Goal: Transaction & Acquisition: Purchase product/service

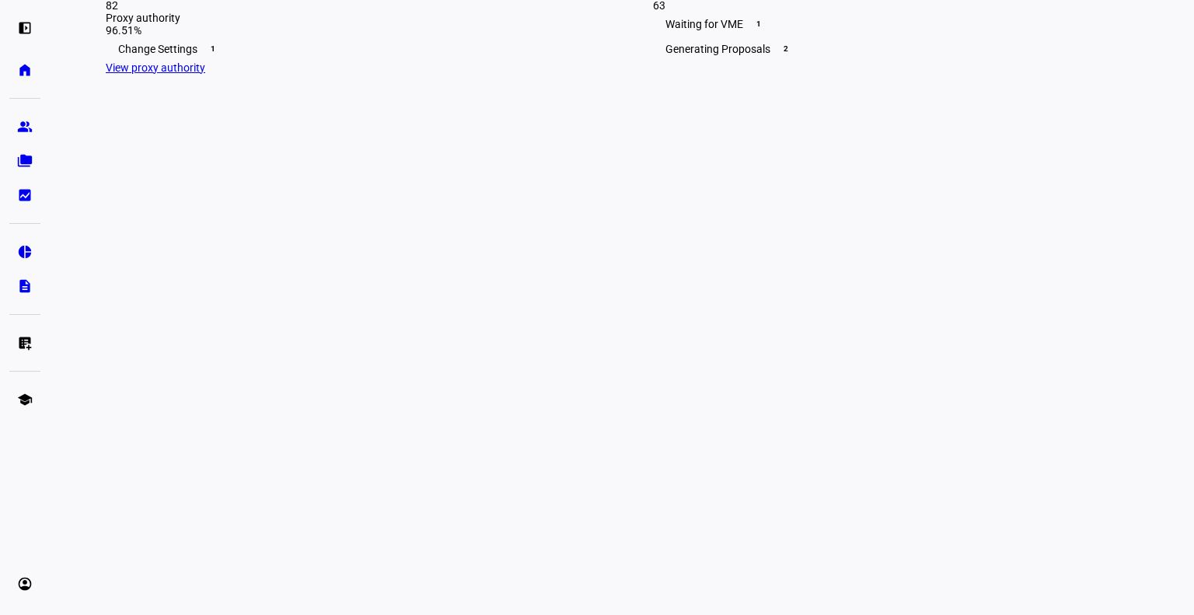
scroll to position [438, 0]
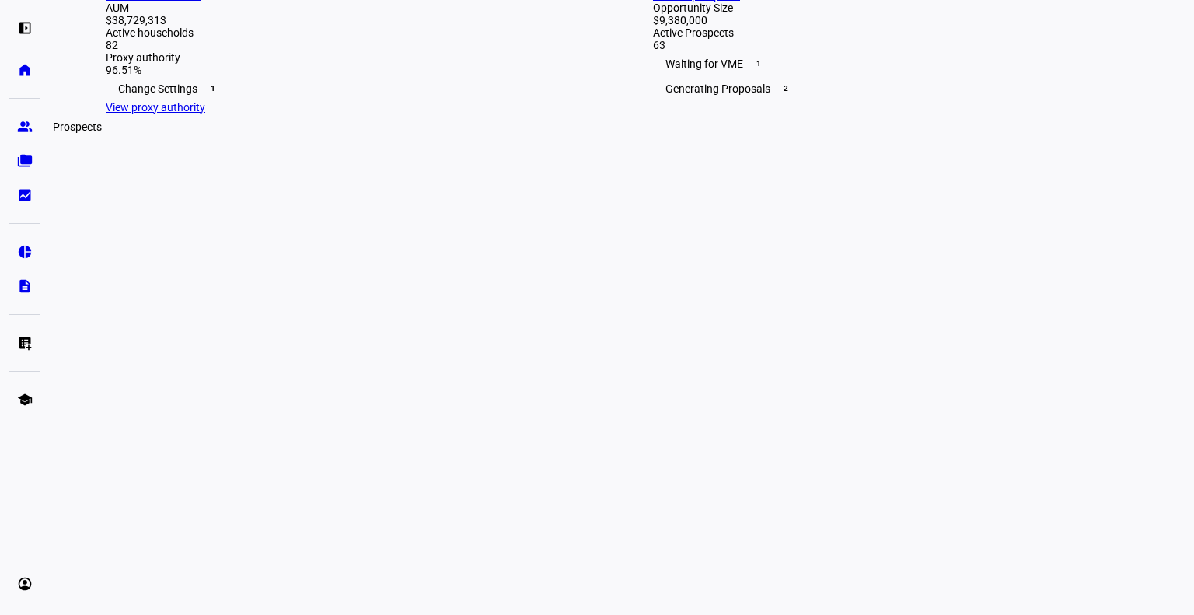
click at [30, 132] on eth-mat-symbol "group" at bounding box center [25, 127] width 16 height 16
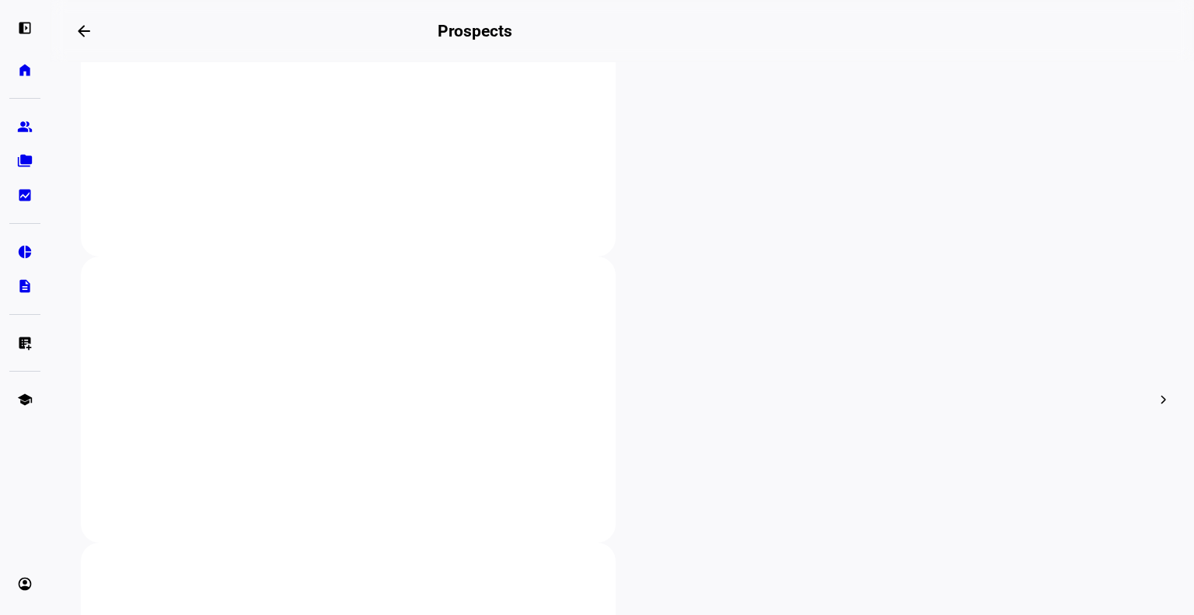
scroll to position [396, 0]
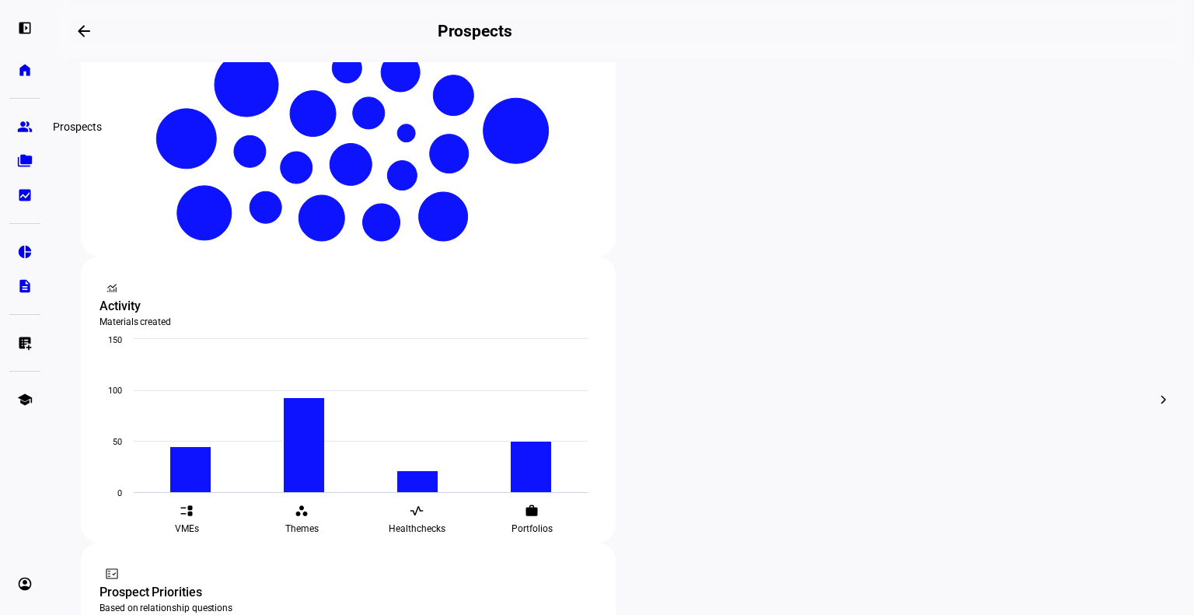
click at [37, 130] on link "group Prospects" at bounding box center [24, 126] width 31 height 31
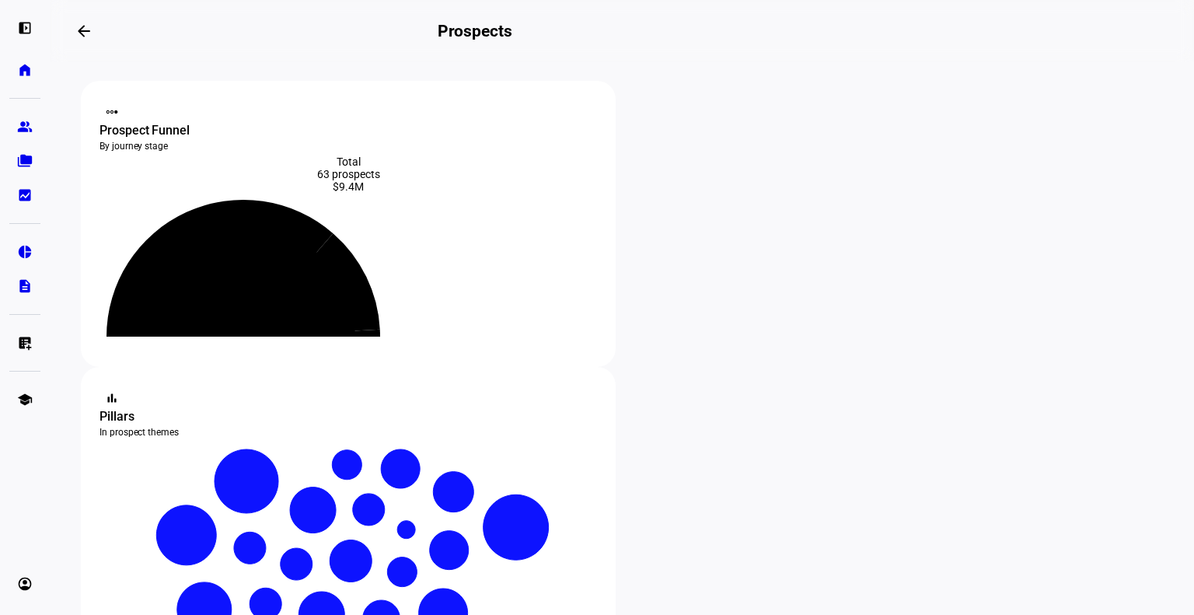
scroll to position [0, 0]
click at [18, 167] on eth-mat-symbol "folder_copy" at bounding box center [25, 161] width 16 height 16
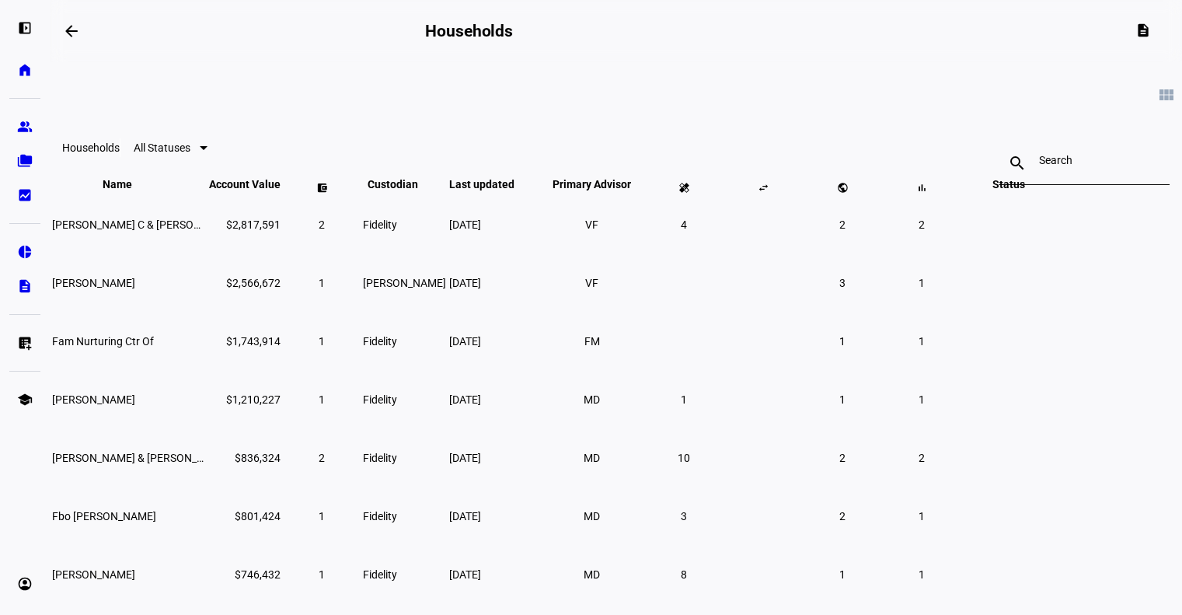
click at [1039, 176] on div at bounding box center [1084, 163] width 90 height 44
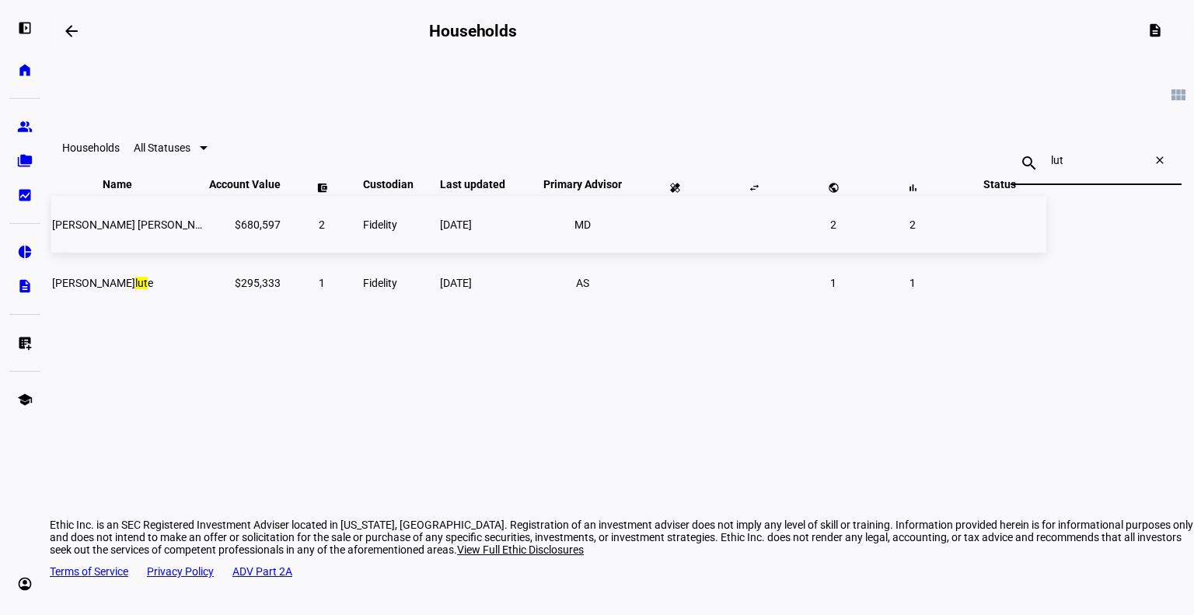
type input "lut"
click at [438, 253] on td "Fidelity" at bounding box center [399, 224] width 75 height 57
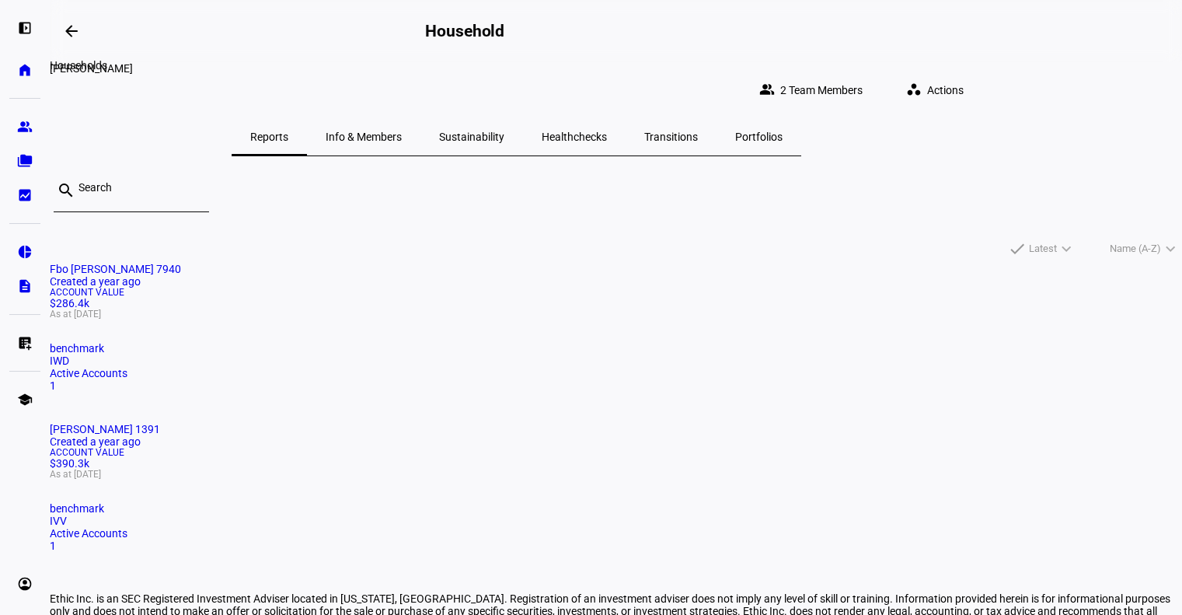
click at [74, 26] on mat-icon "arrow_backwards" at bounding box center [71, 31] width 19 height 19
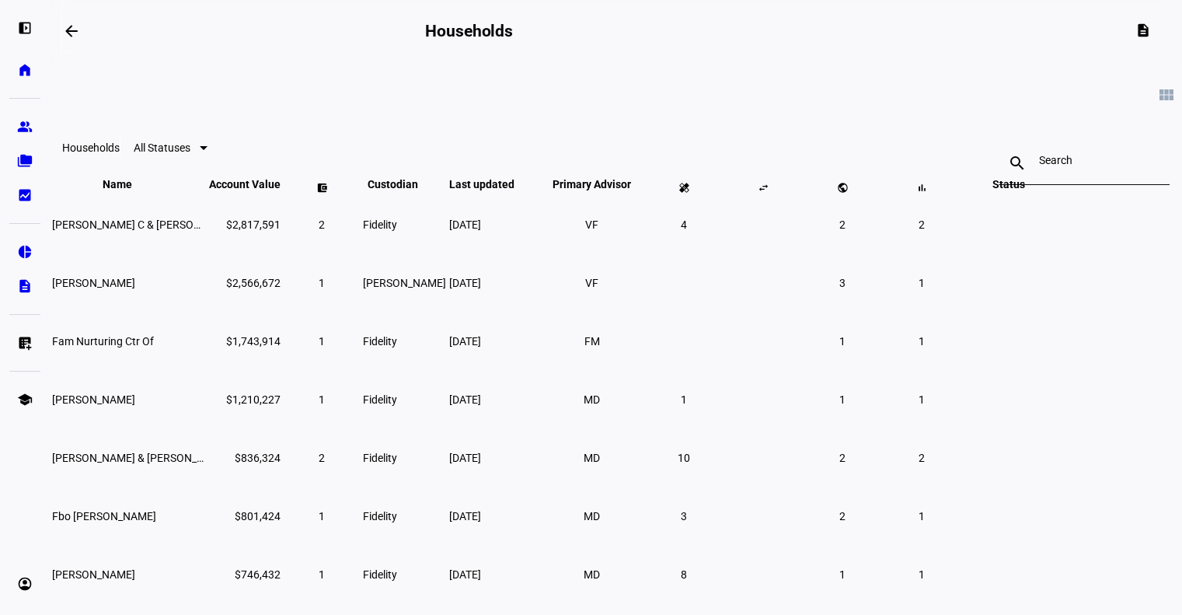
click at [1039, 156] on div at bounding box center [1084, 163] width 90 height 44
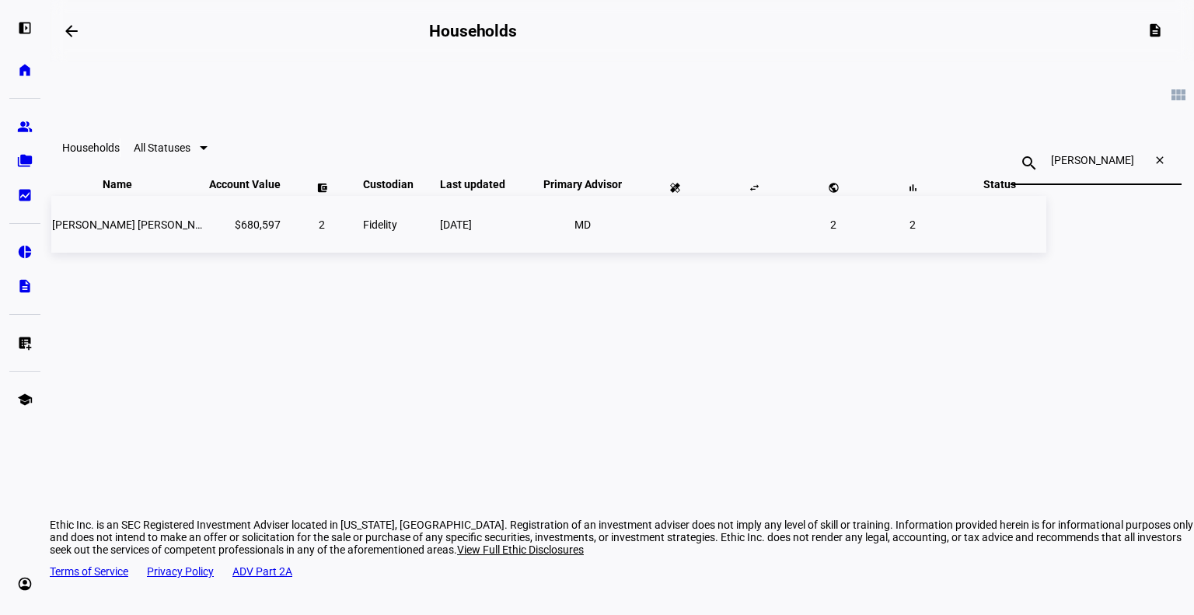
type input "lutz"
click at [233, 231] on span "Catherine Anne Lutz" at bounding box center [178, 224] width 252 height 12
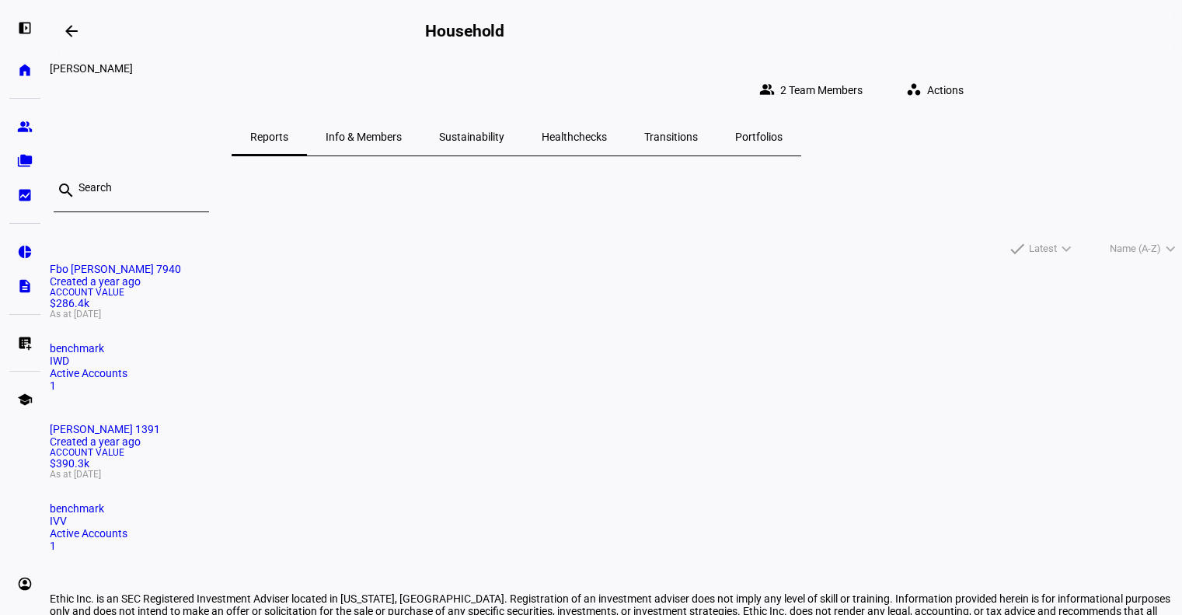
click at [343, 288] on mat-card-title "Fbo Catherine Anne Lutz 7940 Created a year ago" at bounding box center [616, 275] width 1132 height 25
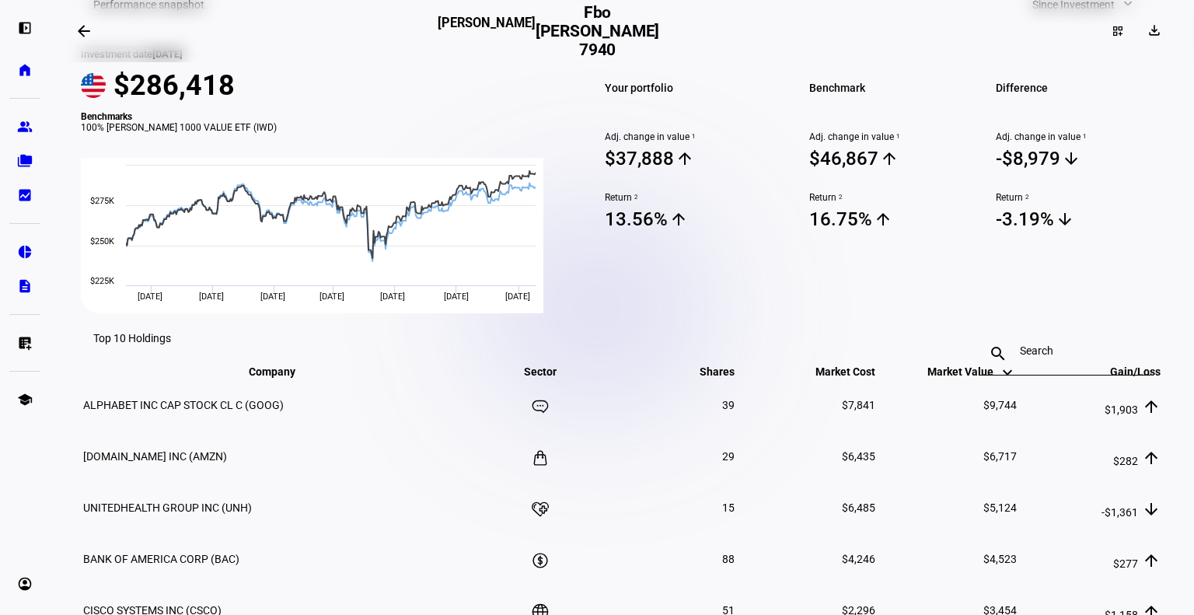
scroll to position [493, 0]
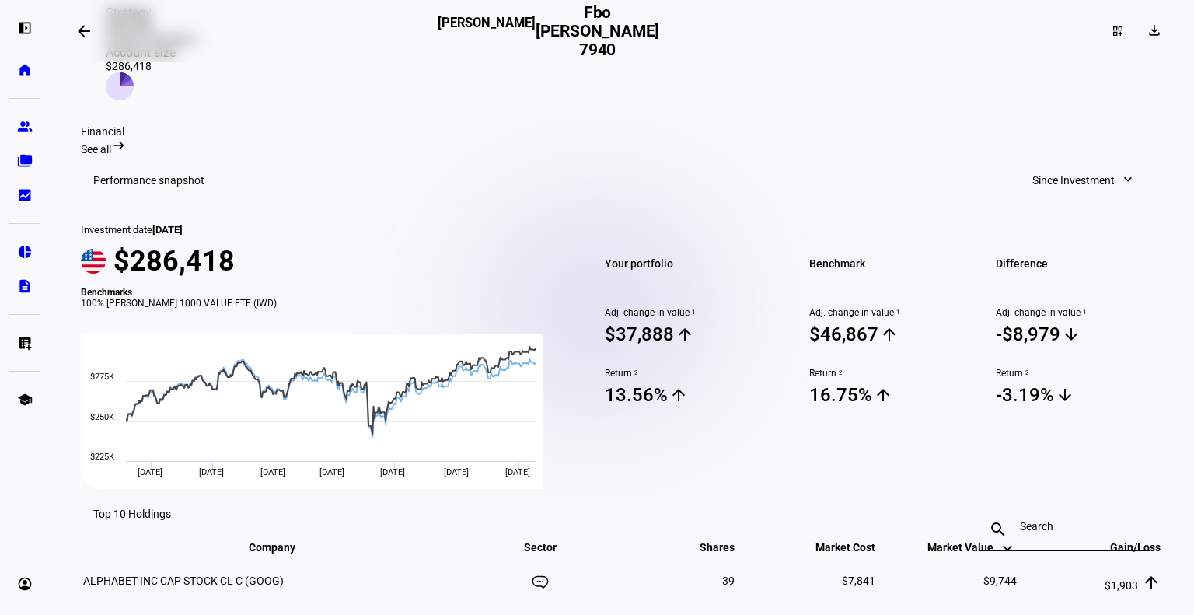
click at [1062, 165] on span "Since Investment" at bounding box center [1073, 180] width 82 height 31
click at [1066, 207] on button "Quarter to Date" at bounding box center [1077, 205] width 148 height 37
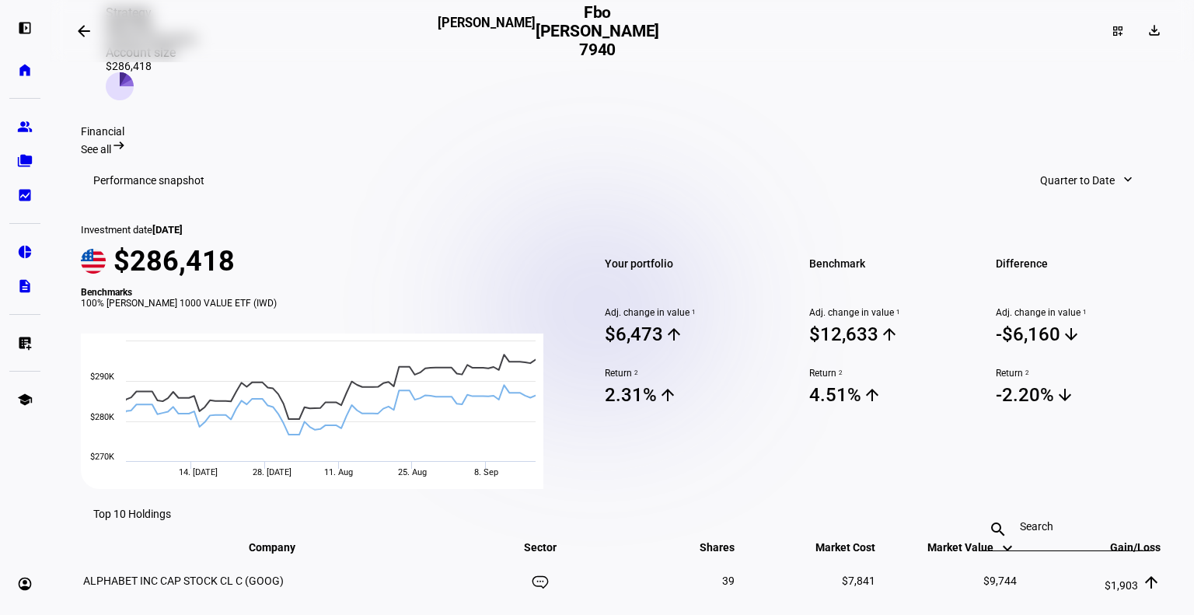
click at [1044, 155] on mat-toolbar "Performance snapshot Quarter to Date expand_more" at bounding box center [622, 180] width 1082 height 50
click at [1049, 165] on span "Quarter to Date" at bounding box center [1077, 180] width 75 height 31
click at [1051, 172] on div "Month to Date" at bounding box center [1087, 168] width 129 height 12
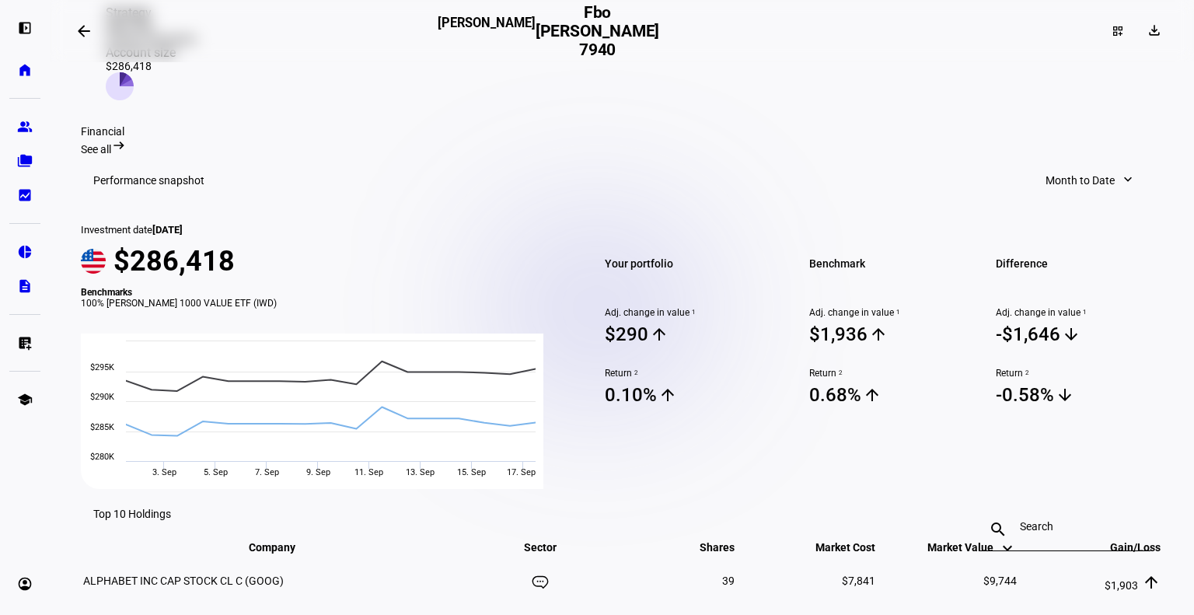
click at [1063, 165] on span "Month to Date" at bounding box center [1079, 180] width 69 height 31
click at [1051, 274] on div "1 Year" at bounding box center [1092, 280] width 129 height 12
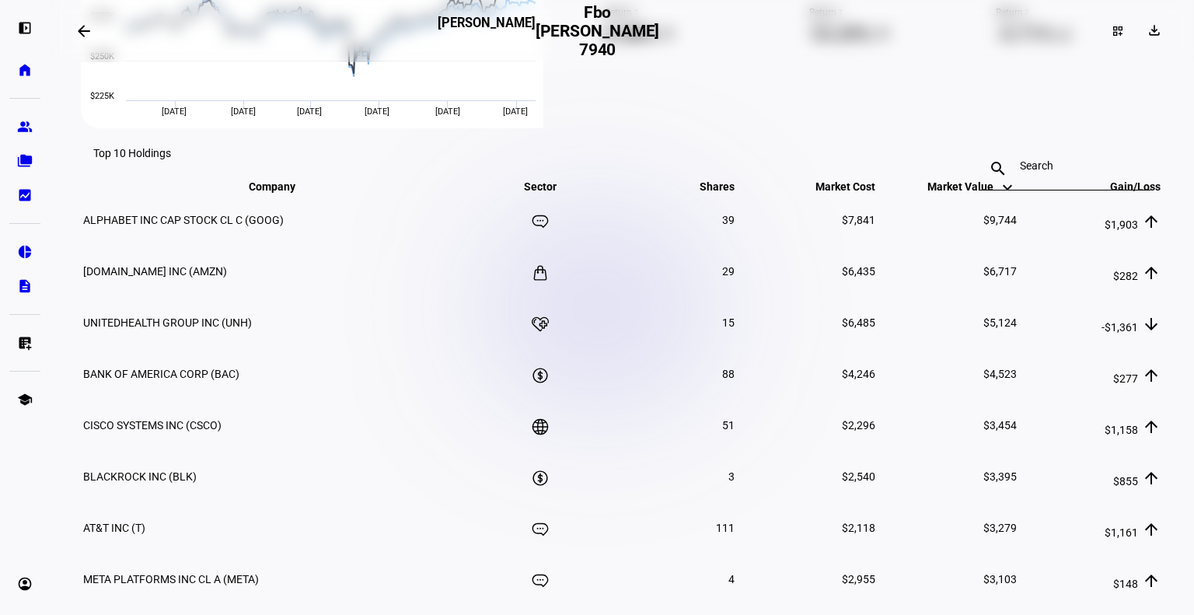
scroll to position [877, 0]
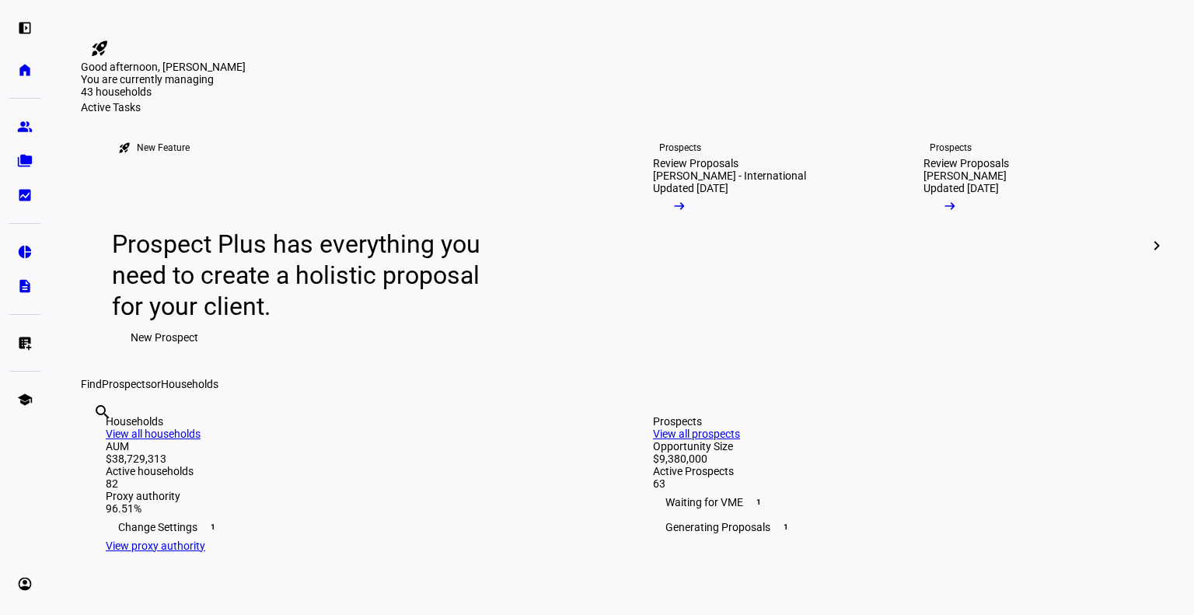
scroll to position [345, 0]
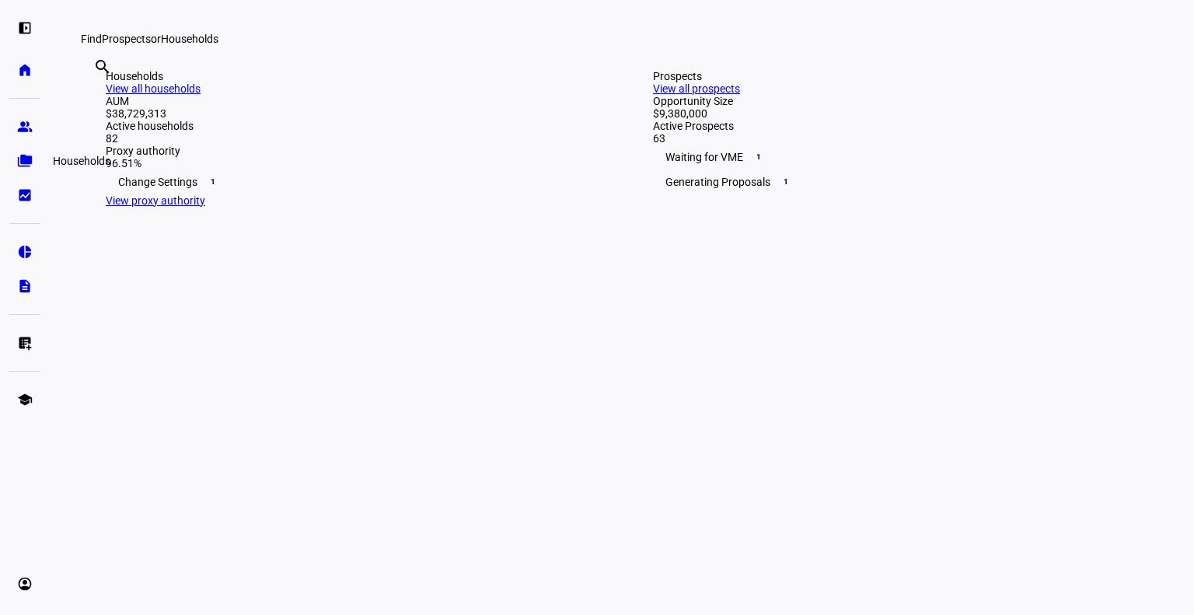
click at [19, 161] on eth-mat-symbol "folder_copy" at bounding box center [25, 161] width 16 height 16
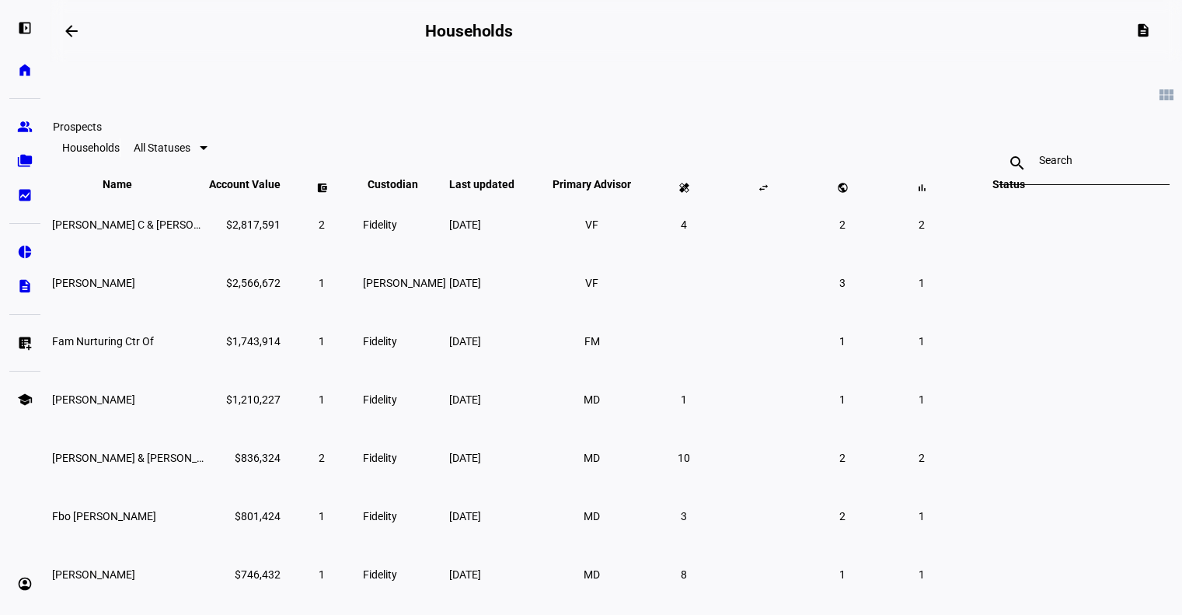
click at [16, 124] on link "group Prospects" at bounding box center [24, 126] width 31 height 31
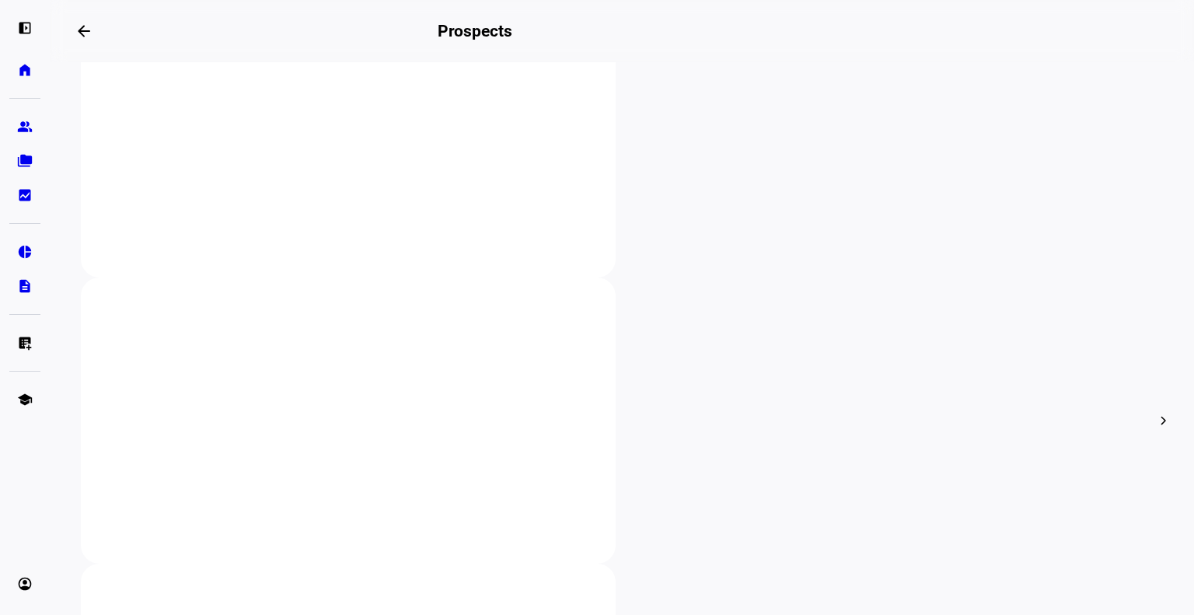
scroll to position [376, 0]
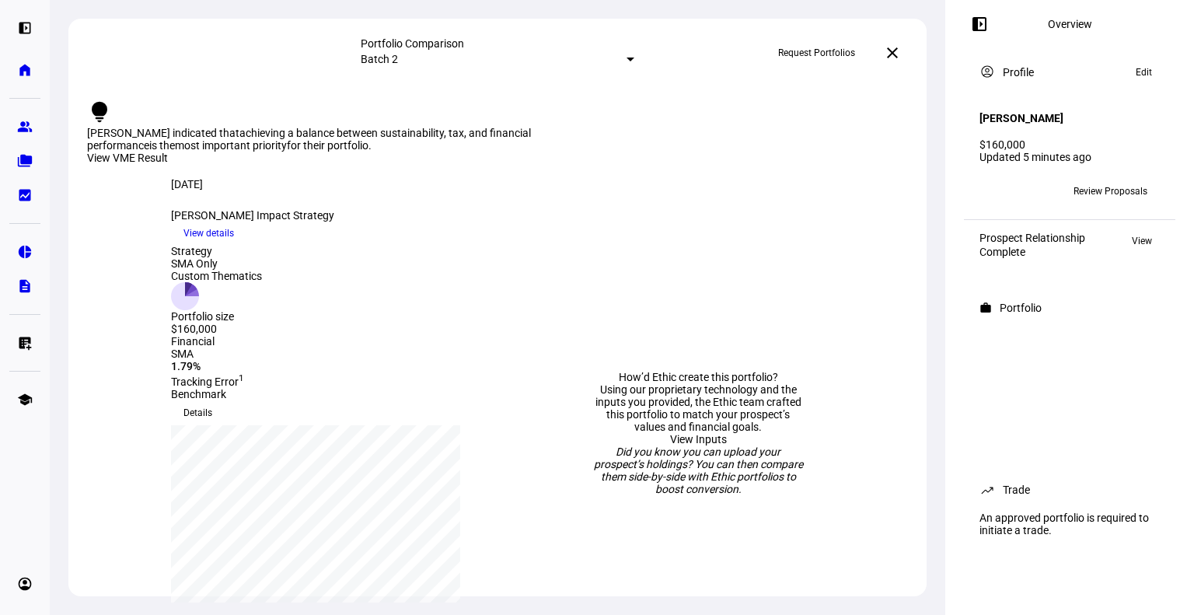
click at [234, 245] on span "View details" at bounding box center [208, 232] width 51 height 23
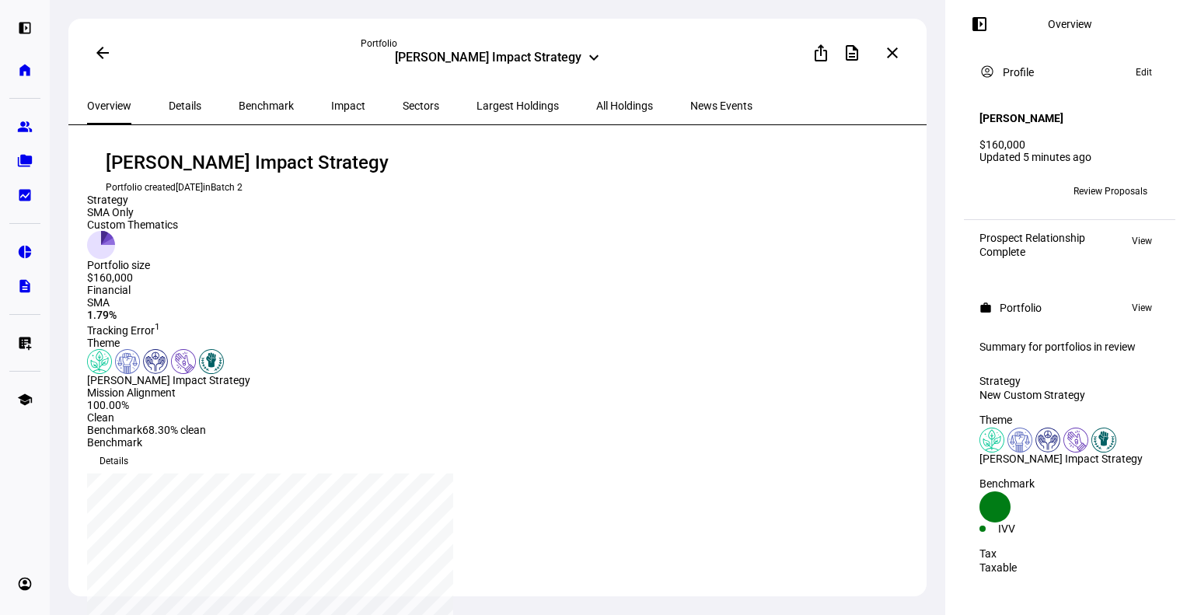
click at [596, 110] on span "All Holdings" at bounding box center [624, 105] width 57 height 11
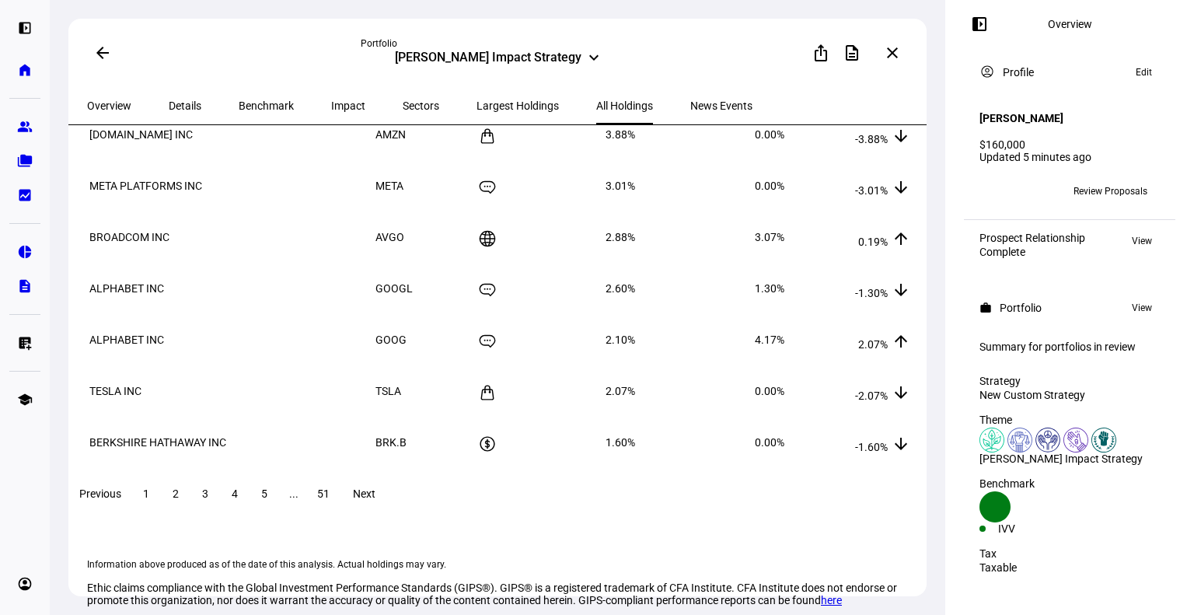
scroll to position [261, 0]
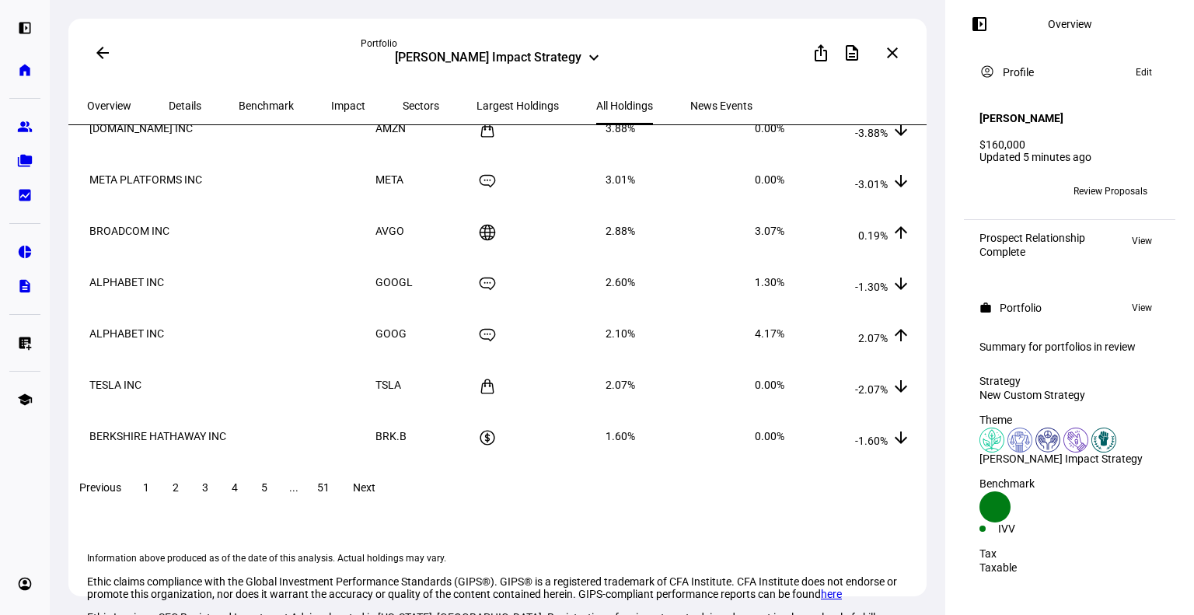
click at [190, 504] on span at bounding box center [176, 487] width 28 height 37
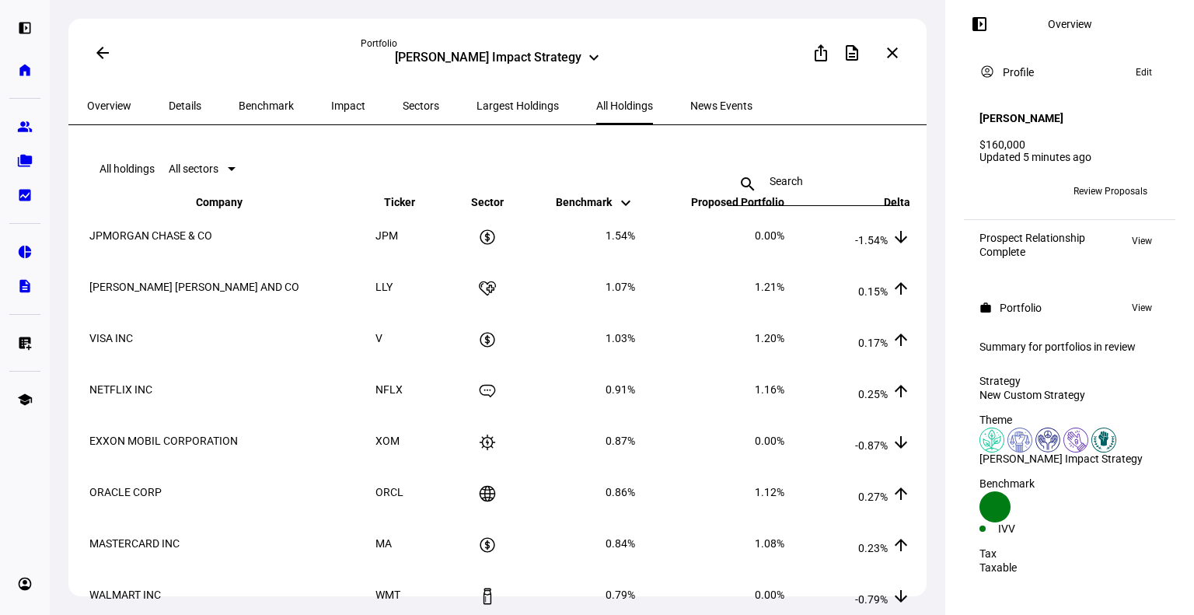
scroll to position [0, 0]
click at [898, 53] on mat-icon "close" at bounding box center [892, 53] width 19 height 19
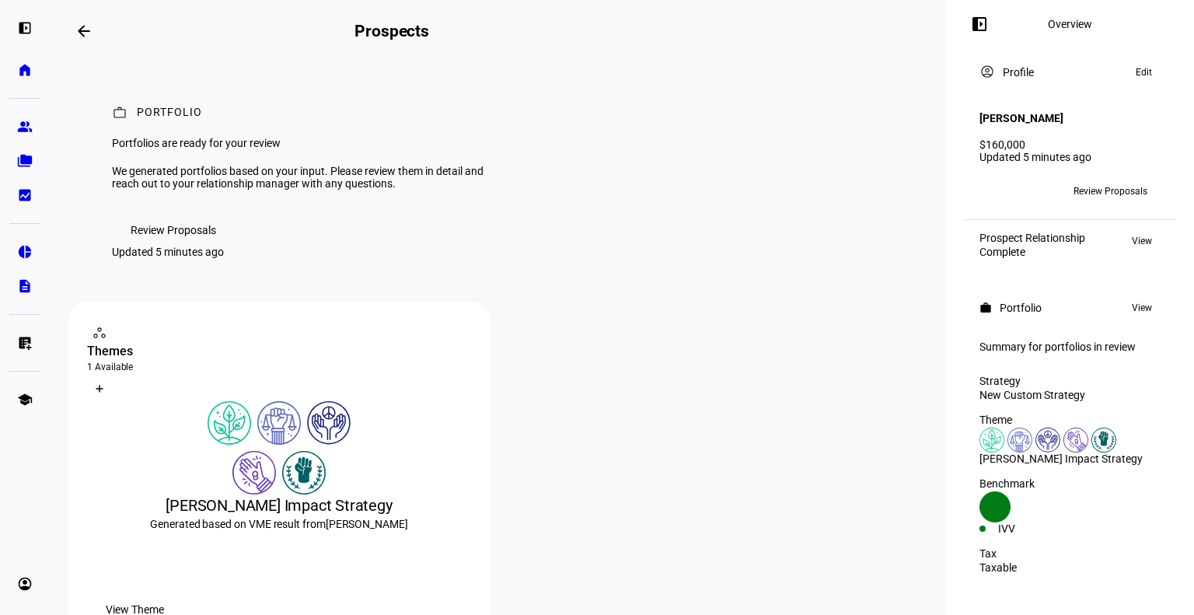
click at [87, 33] on mat-icon "arrow_backwards" at bounding box center [84, 31] width 19 height 19
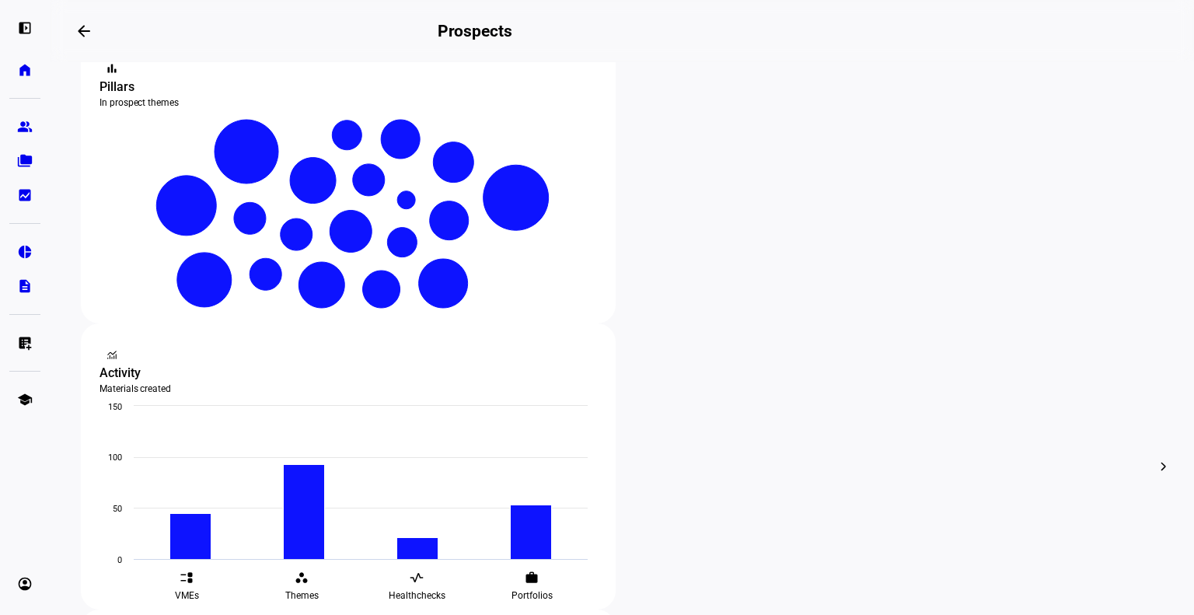
scroll to position [335, 0]
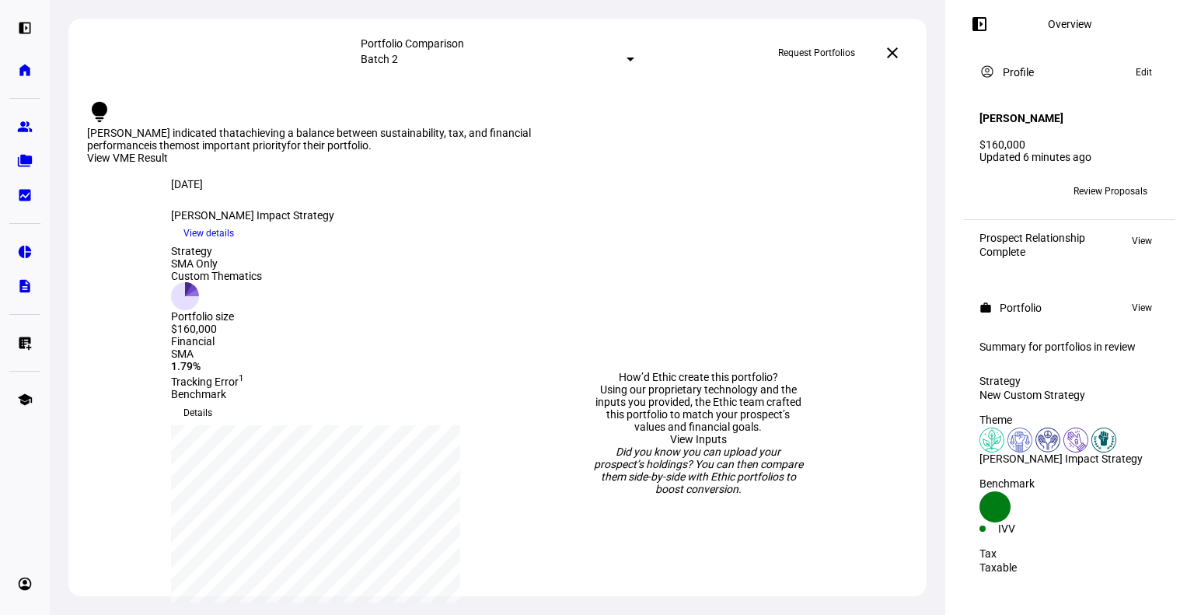
click at [1105, 181] on span "Review Proposals" at bounding box center [1110, 191] width 74 height 25
click at [234, 245] on span "View details" at bounding box center [208, 232] width 51 height 23
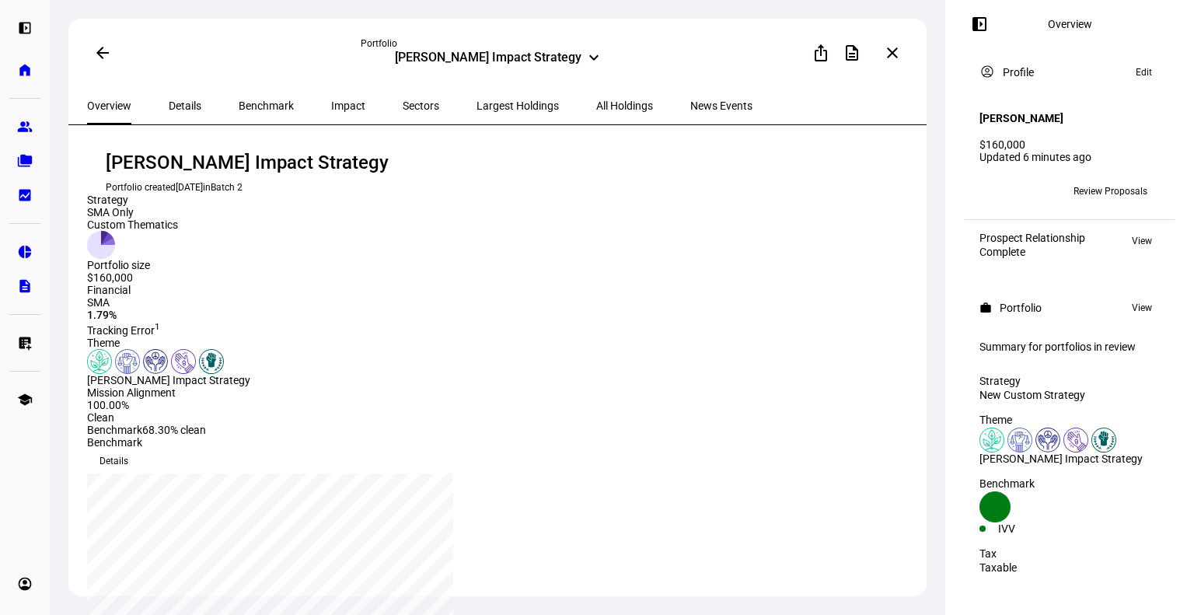
click at [18, 108] on div "left_panel_open home Home Advisors group Prospects folder_copy Households bid_l…" at bounding box center [25, 307] width 50 height 615
click at [22, 122] on eth-mat-symbol "group" at bounding box center [25, 127] width 16 height 16
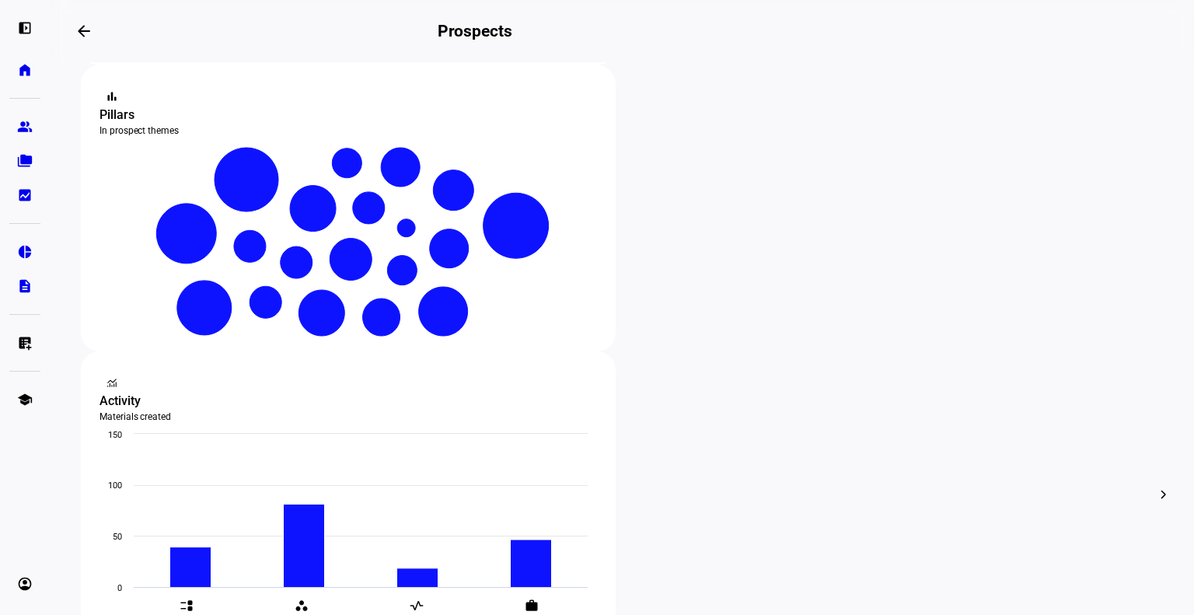
scroll to position [342, 0]
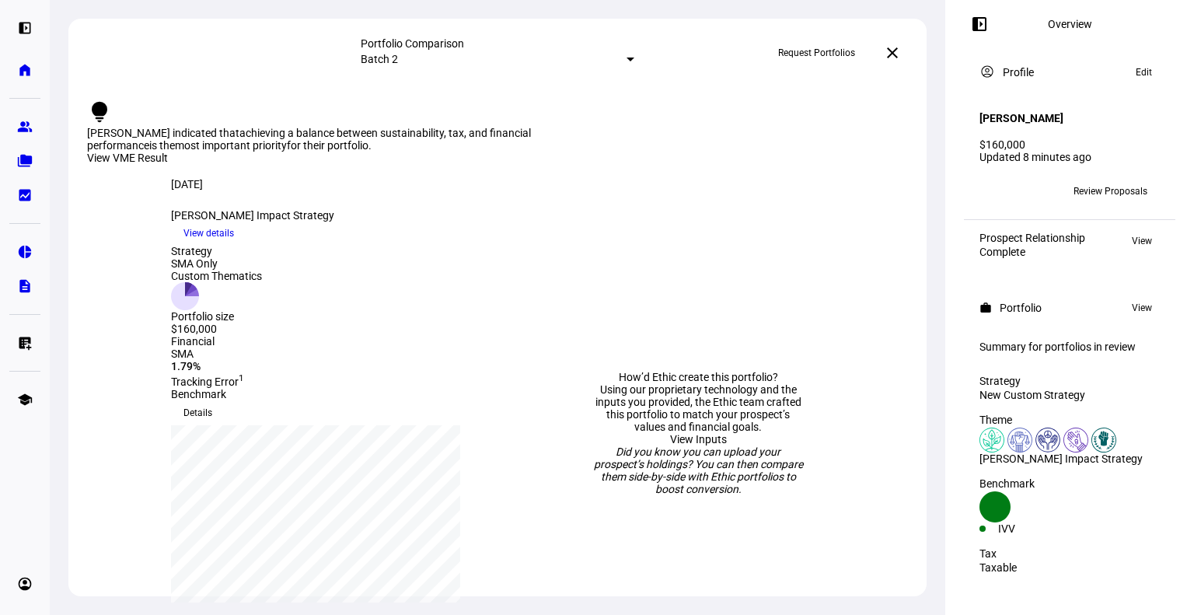
click at [1117, 189] on span "Review Proposals" at bounding box center [1110, 191] width 74 height 25
click at [234, 245] on span "View details" at bounding box center [208, 232] width 51 height 23
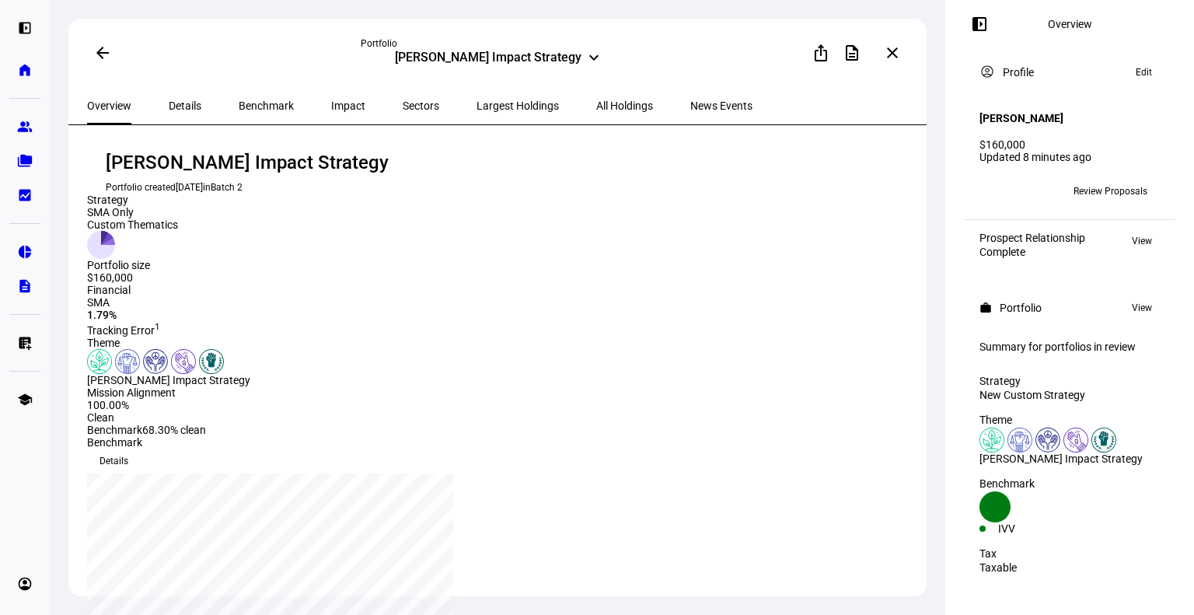
click at [1135, 304] on span "View" at bounding box center [1141, 307] width 20 height 19
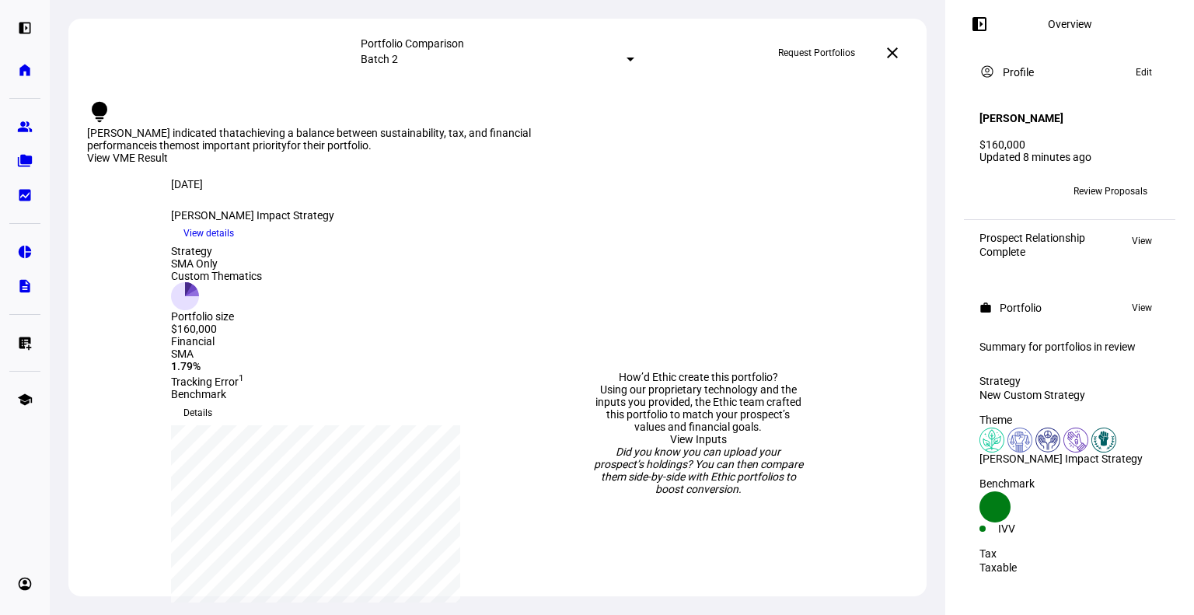
click at [893, 52] on mat-icon "close" at bounding box center [892, 53] width 19 height 19
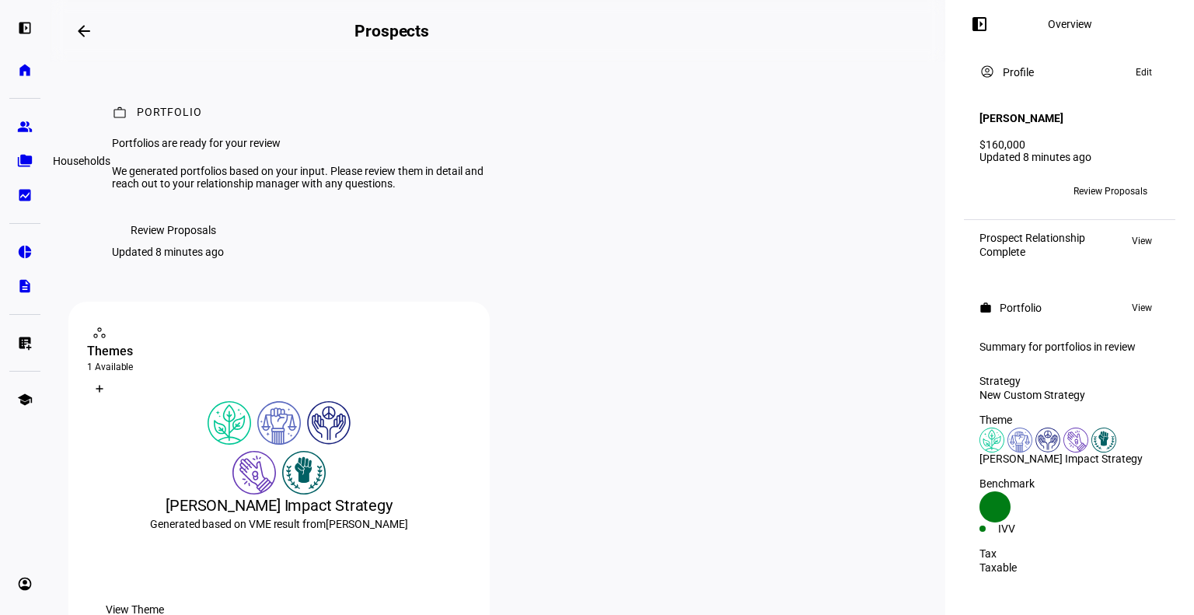
click at [22, 158] on eth-mat-symbol "folder_copy" at bounding box center [25, 161] width 16 height 16
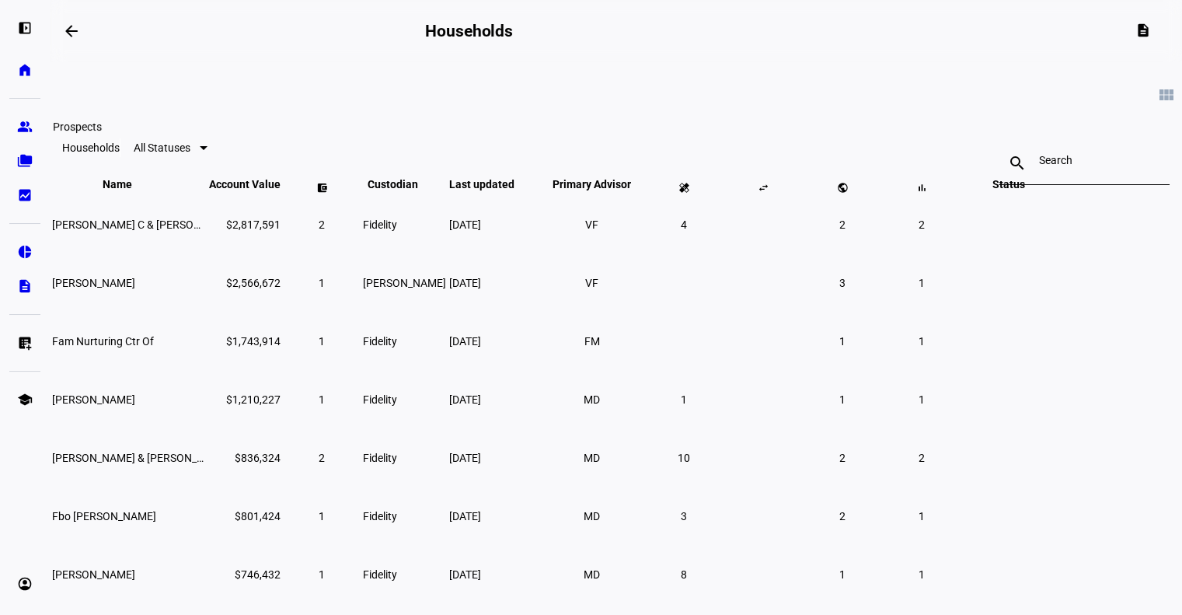
click at [19, 130] on eth-mat-symbol "group" at bounding box center [25, 127] width 16 height 16
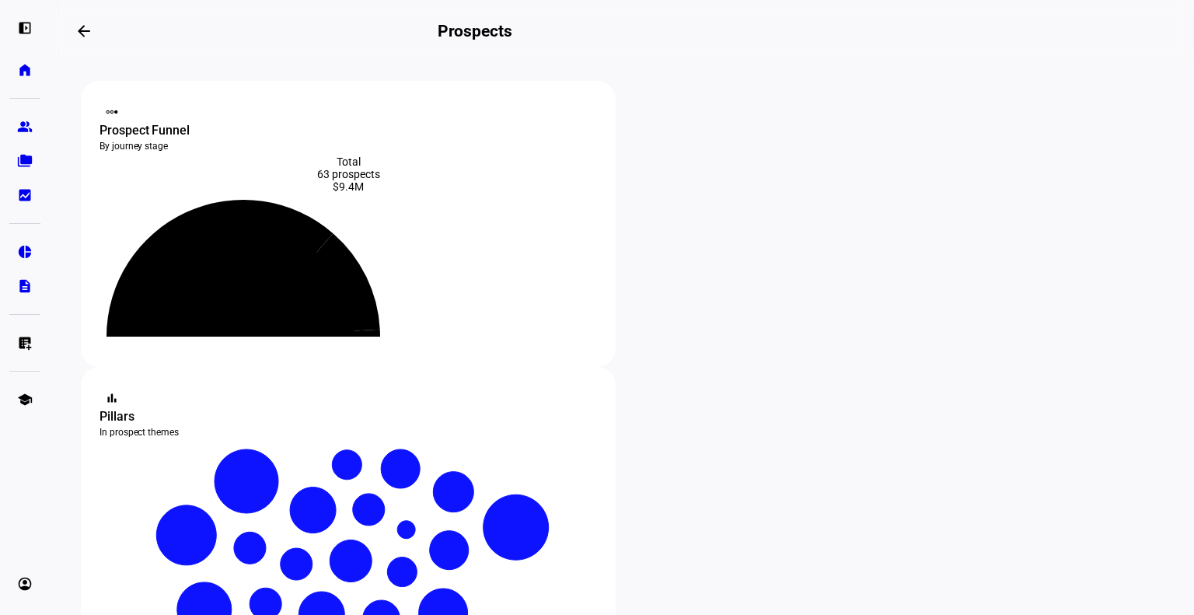
scroll to position [384, 0]
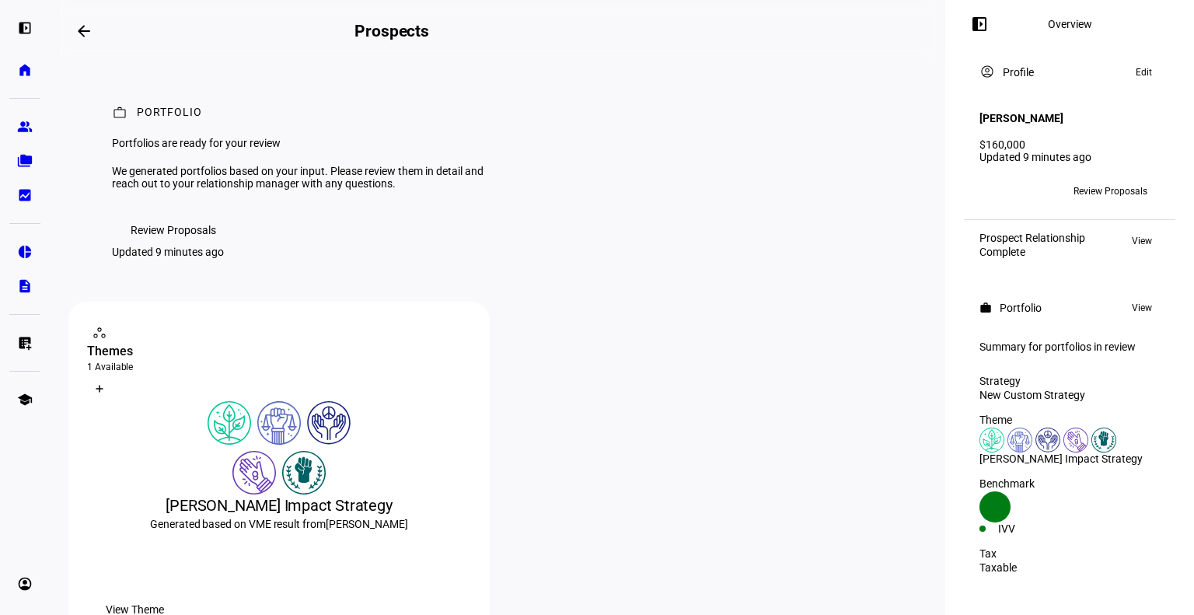
click at [168, 246] on span "Review Proposals" at bounding box center [173, 229] width 85 height 31
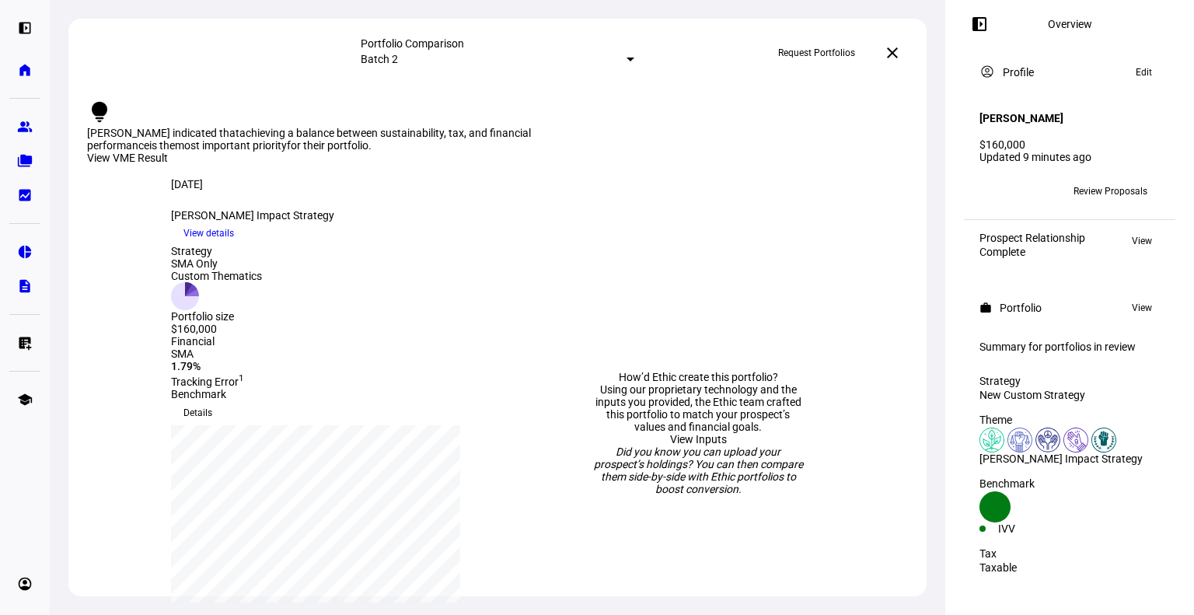
scroll to position [137, 0]
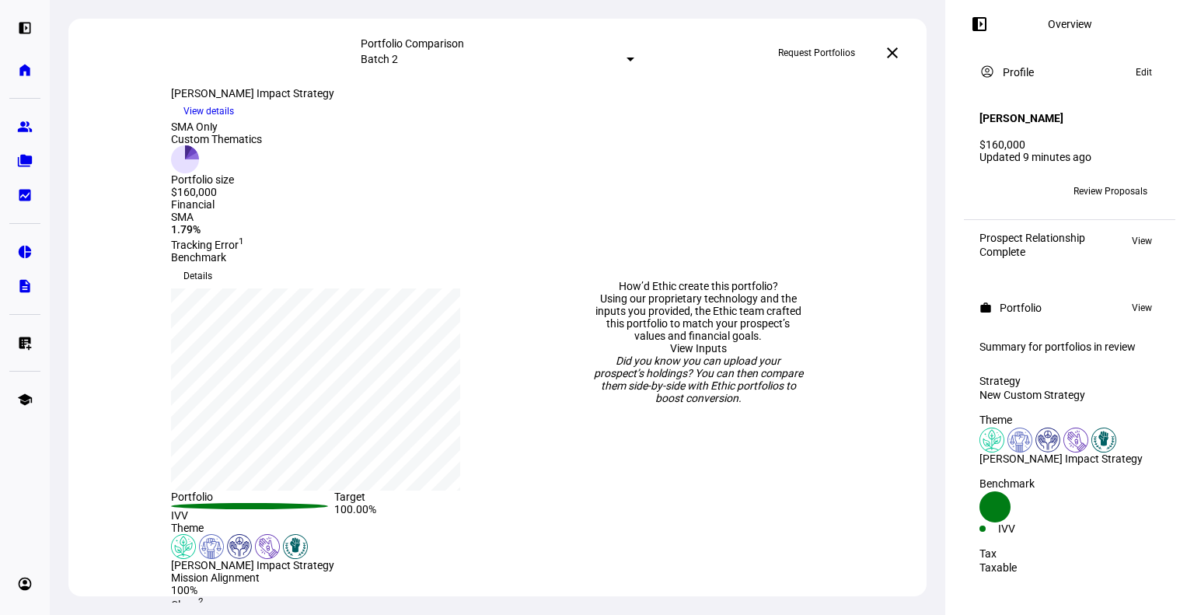
click at [706, 342] on link "View Inputs" at bounding box center [698, 348] width 57 height 12
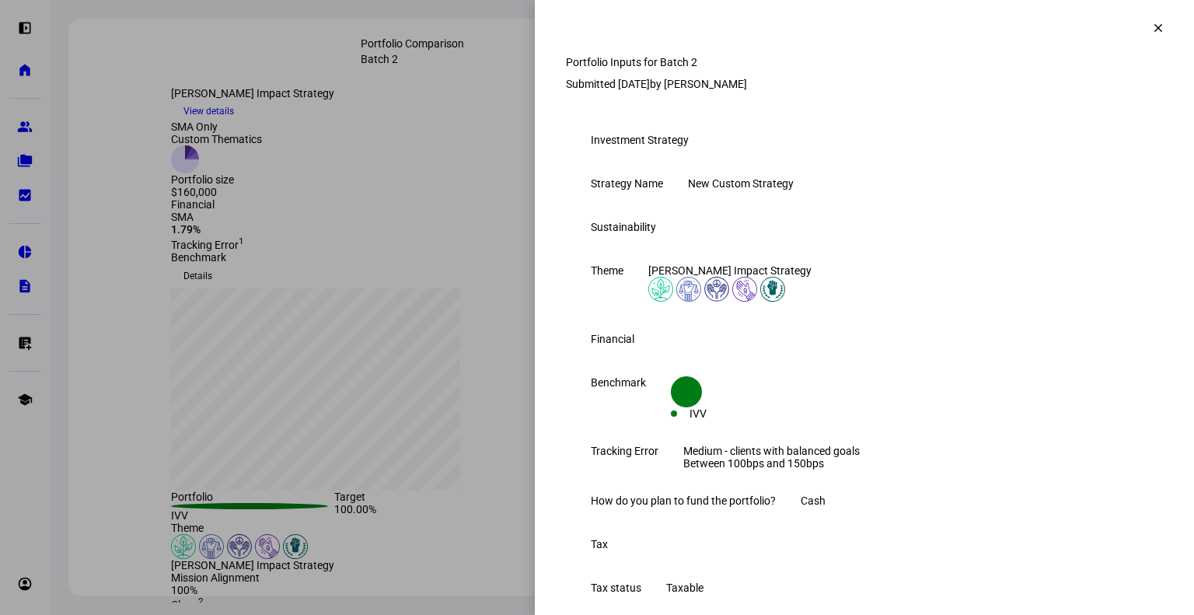
scroll to position [306, 0]
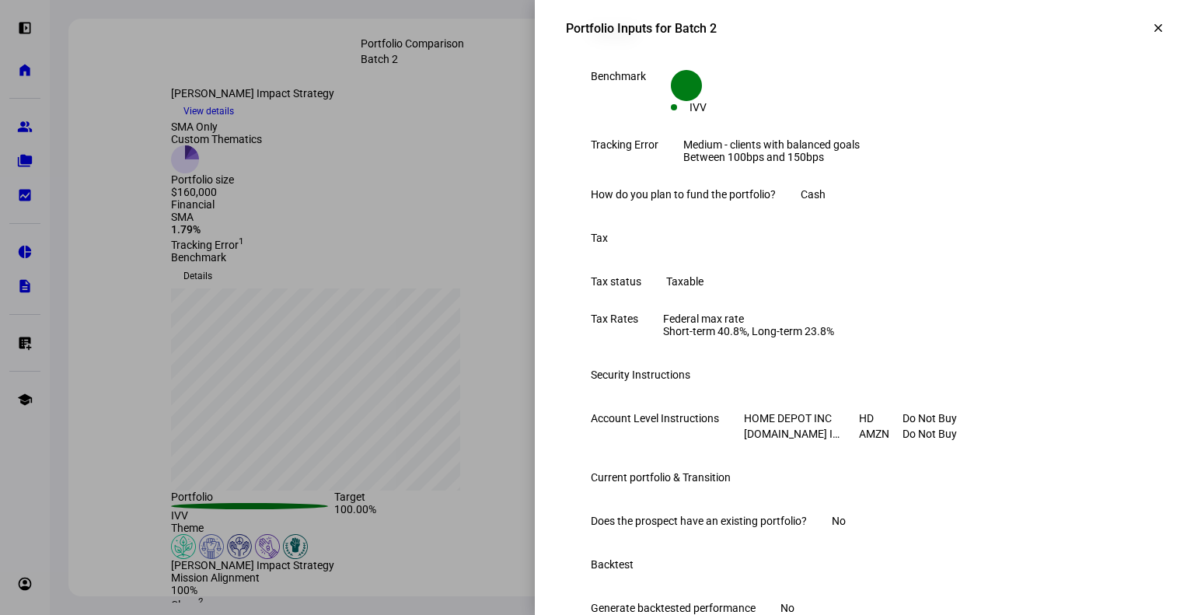
click at [901, 176] on eth-form-table-row "Tracking Error Medium - clients with balanced goals Between 100bps and 150bps" at bounding box center [864, 151] width 597 height 50
click at [1141, 41] on span at bounding box center [1157, 27] width 37 height 37
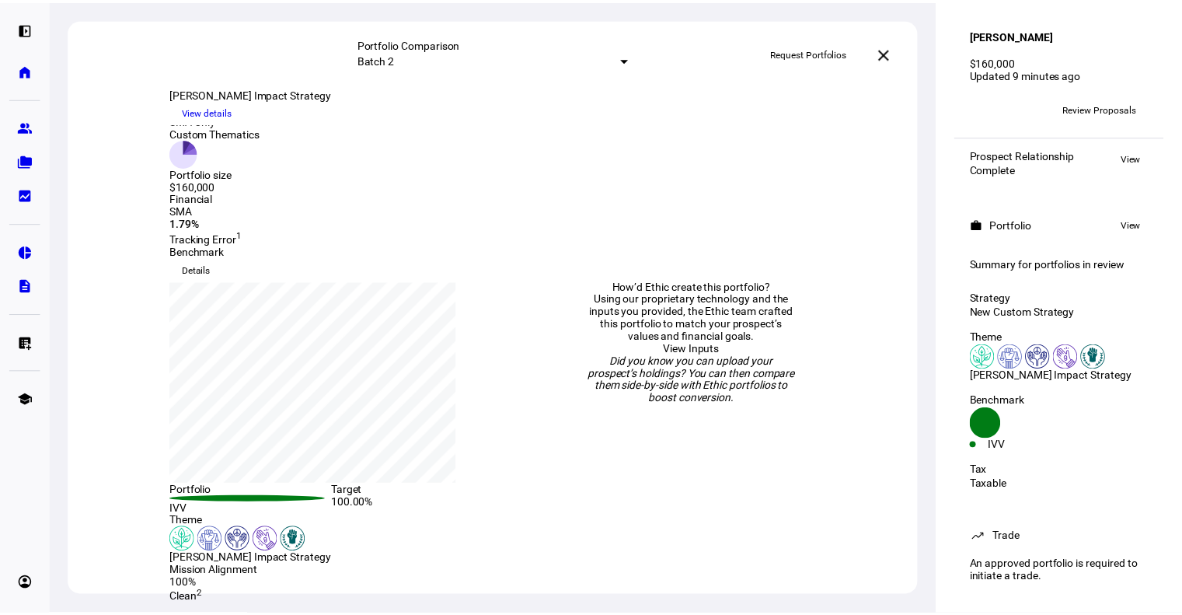
scroll to position [0, 0]
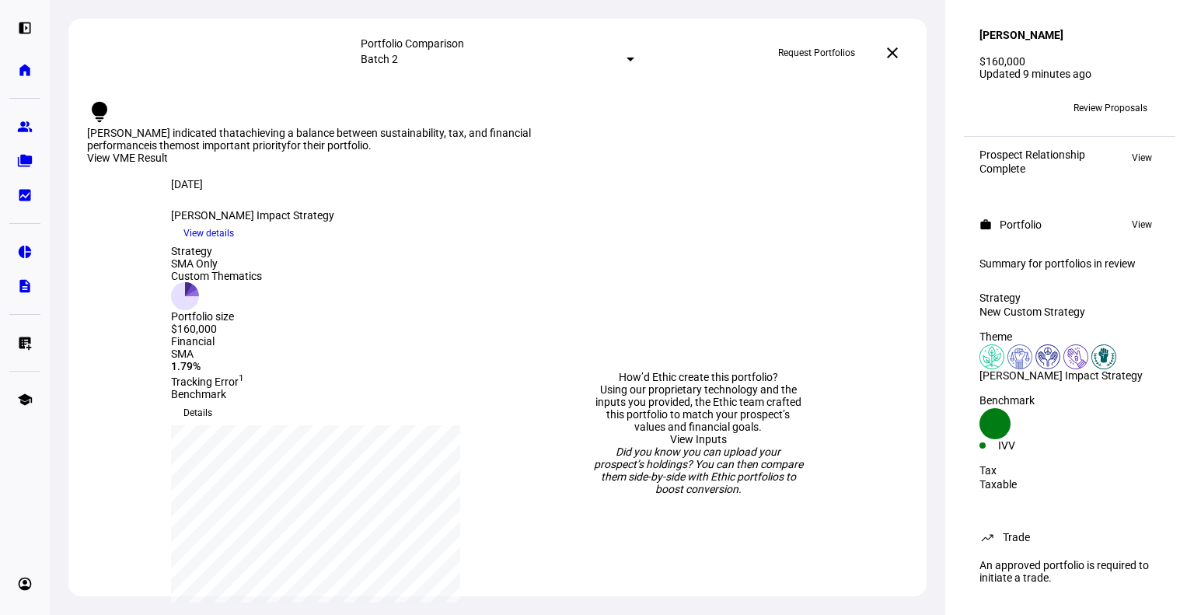
click at [911, 42] on span at bounding box center [891, 52] width 37 height 37
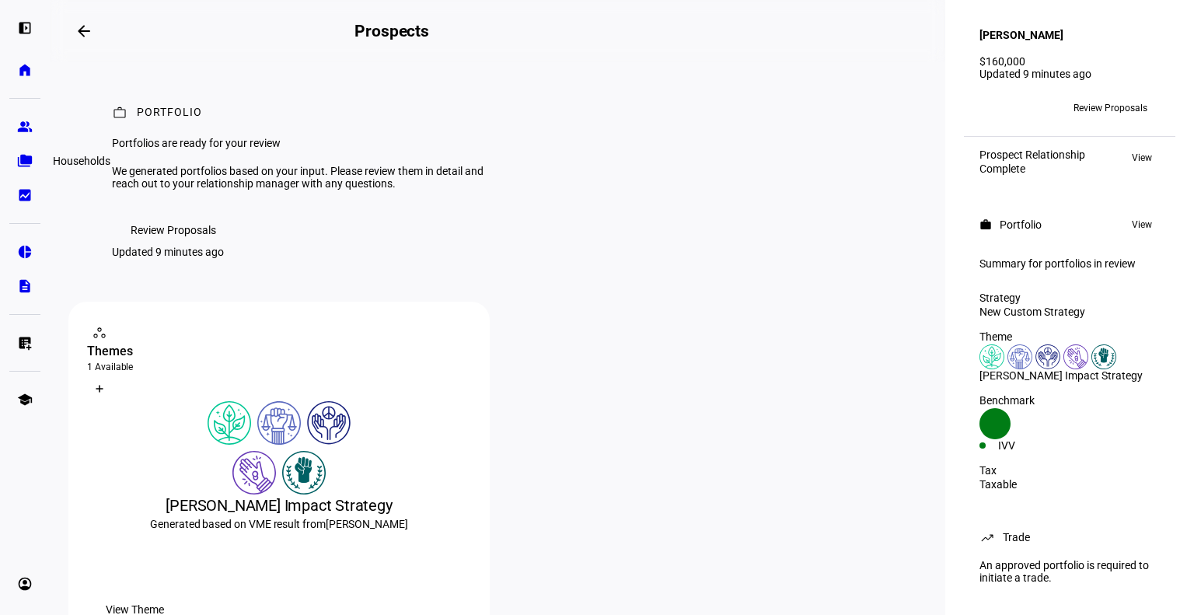
click at [30, 155] on eth-mat-symbol "folder_copy" at bounding box center [25, 161] width 16 height 16
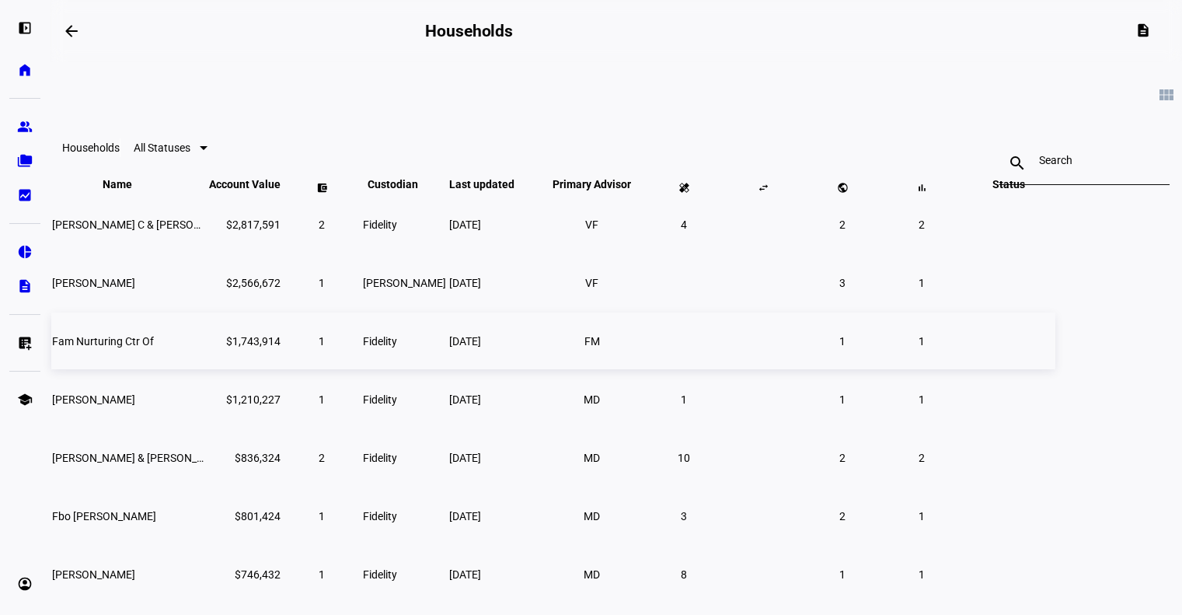
scroll to position [336, 0]
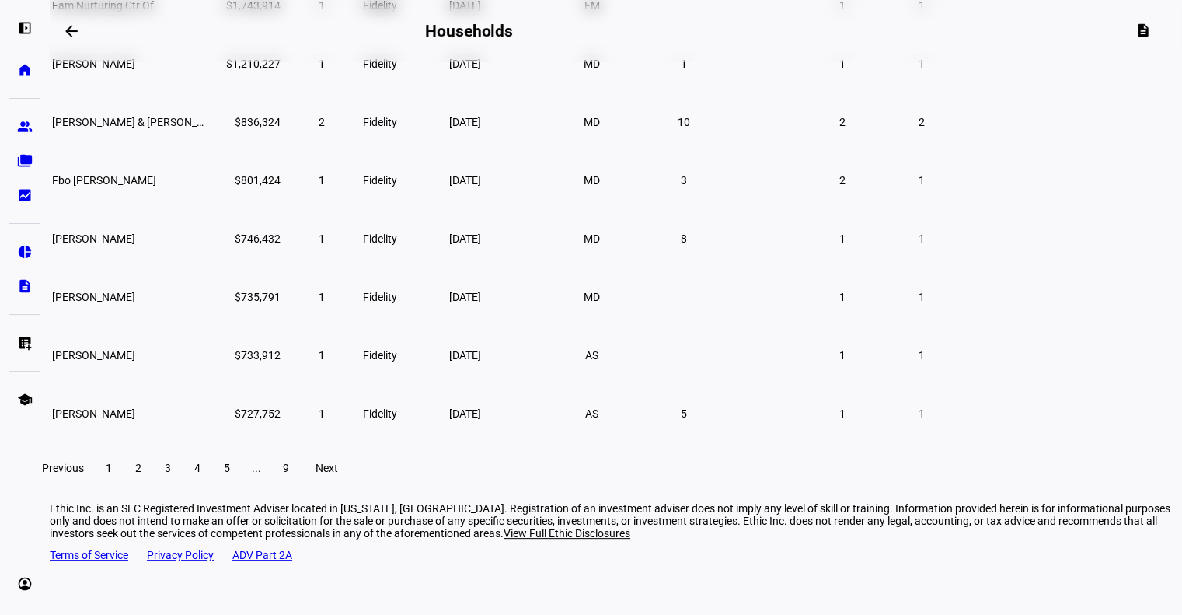
click at [22, 110] on div "left_panel_open home Home Advisors group Prospects folder_copy Households bid_l…" at bounding box center [25, 307] width 50 height 615
click at [25, 134] on link "group Prospects" at bounding box center [24, 126] width 31 height 31
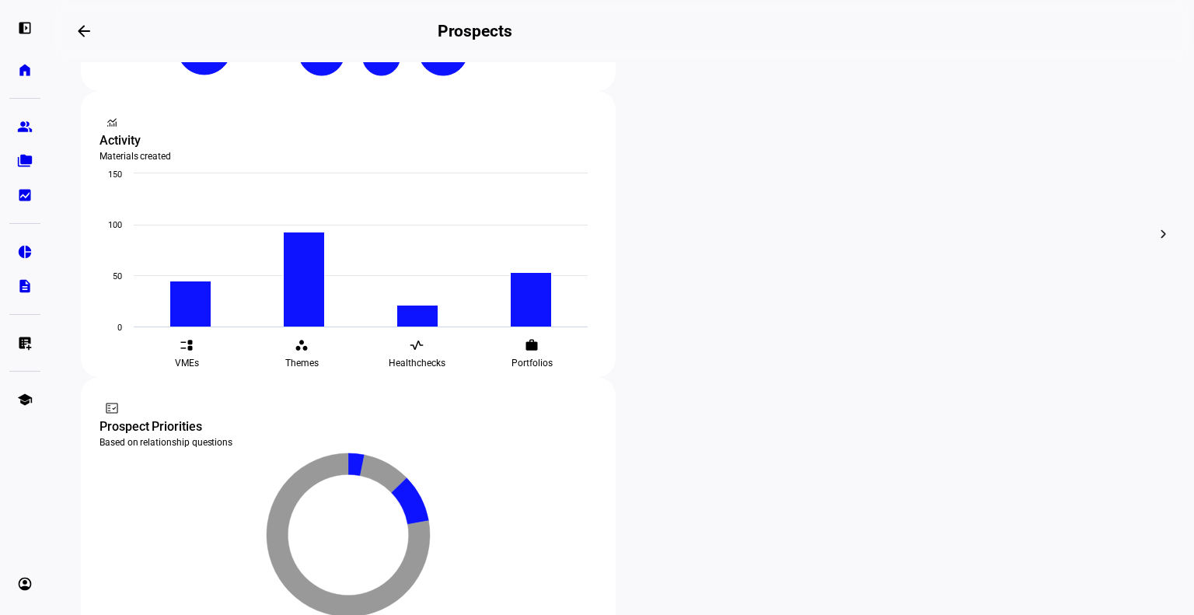
scroll to position [563, 0]
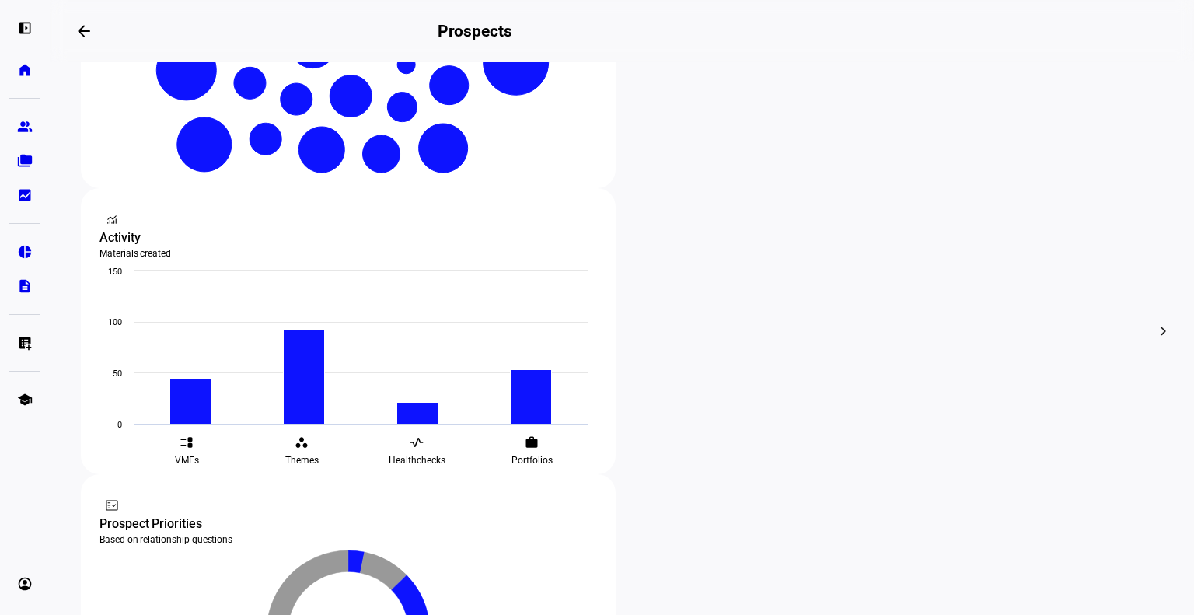
scroll to position [398, 0]
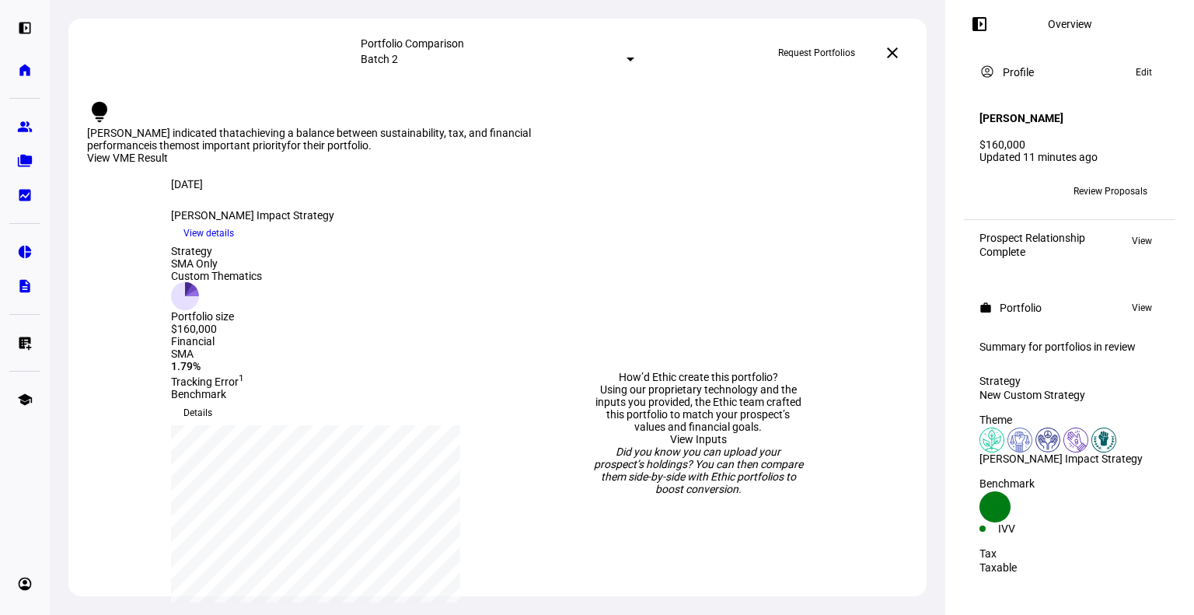
click at [1076, 181] on span "Review Proposals" at bounding box center [1110, 191] width 74 height 25
click at [1111, 179] on span "Review Proposals" at bounding box center [1110, 191] width 74 height 25
click at [1085, 179] on span "Review Proposals" at bounding box center [1110, 191] width 74 height 25
click at [1096, 183] on span "Review Proposals" at bounding box center [1110, 191] width 74 height 25
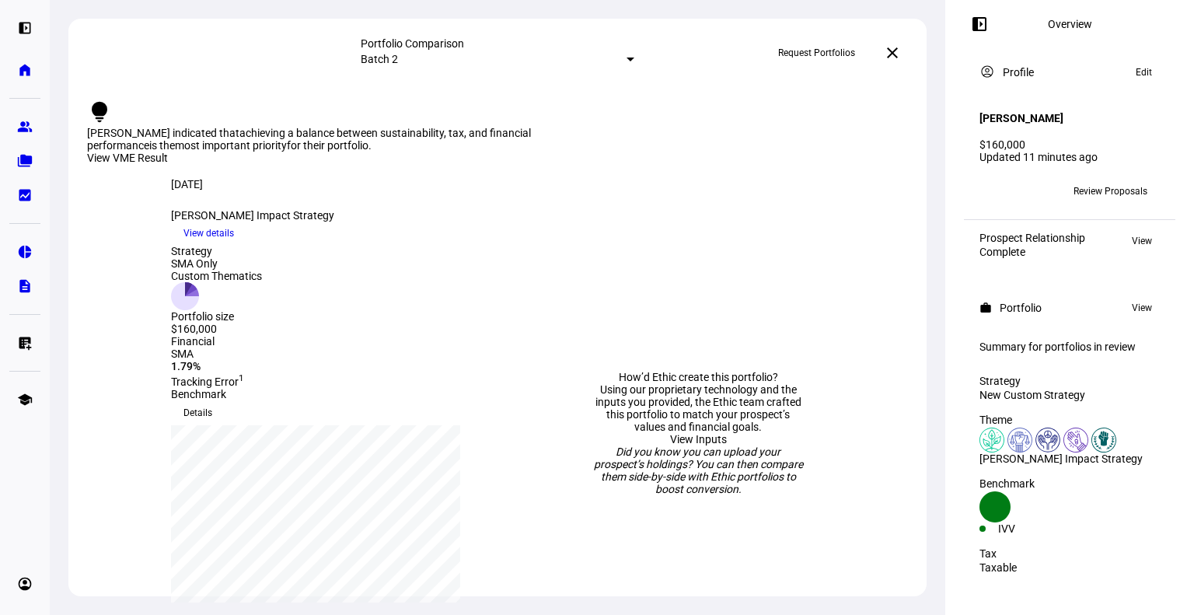
click at [1096, 183] on span "Review Proposals" at bounding box center [1110, 191] width 74 height 25
click at [40, 81] on plt-menu-item "home Home" at bounding box center [24, 69] width 31 height 31
click at [1135, 81] on span "Edit" at bounding box center [1143, 72] width 16 height 19
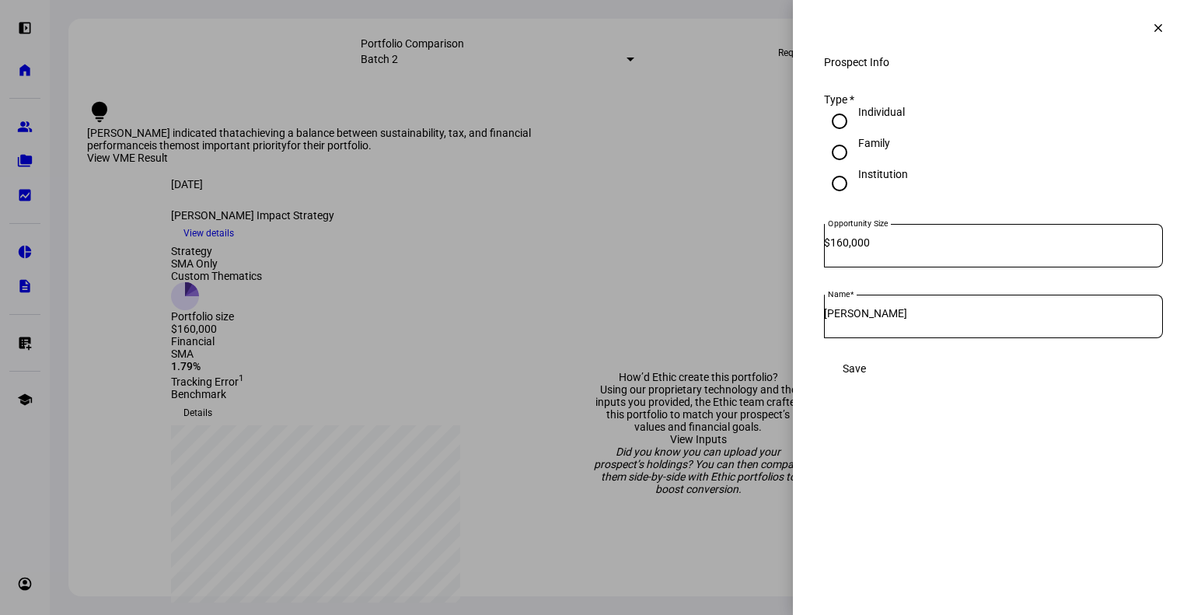
click at [1151, 30] on mat-icon "clear" at bounding box center [1158, 28] width 14 height 14
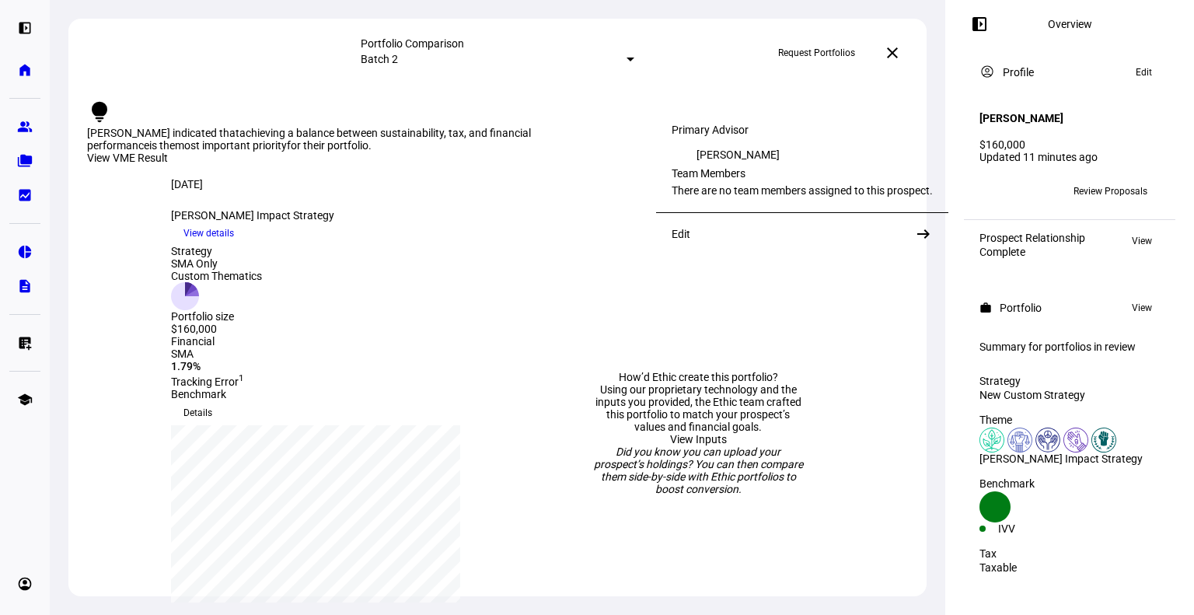
click at [992, 187] on span "BB" at bounding box center [991, 191] width 12 height 11
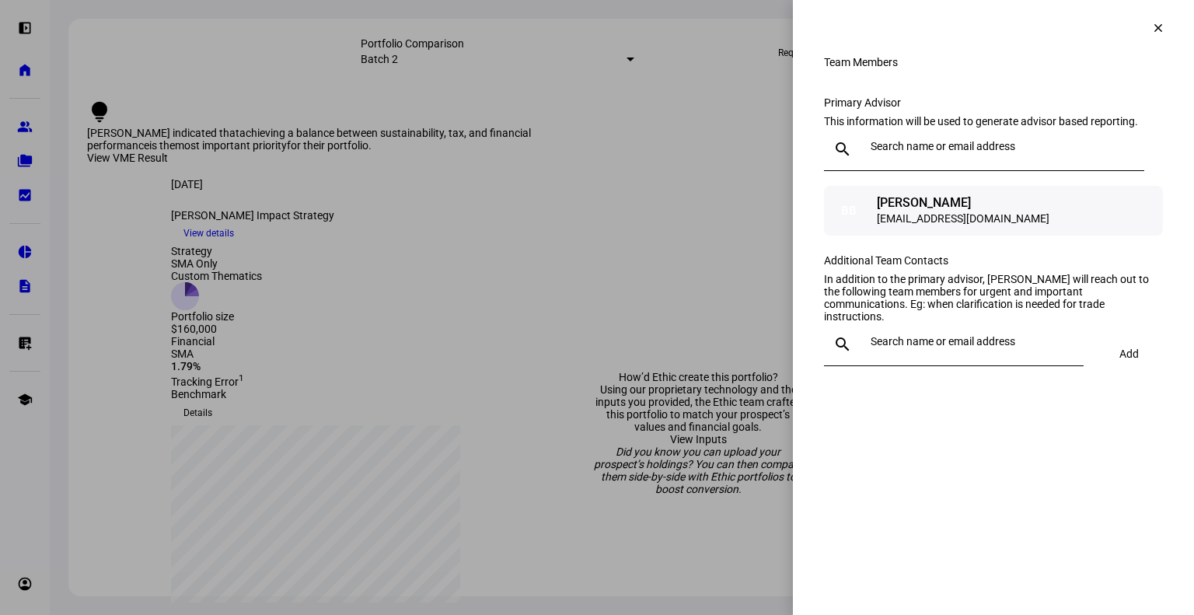
click at [1113, 211] on div "BB Bruce Burgess bburgess@beaconpointe.com" at bounding box center [993, 211] width 339 height 50
click at [1082, 235] on div "BB Bruce Burgess bburgess@beaconpointe.com" at bounding box center [993, 211] width 339 height 50
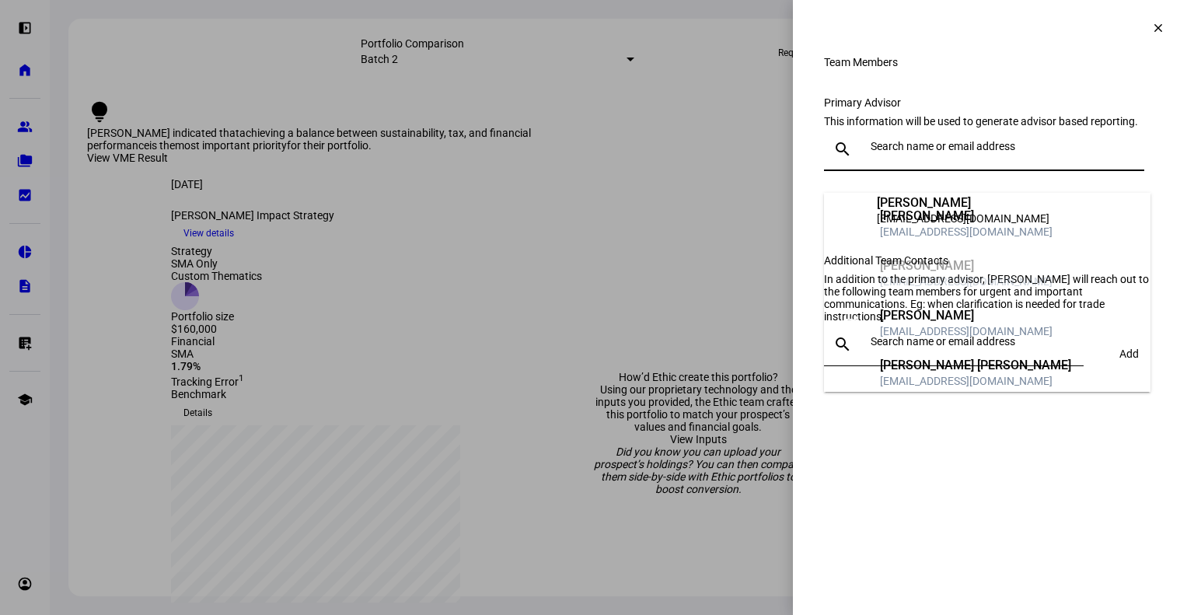
click at [943, 152] on input "text" at bounding box center [1003, 146] width 267 height 12
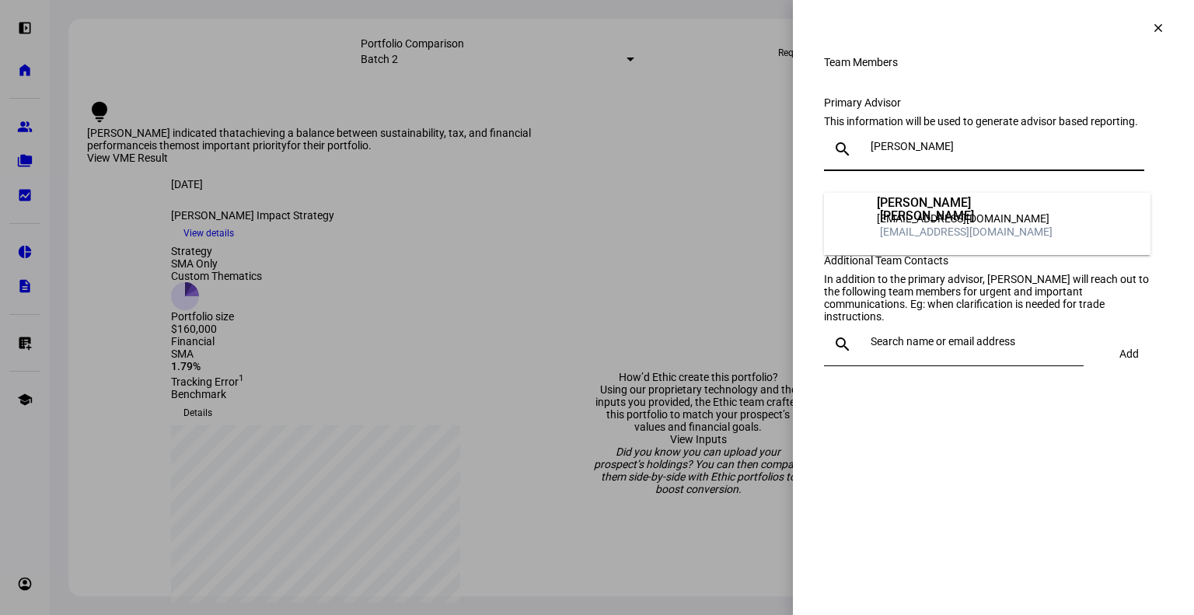
type input "melisa"
click at [943, 208] on div "[PERSON_NAME]" at bounding box center [966, 216] width 173 height 16
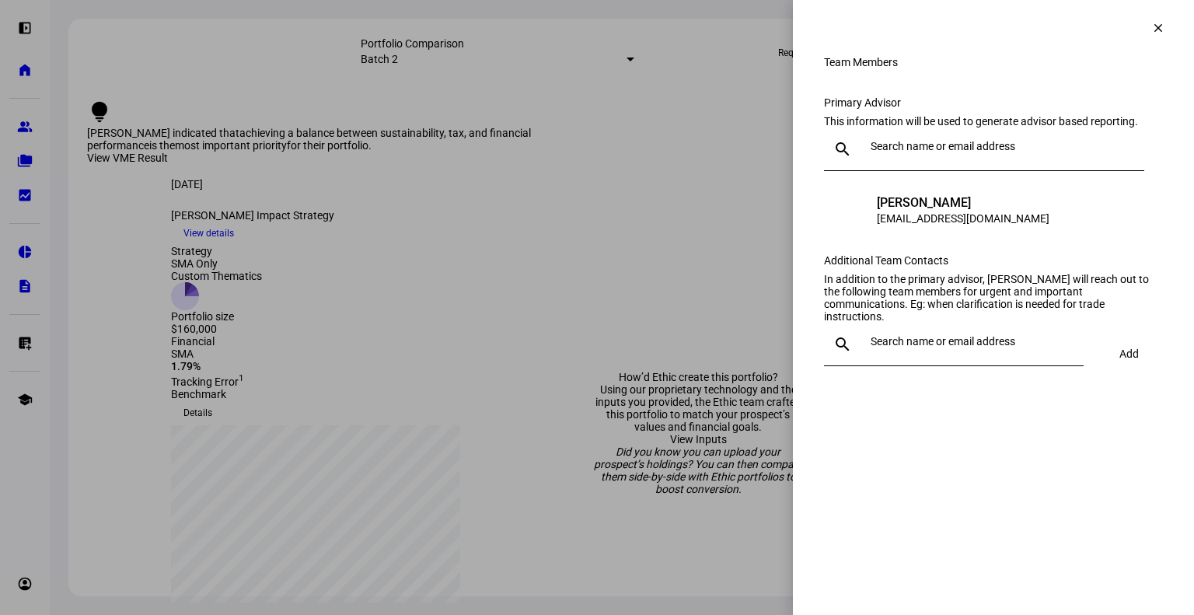
click at [1148, 109] on div "Primary Advisor" at bounding box center [993, 102] width 339 height 12
click at [1151, 22] on mat-icon "clear" at bounding box center [1158, 28] width 14 height 14
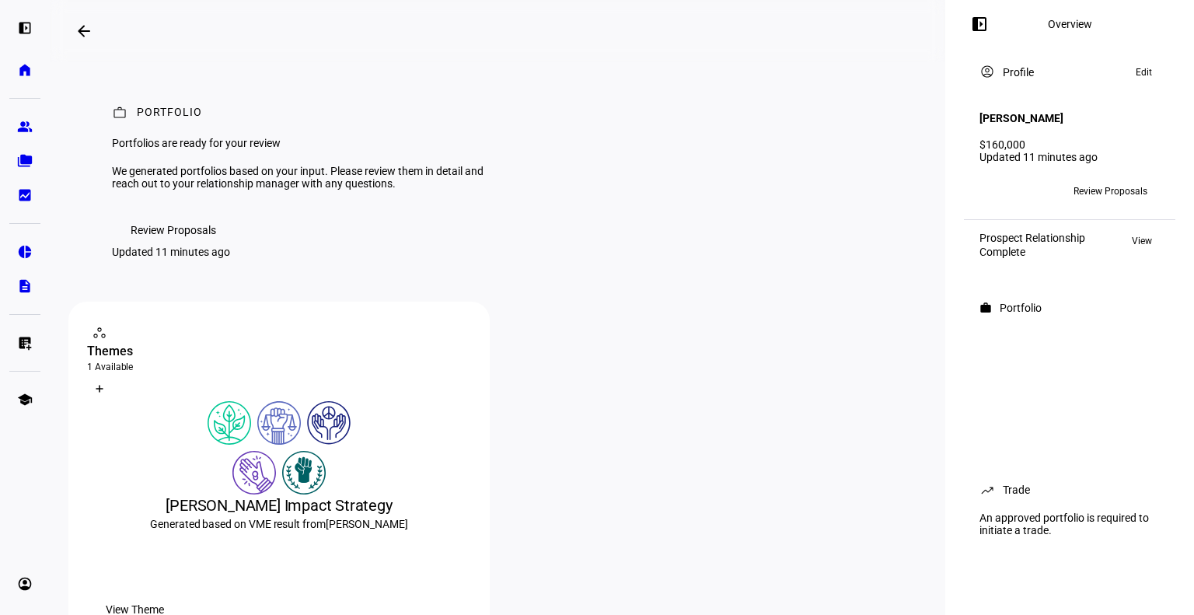
scroll to position [9, 0]
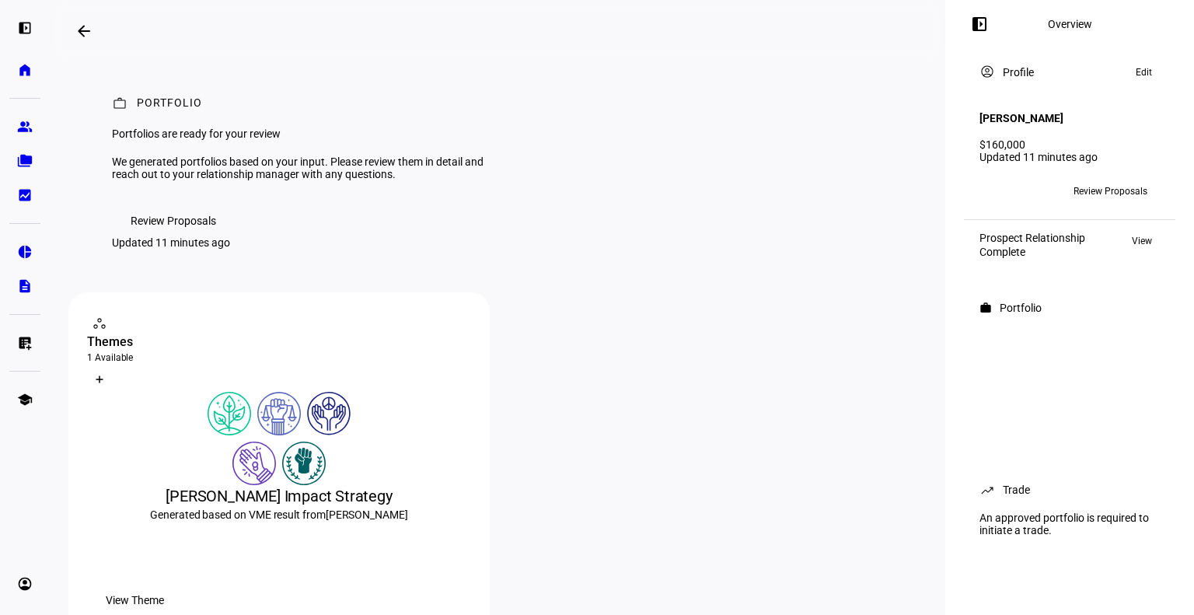
click at [159, 236] on span "Review Proposals" at bounding box center [173, 220] width 85 height 31
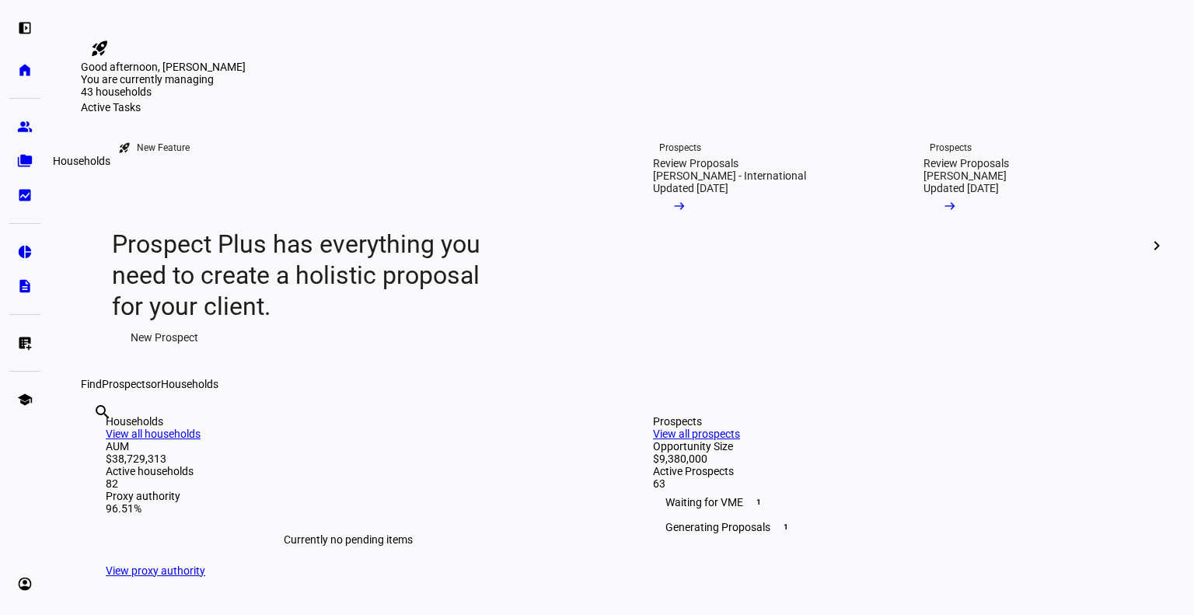
click at [25, 155] on eth-mat-symbol "folder_copy" at bounding box center [25, 161] width 16 height 16
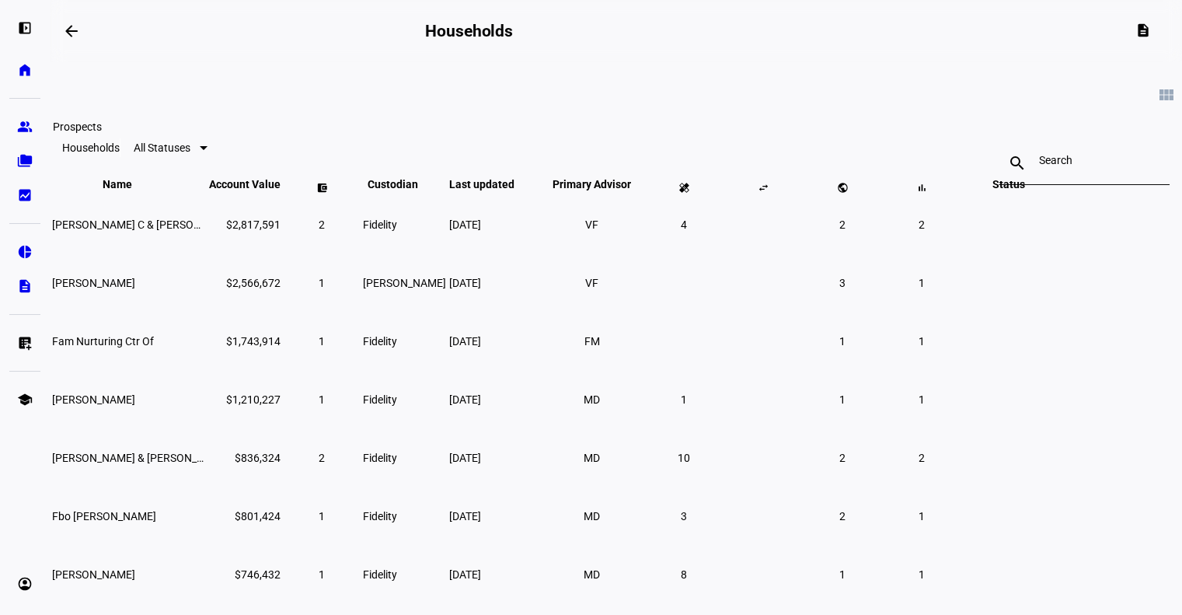
click at [34, 126] on link "group Prospects" at bounding box center [24, 126] width 31 height 31
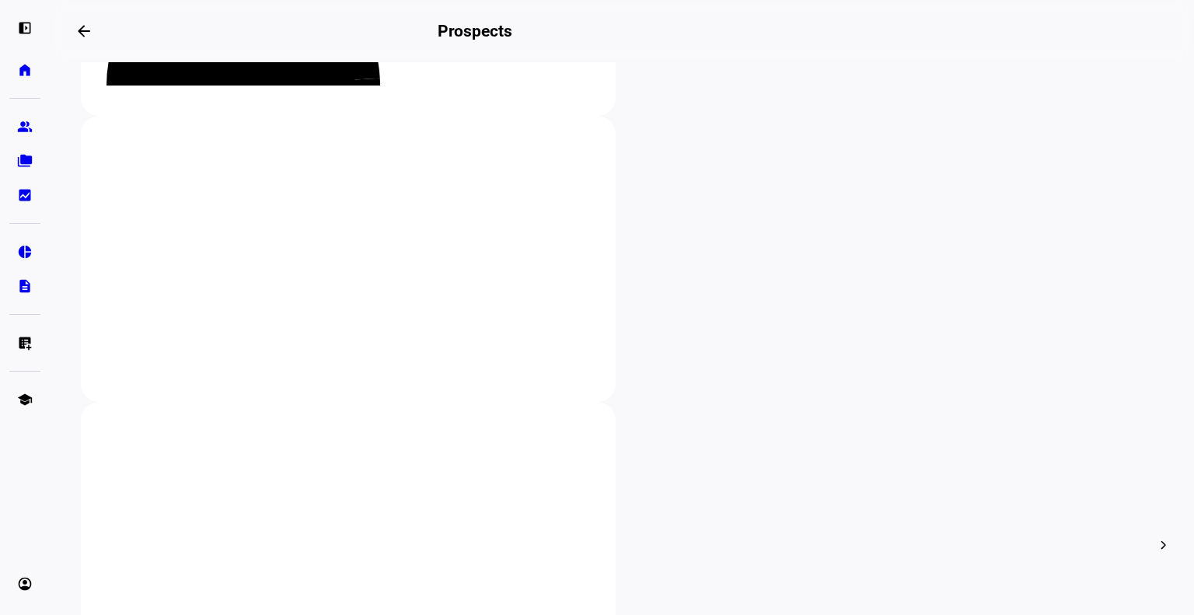
scroll to position [252, 0]
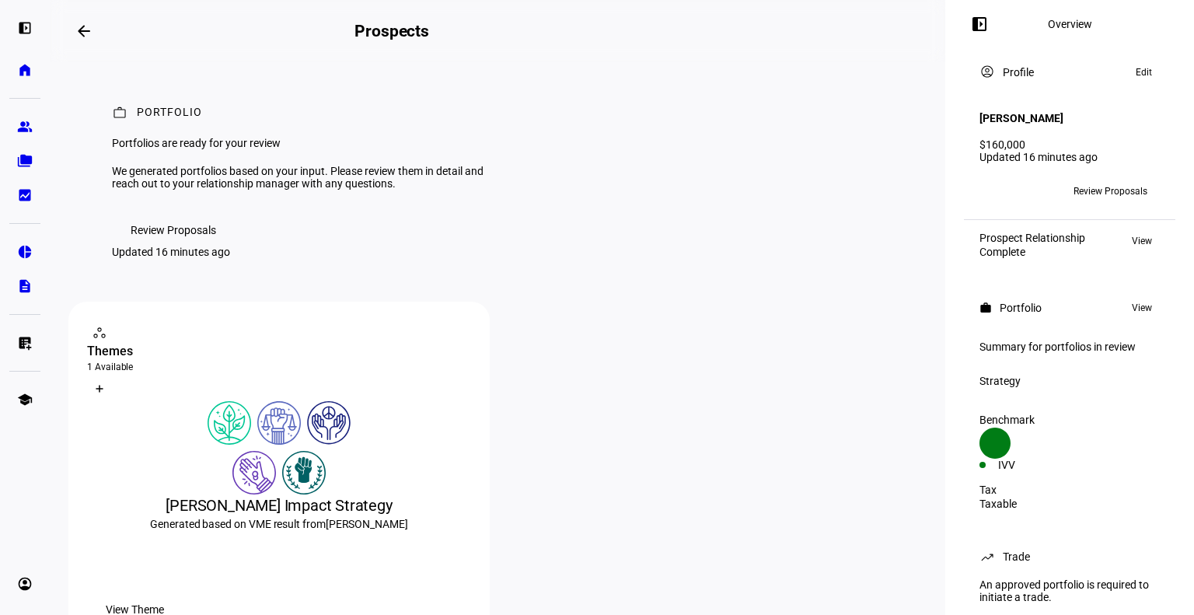
click at [198, 246] on span "Review Proposals" at bounding box center [173, 229] width 85 height 31
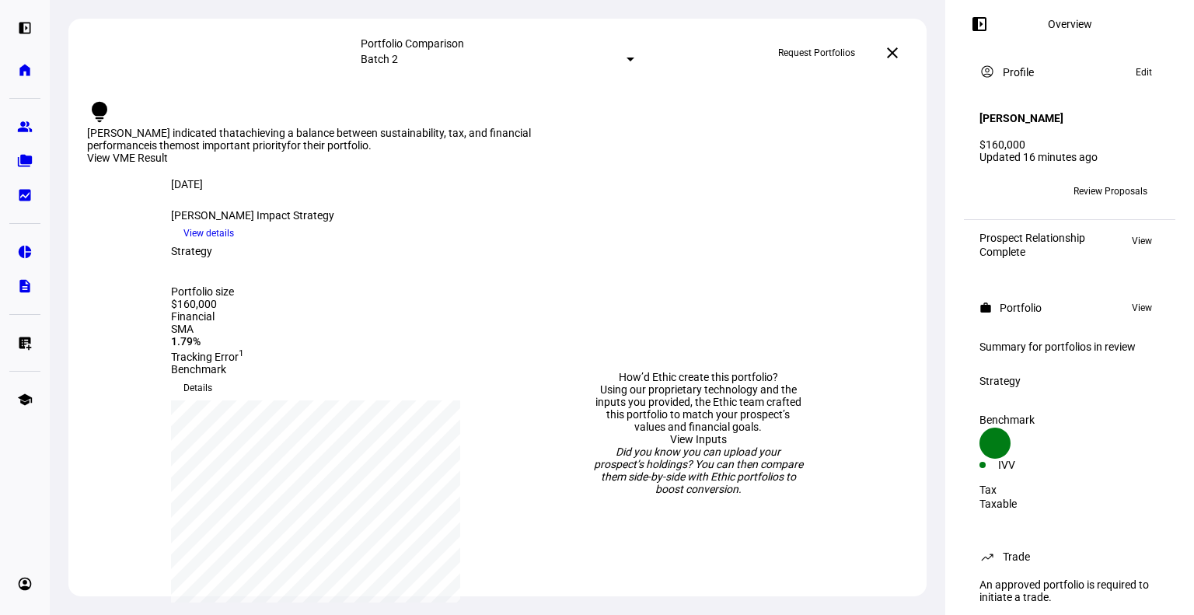
click at [398, 53] on mat-select-trigger "Batch 2" at bounding box center [379, 59] width 37 height 12
click at [507, 130] on div "Batch 1" at bounding box center [616, 123] width 272 height 12
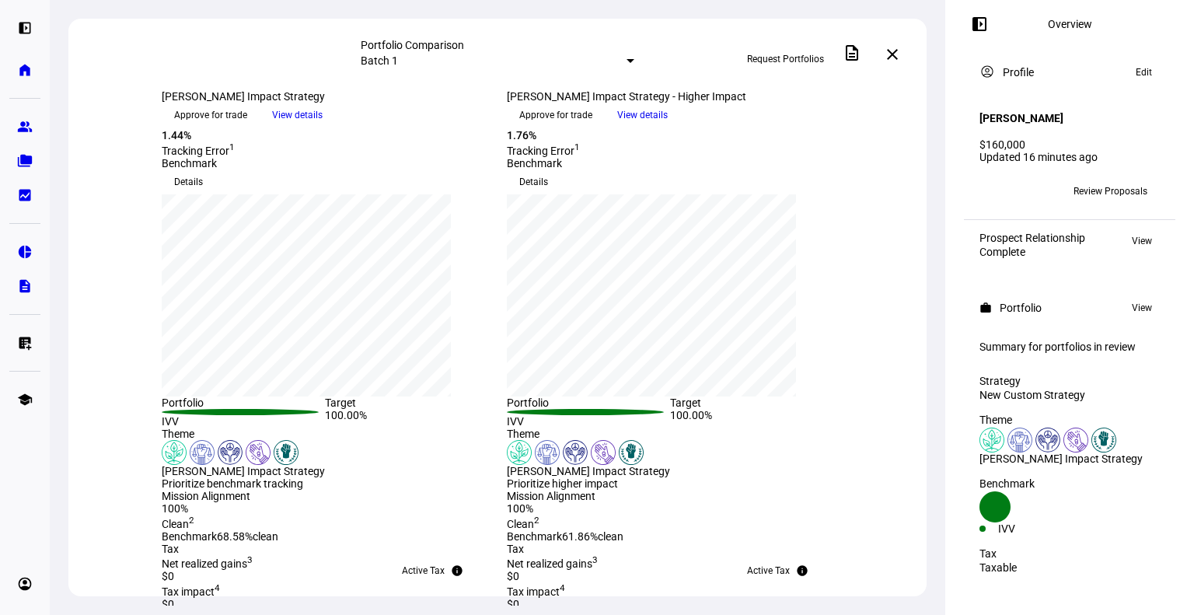
scroll to position [236, 0]
click at [548, 194] on span "Details" at bounding box center [533, 181] width 29 height 25
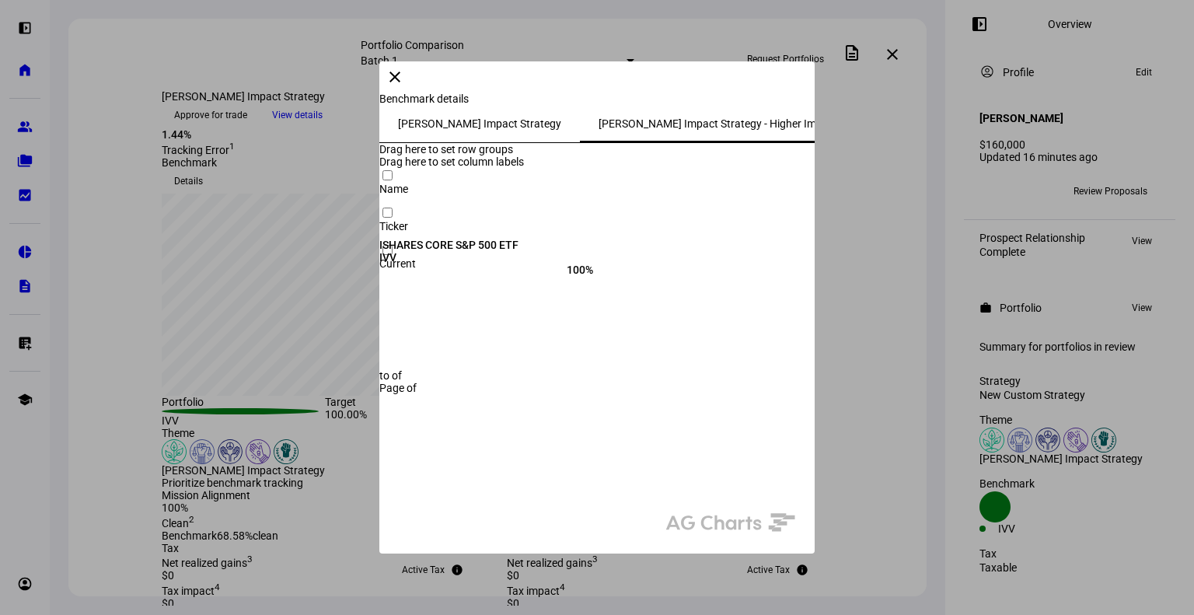
click at [404, 86] on mat-icon "close" at bounding box center [394, 77] width 19 height 19
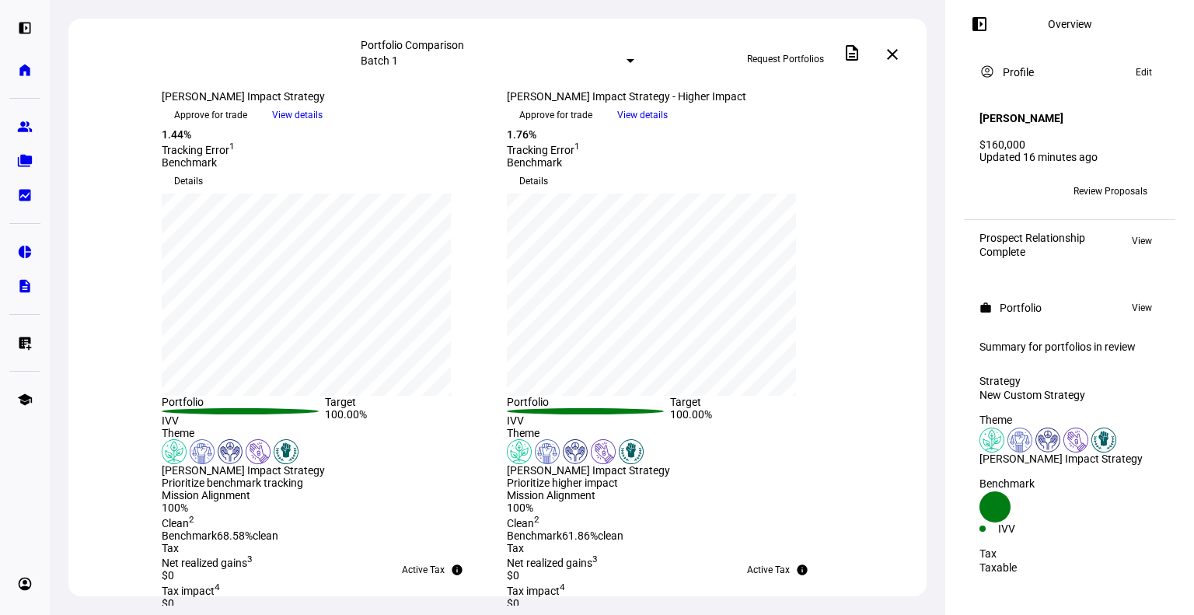
scroll to position [183, 0]
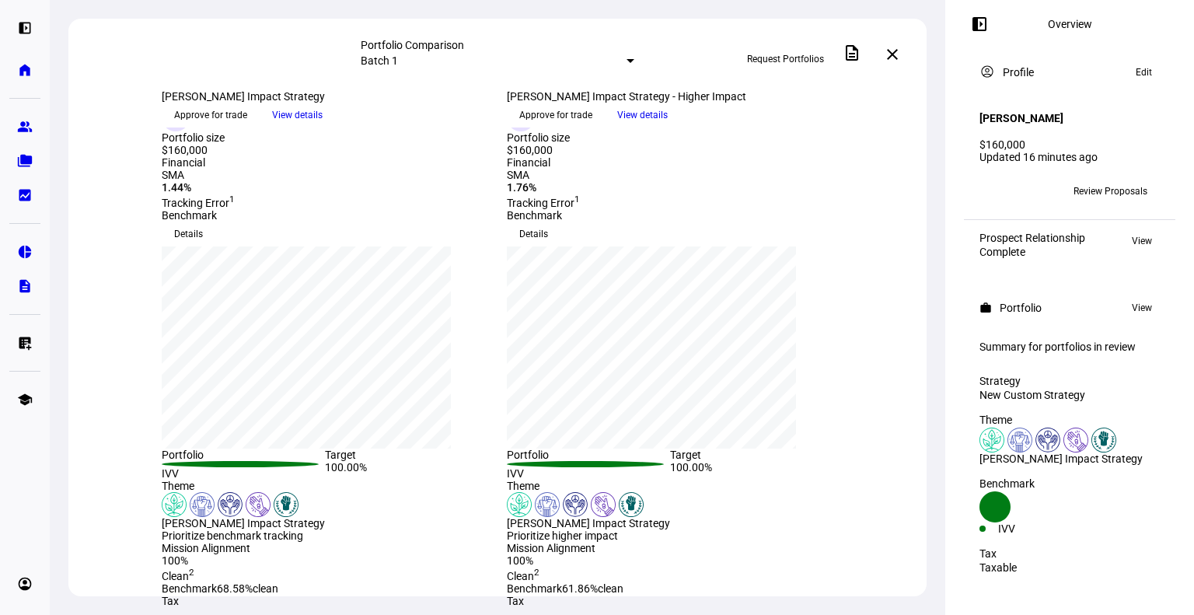
click at [668, 127] on span "View details" at bounding box center [642, 114] width 51 height 23
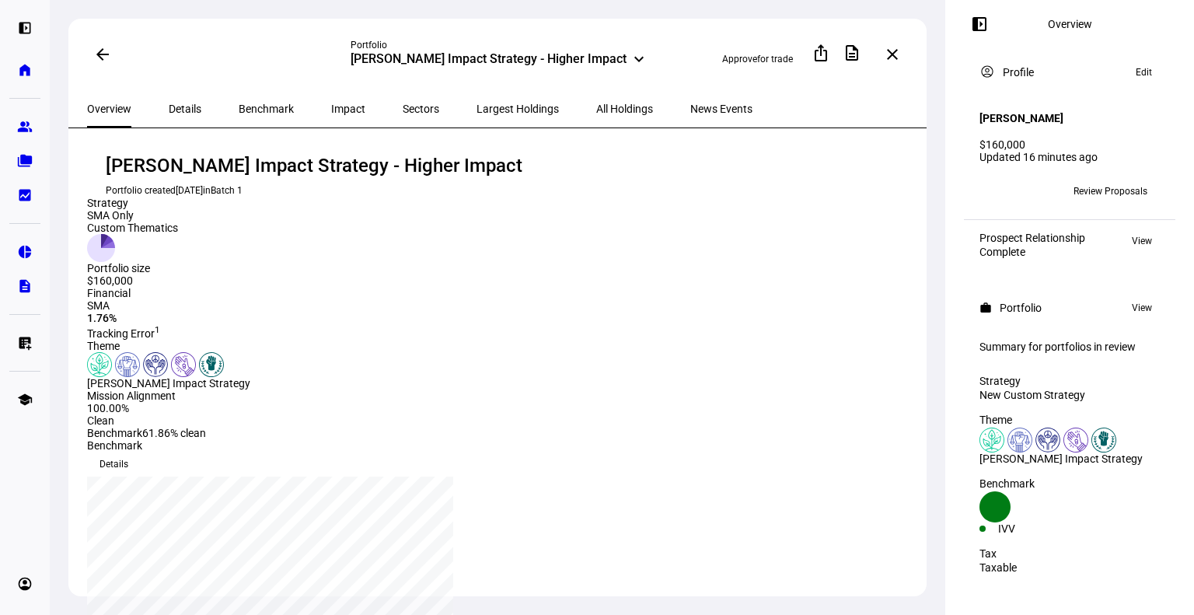
click at [596, 113] on span "All Holdings" at bounding box center [624, 108] width 57 height 37
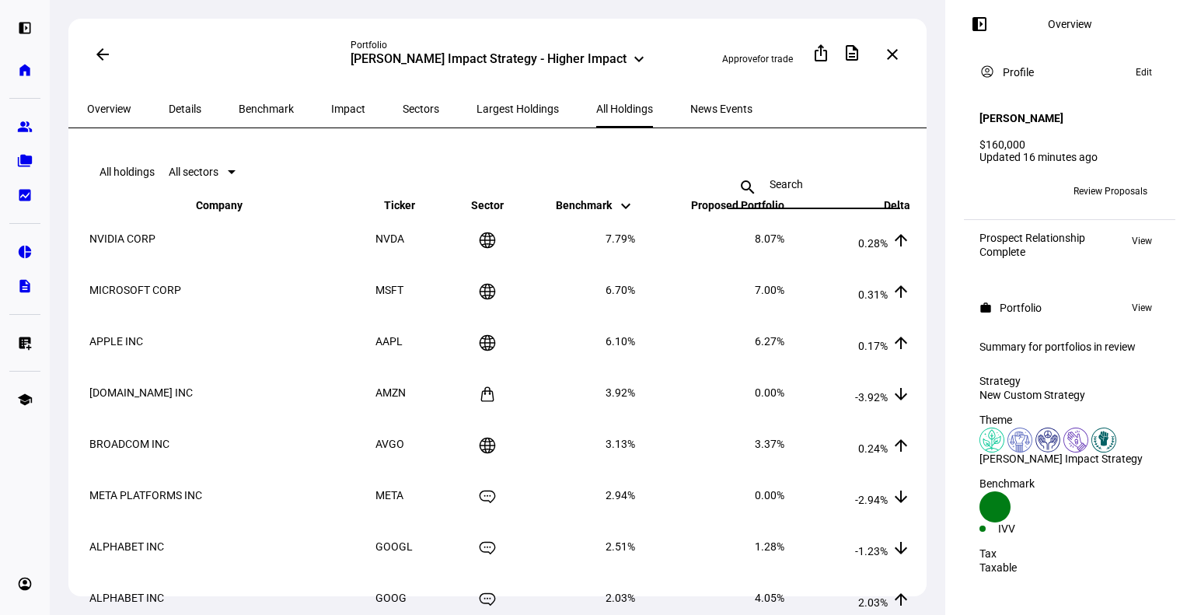
click at [799, 178] on input at bounding box center [814, 184] width 90 height 12
type input "o"
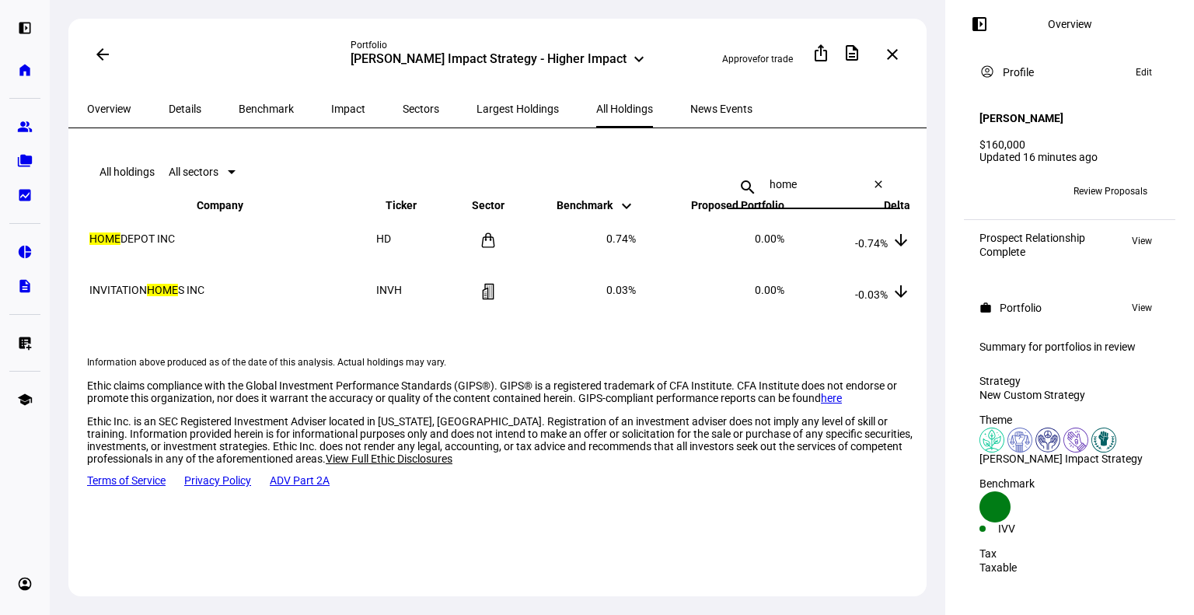
type input "home"
click at [892, 52] on mat-icon "close" at bounding box center [892, 54] width 19 height 19
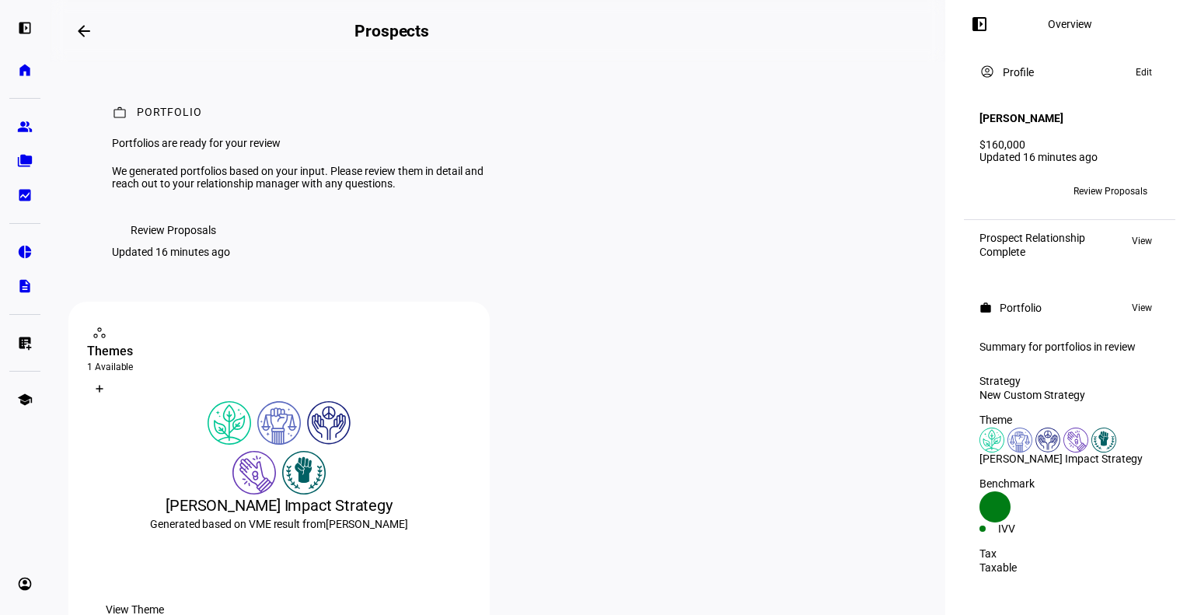
click at [176, 246] on span "Review Proposals" at bounding box center [173, 229] width 85 height 31
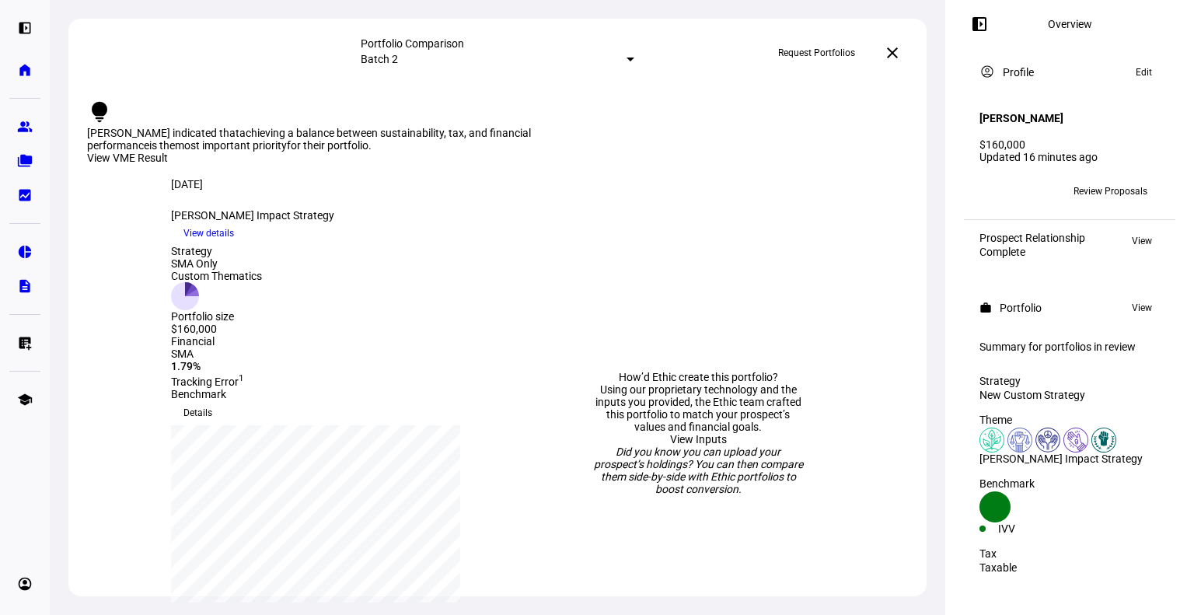
click at [398, 58] on mat-select-trigger "Batch 2" at bounding box center [379, 59] width 37 height 12
click at [498, 148] on mat-option "Batch 1 Sep 9, 2025" at bounding box center [498, 129] width 60 height 37
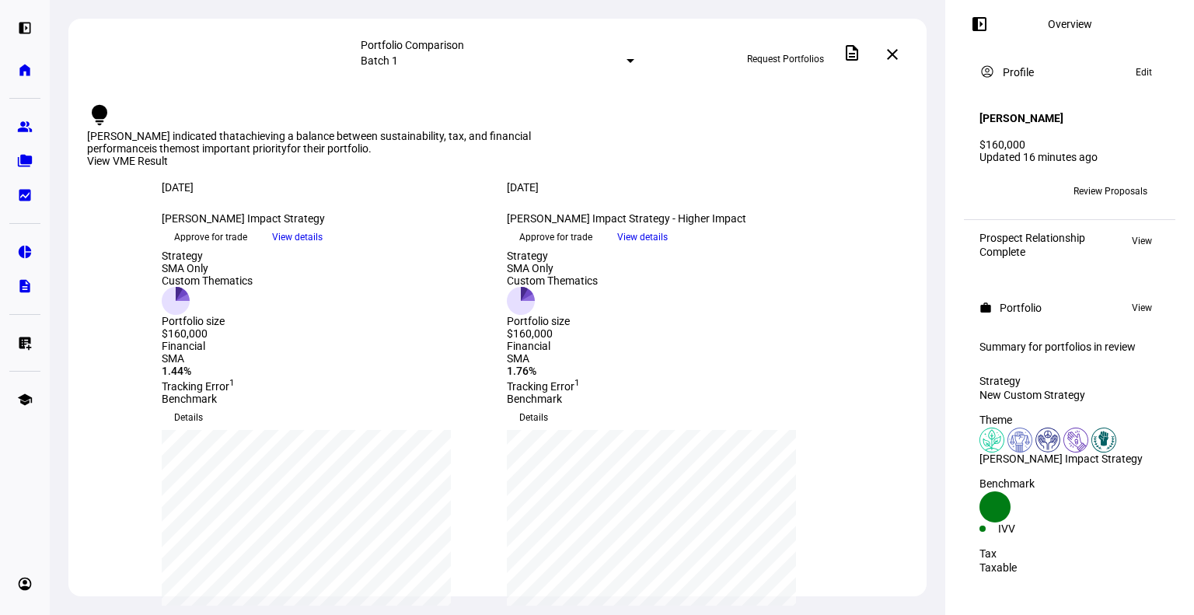
click at [626, 63] on div at bounding box center [630, 61] width 8 height 4
click at [501, 92] on div "Batch 2" at bounding box center [616, 86] width 272 height 12
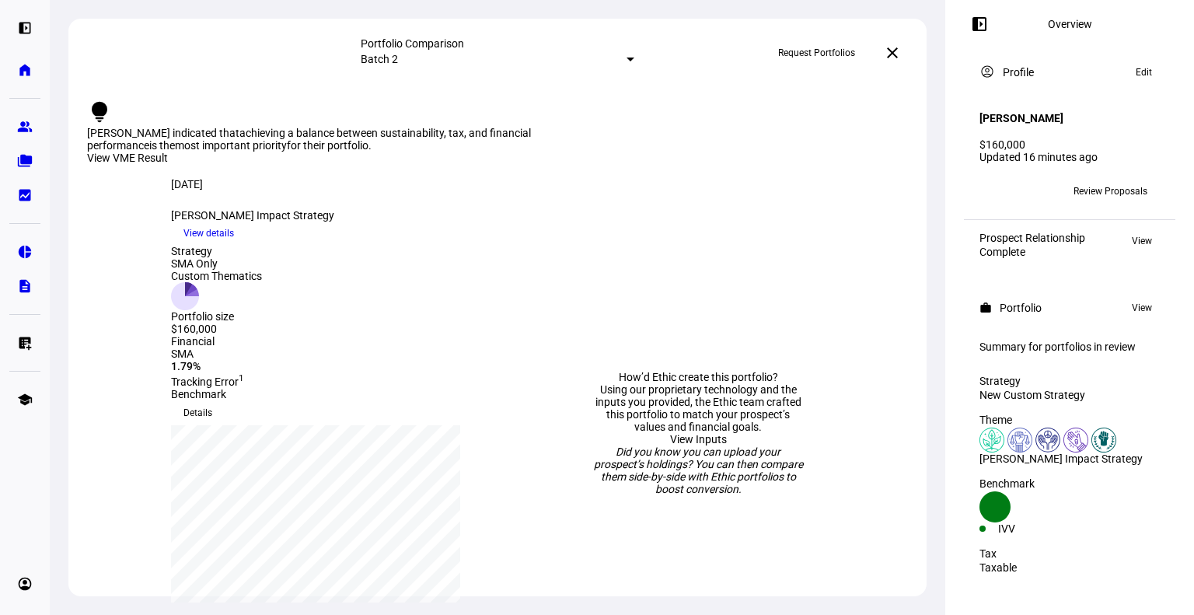
click at [473, 53] on div "Batch 2" at bounding box center [494, 59] width 266 height 12
click at [491, 119] on mat-option "Batch 1 Sep 9, 2025" at bounding box center [498, 129] width 60 height 37
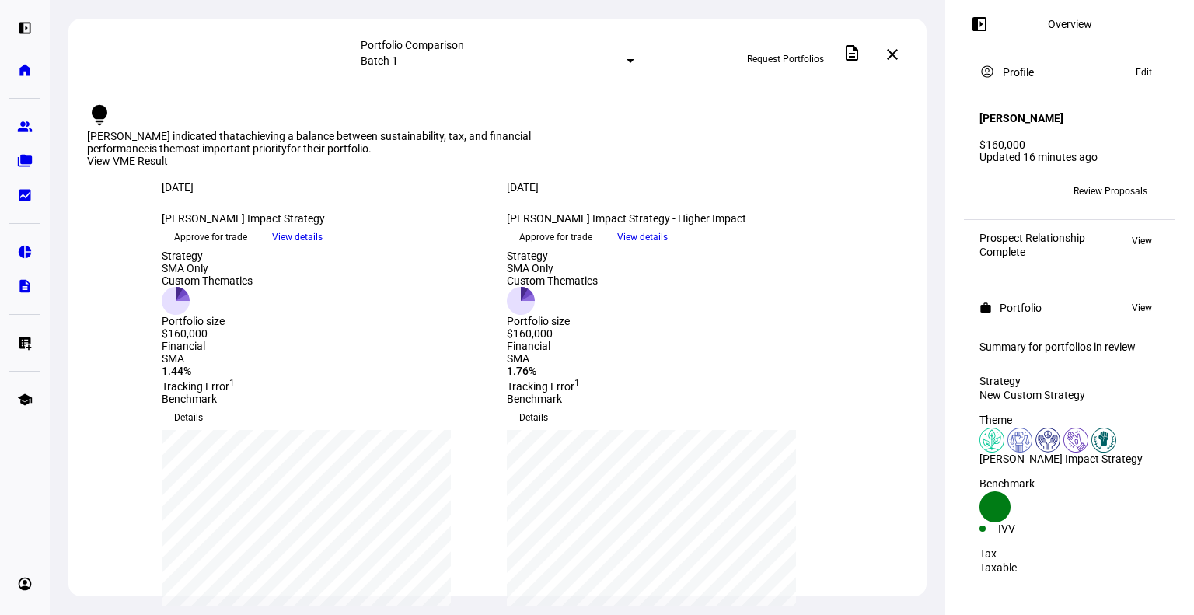
click at [592, 249] on span "Approve for trade" at bounding box center [555, 237] width 73 height 25
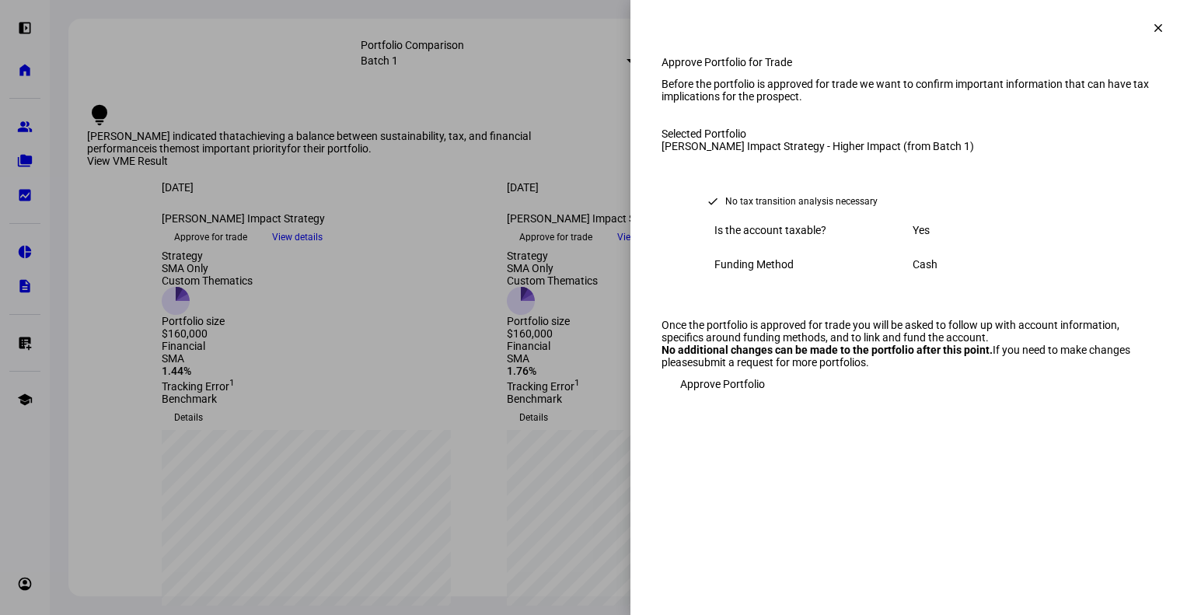
click at [1143, 19] on span at bounding box center [1157, 27] width 37 height 37
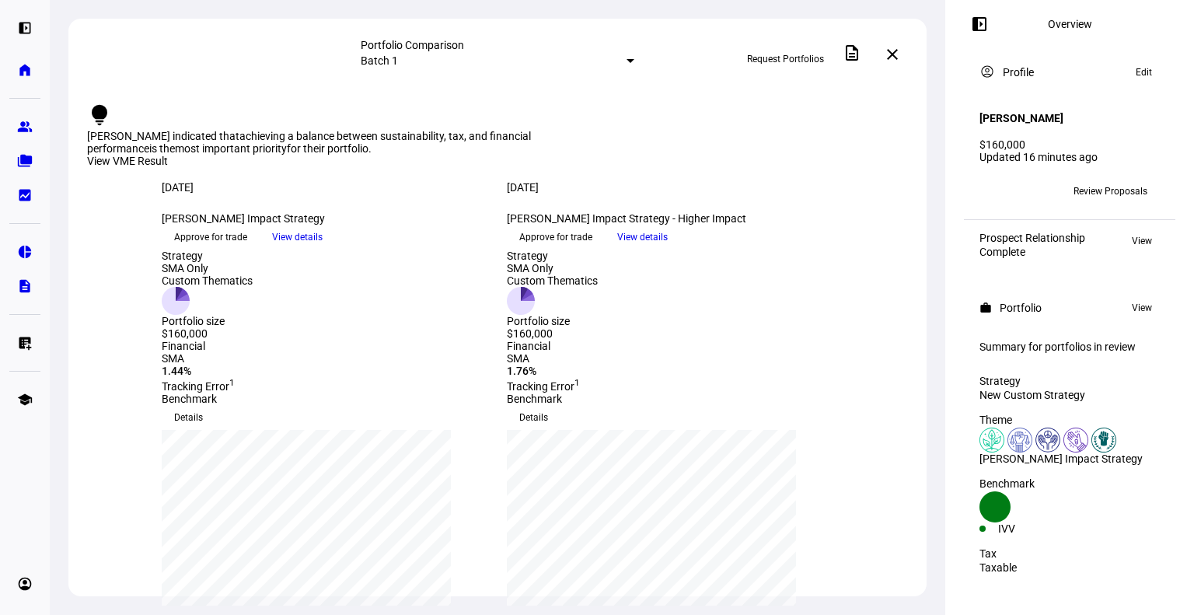
click at [668, 249] on span "View details" at bounding box center [642, 236] width 51 height 23
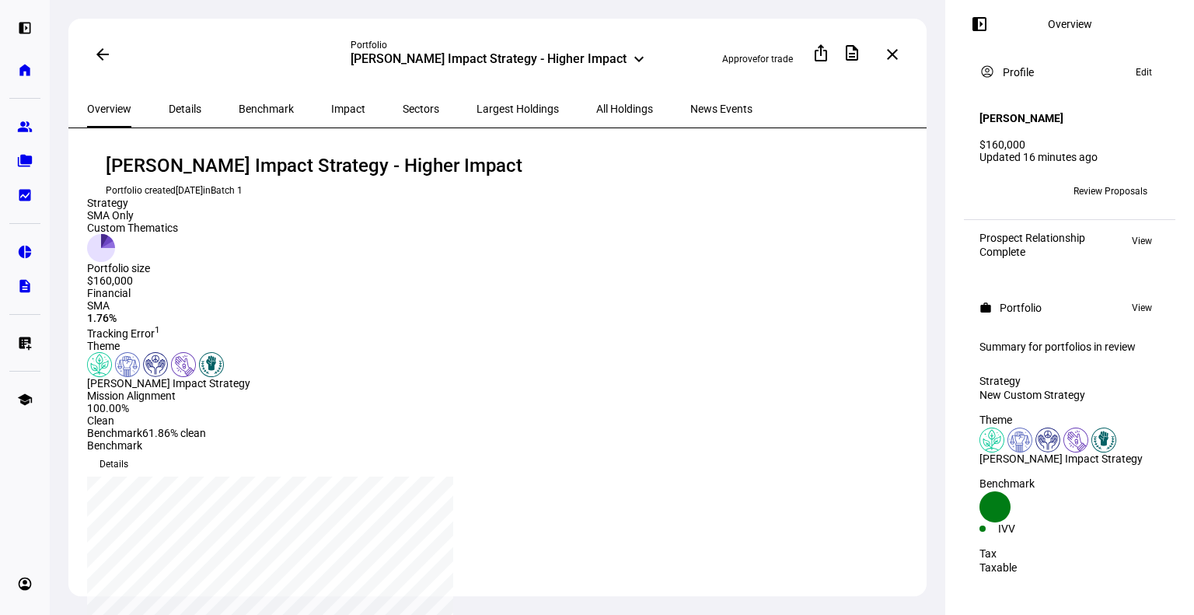
click at [596, 106] on span "All Holdings" at bounding box center [624, 108] width 57 height 11
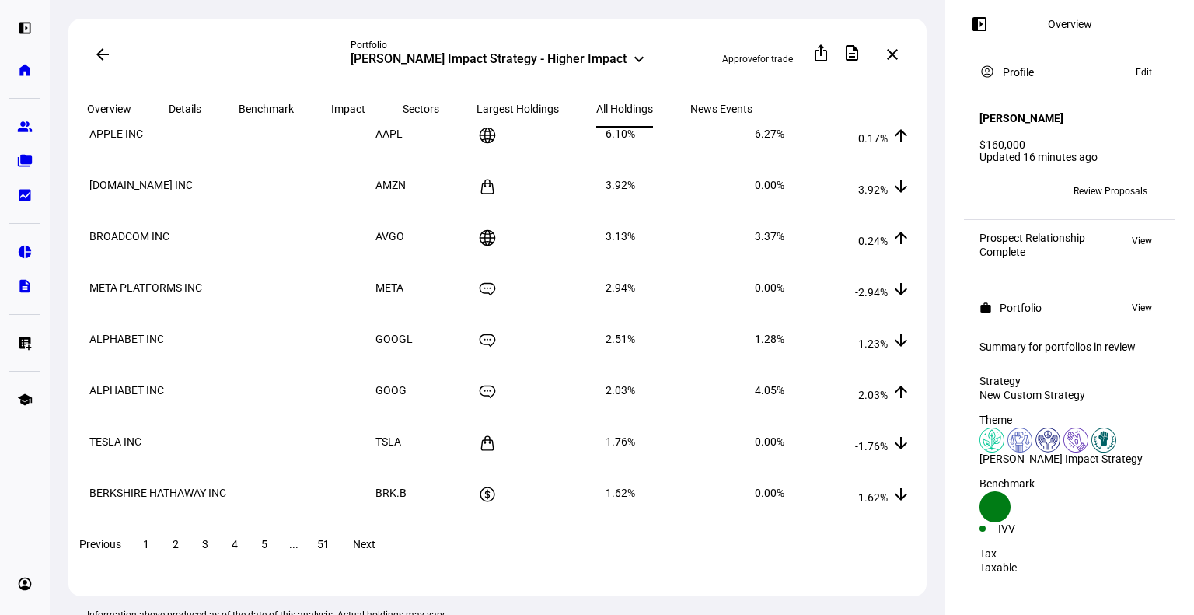
scroll to position [208, 0]
click at [267, 549] on span "5" at bounding box center [264, 543] width 6 height 12
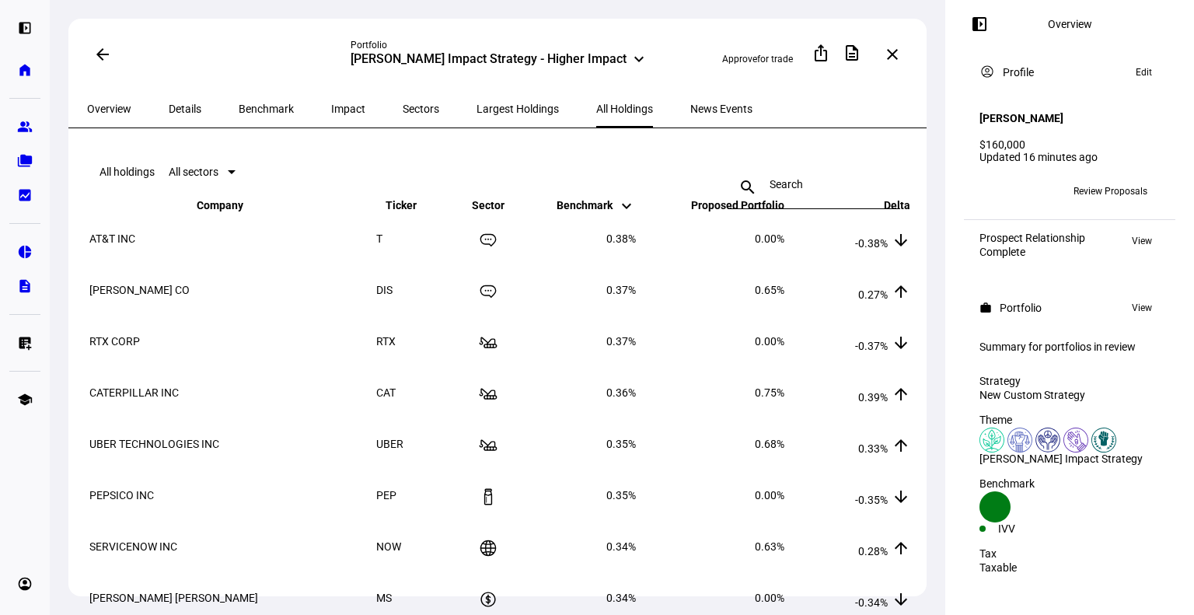
scroll to position [0, 0]
click at [100, 58] on mat-icon "arrow_back" at bounding box center [102, 54] width 19 height 19
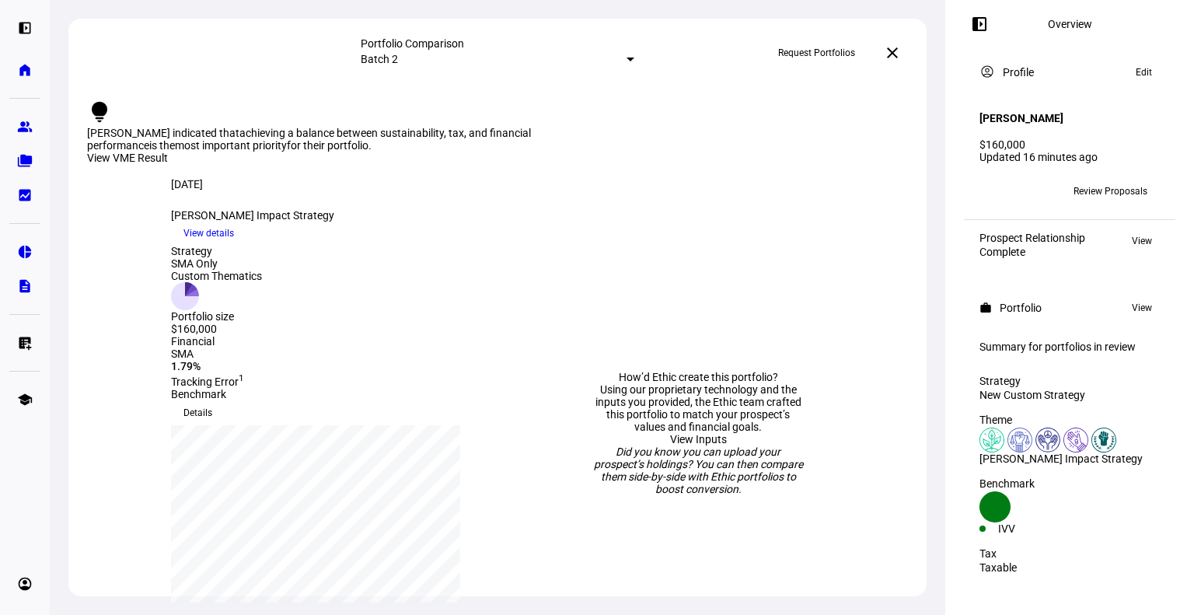
click at [892, 56] on mat-icon "close" at bounding box center [892, 53] width 19 height 19
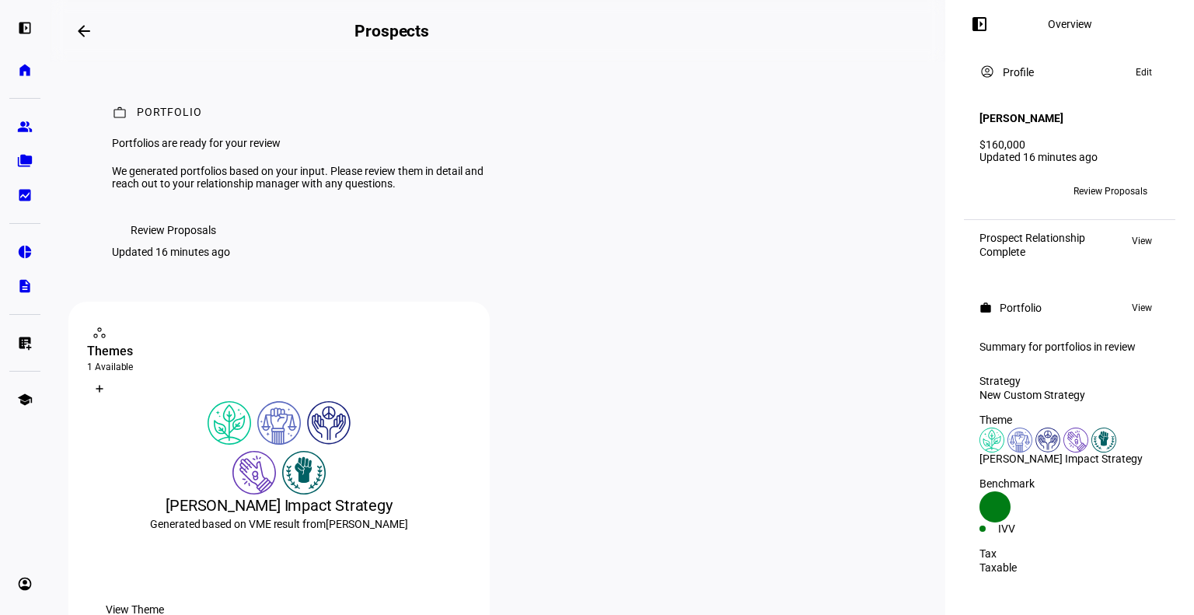
click at [190, 246] on span "Review Proposals" at bounding box center [173, 229] width 85 height 31
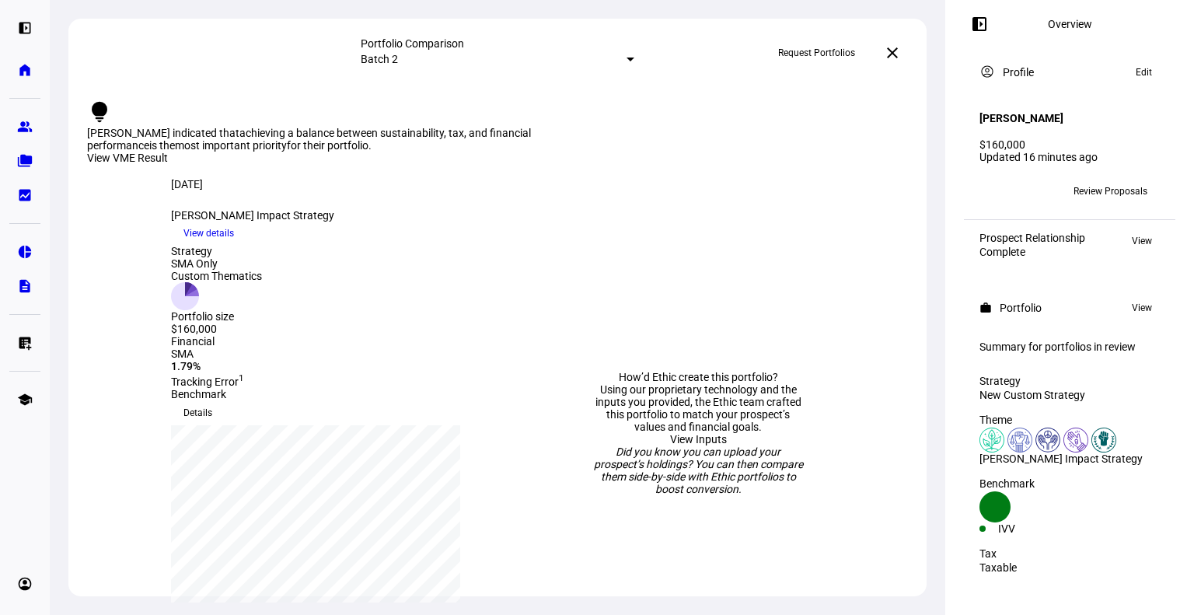
click at [398, 61] on mat-select-trigger "Batch 2" at bounding box center [379, 59] width 37 height 12
click at [516, 127] on div "Batch 1" at bounding box center [616, 123] width 272 height 12
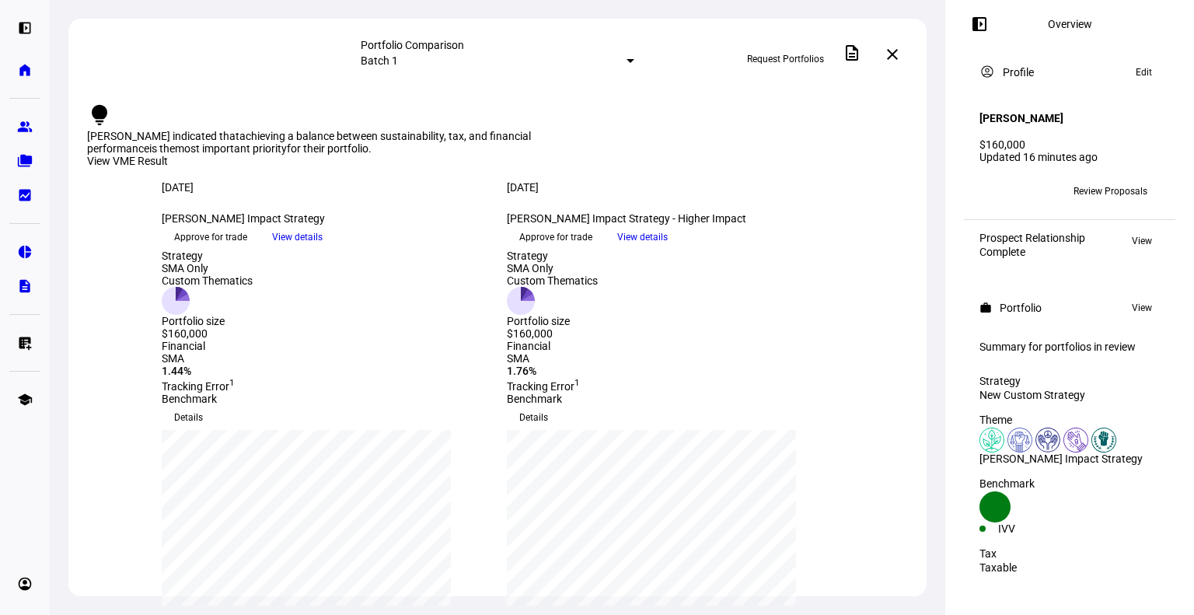
click at [592, 249] on span "Approve for trade" at bounding box center [555, 237] width 73 height 25
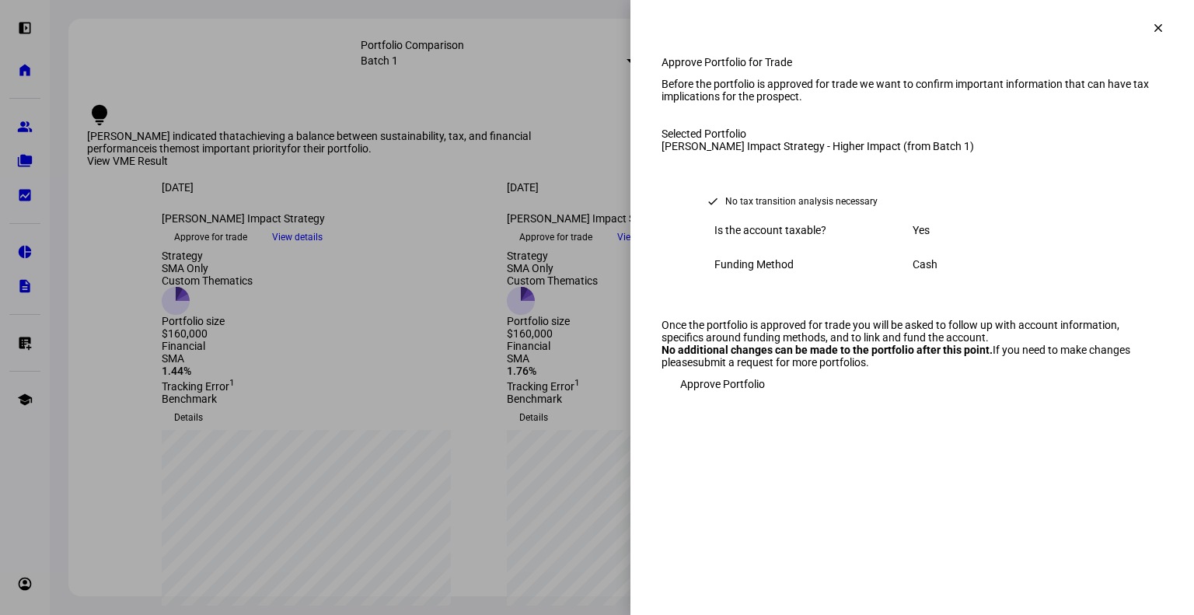
click at [711, 399] on span "Approve Portfolio" at bounding box center [722, 383] width 85 height 31
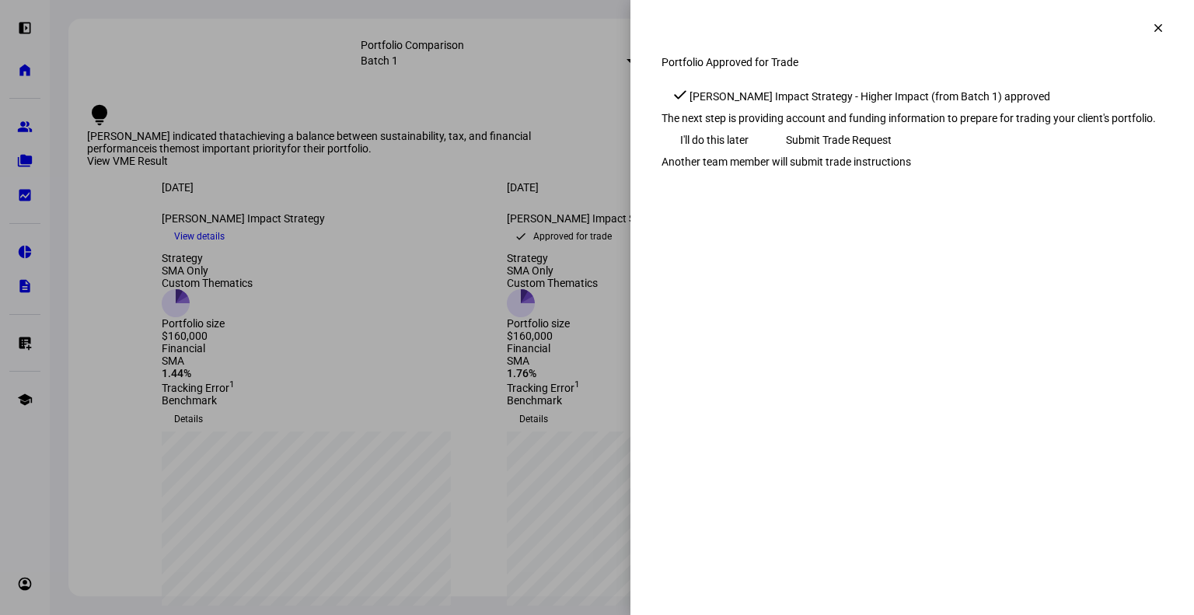
click at [891, 155] on span "Submit Trade Request" at bounding box center [839, 139] width 106 height 31
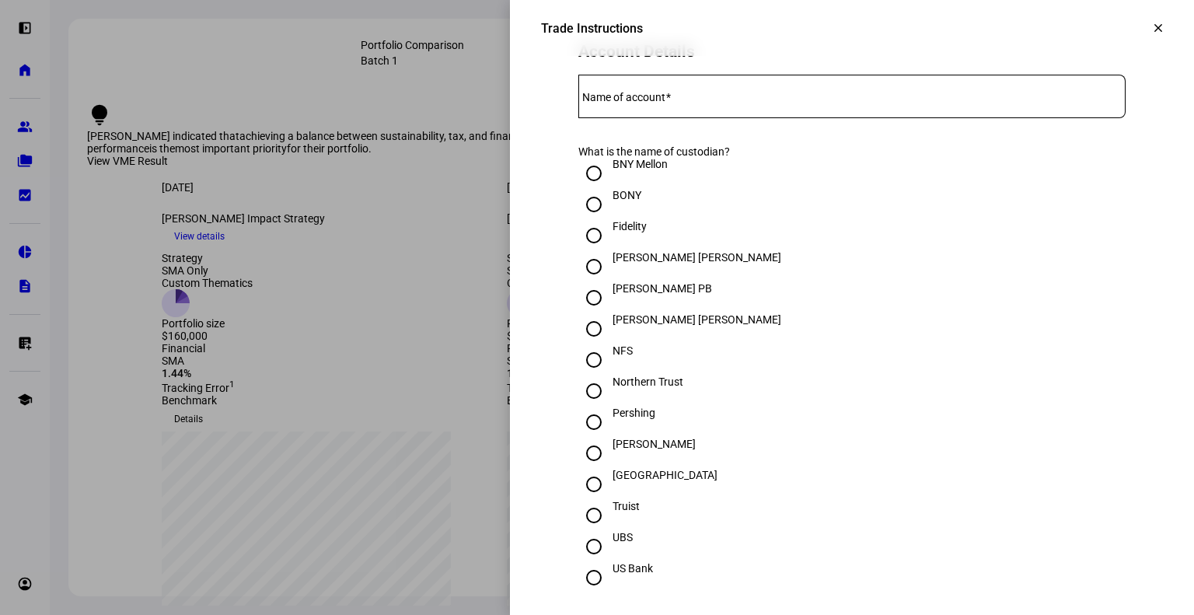
scroll to position [338, 0]
click at [613, 232] on div "Fidelity" at bounding box center [629, 225] width 34 height 12
click at [609, 250] on input "Fidelity" at bounding box center [593, 234] width 31 height 31
radio input "true"
click at [638, 103] on mat-label "Name of account" at bounding box center [623, 96] width 83 height 12
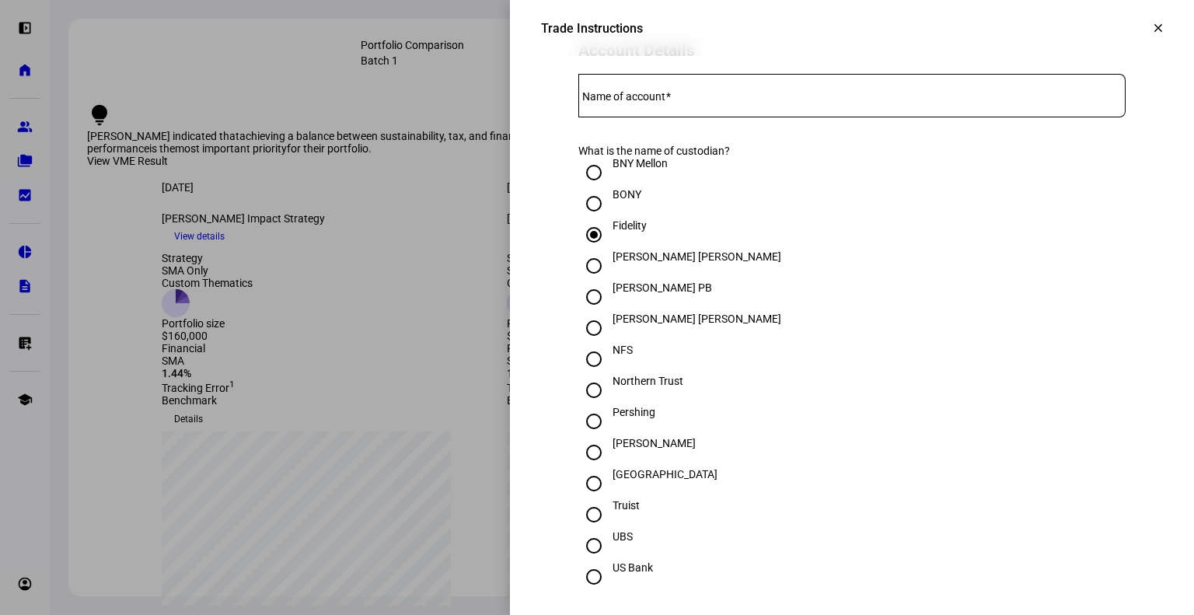
click at [638, 99] on input "Name of account" at bounding box center [851, 92] width 547 height 12
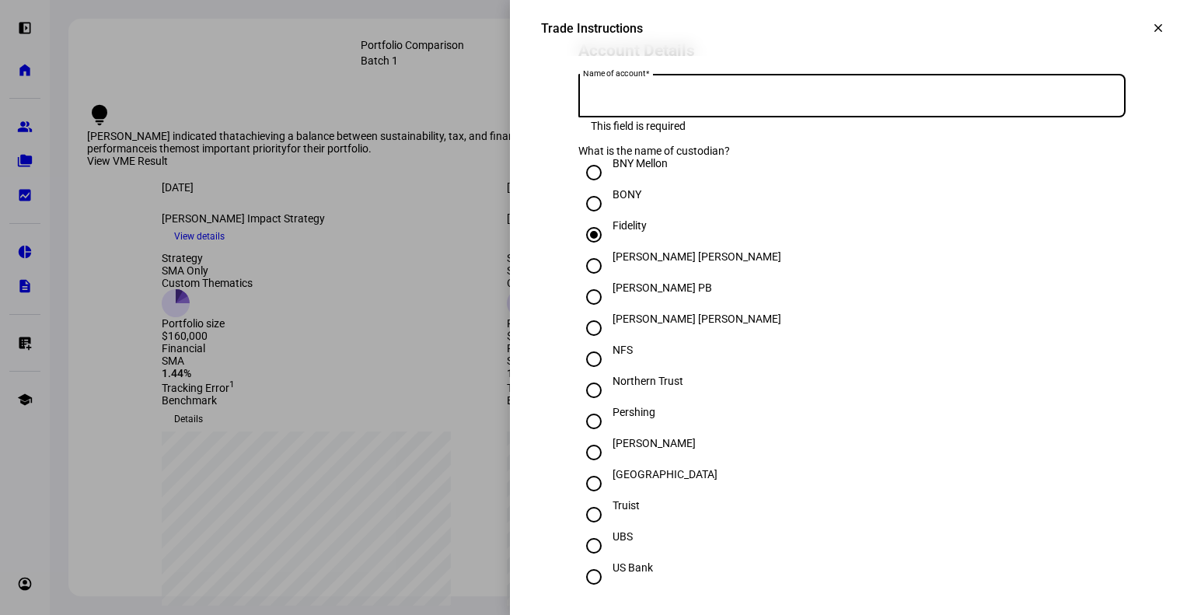
paste input "656-611311"
type input "656-611311"
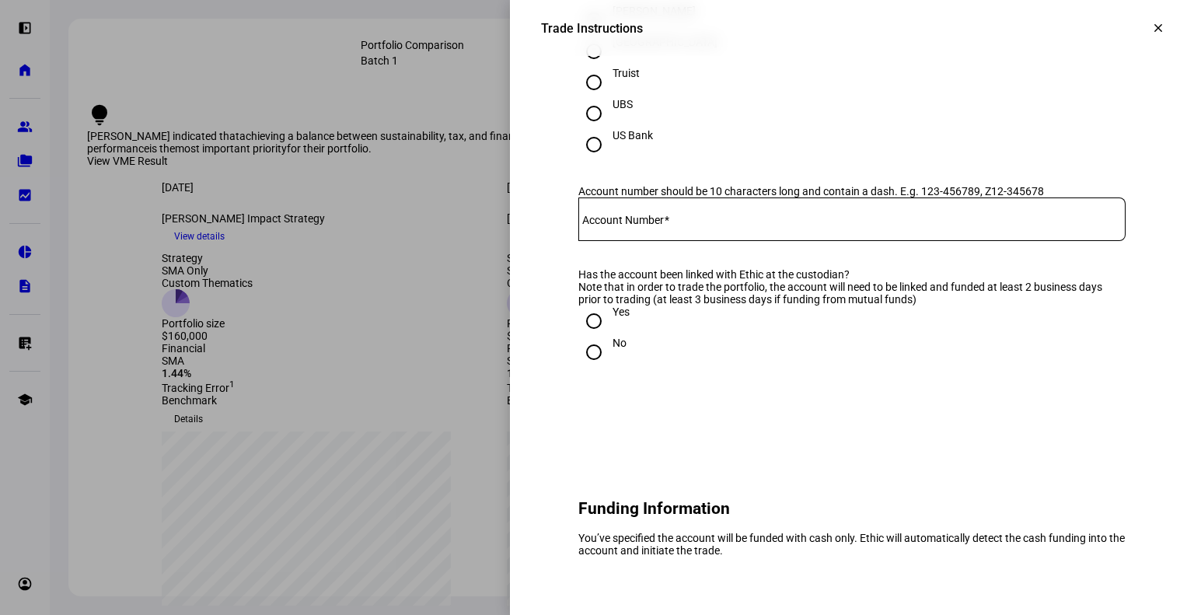
scroll to position [0, 0]
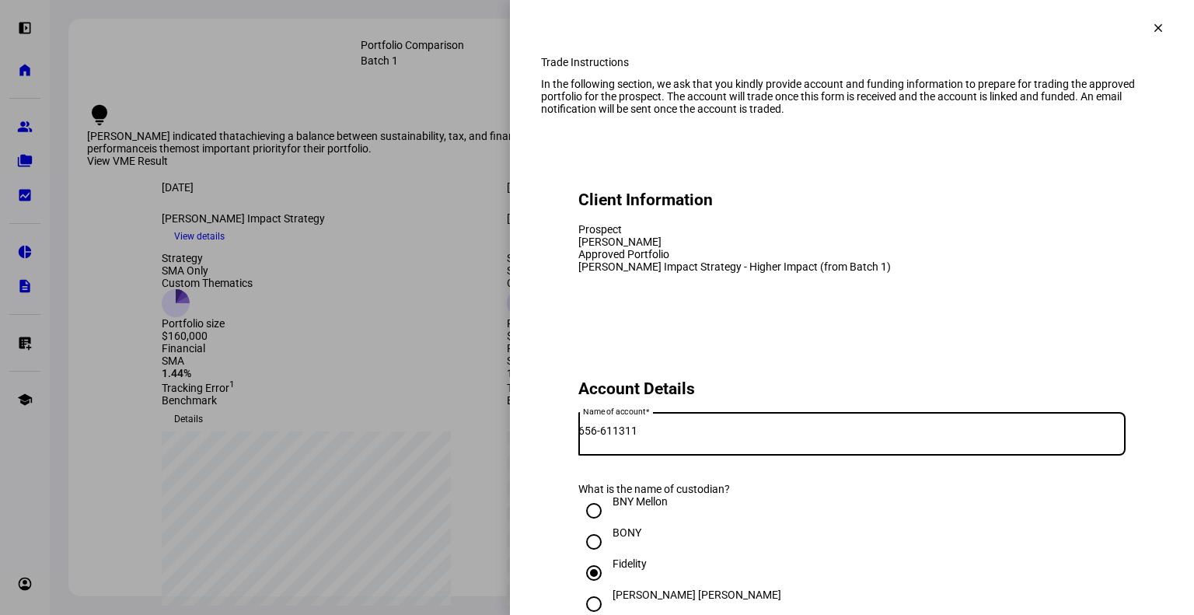
drag, startPoint x: 497, startPoint y: 497, endPoint x: 430, endPoint y: 498, distance: 67.6
click at [430, 498] on div "Trade Instructions clear Trade Instructions In the following section, we ask th…" at bounding box center [597, 307] width 1194 height 615
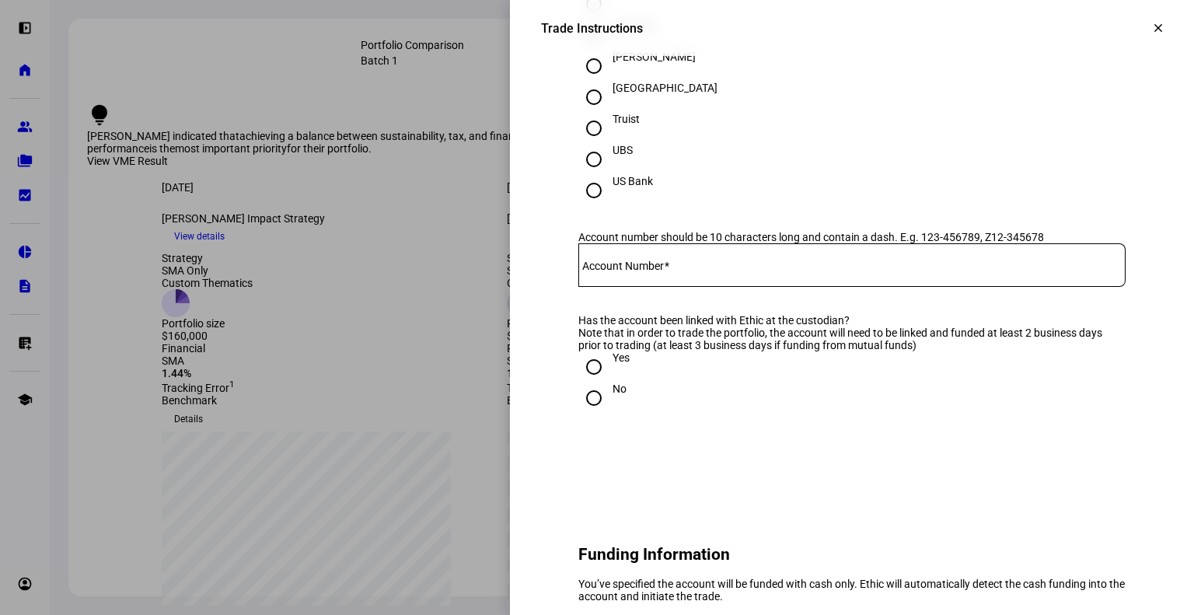
scroll to position [768, 0]
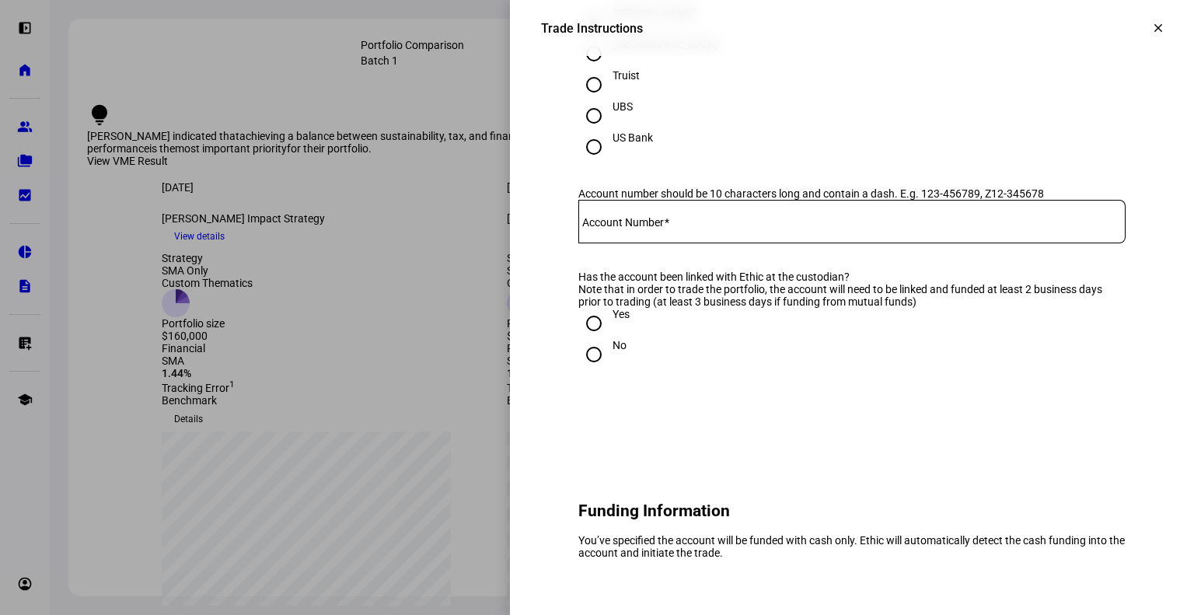
click at [619, 243] on div at bounding box center [851, 222] width 547 height 44
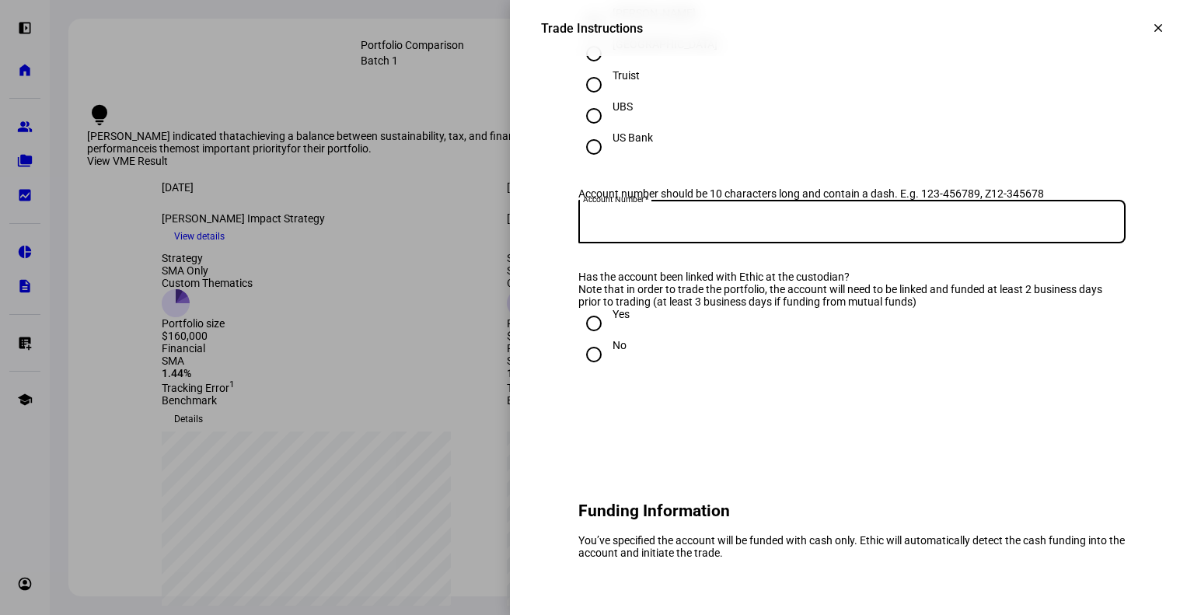
paste input "656-611311"
type input "656-611311"
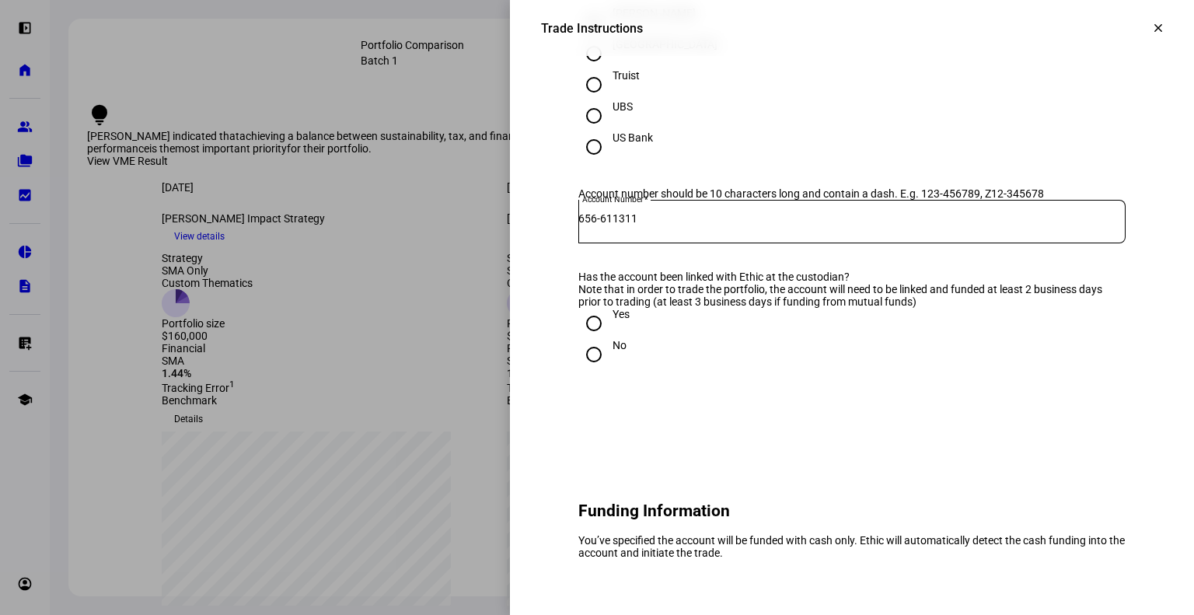
click at [578, 339] on input "Yes" at bounding box center [593, 323] width 31 height 31
radio input "true"
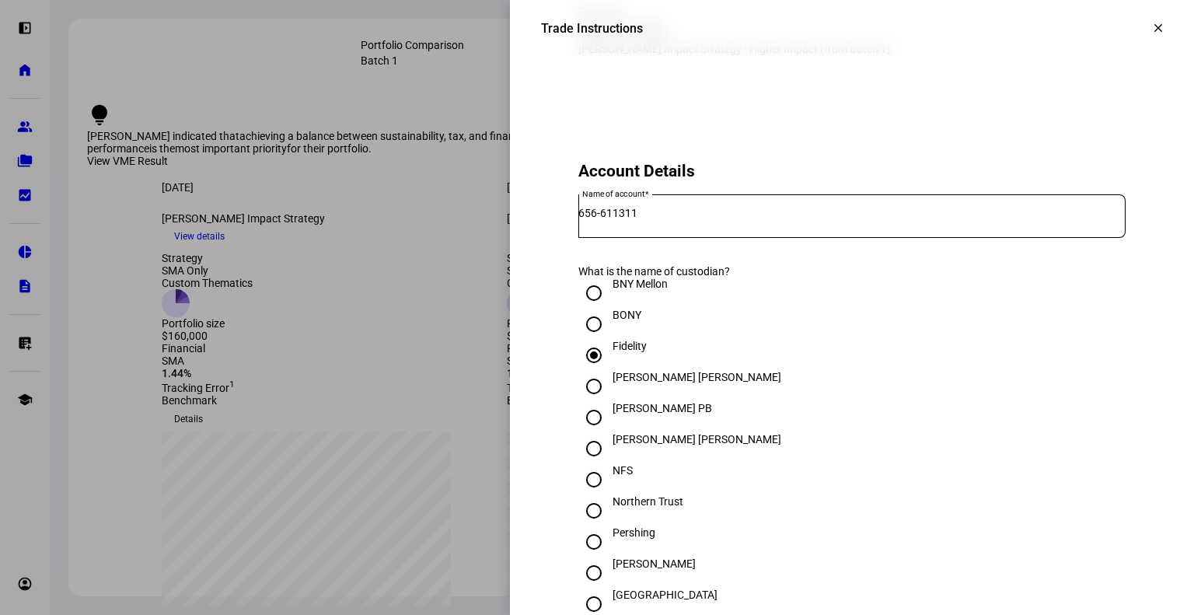
scroll to position [218, 0]
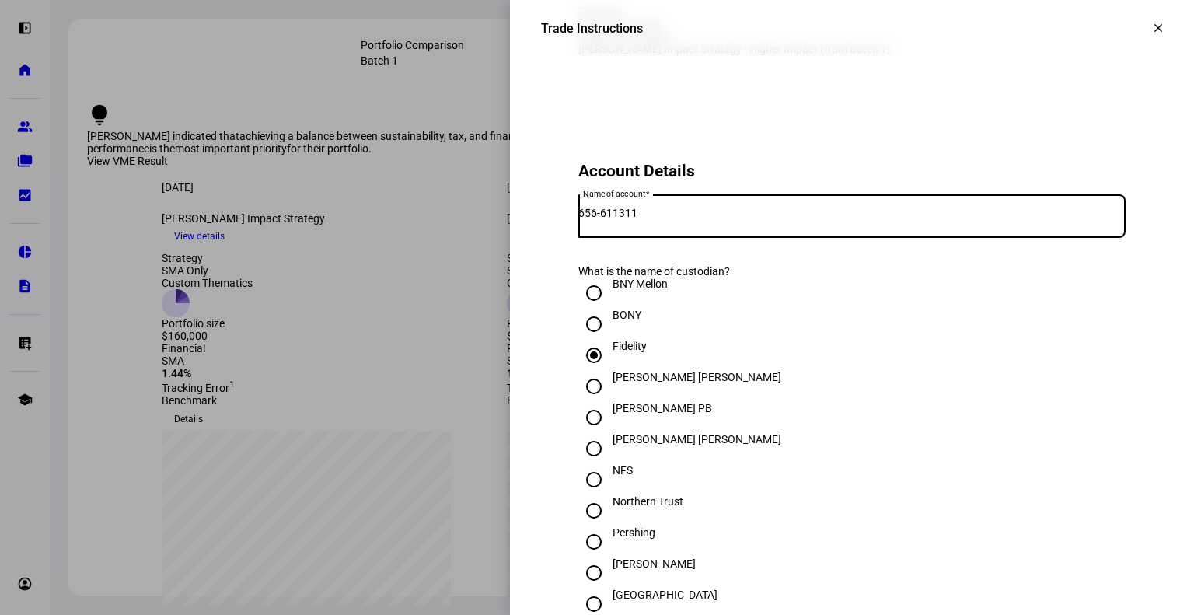
click at [679, 219] on input "656-611311" at bounding box center [851, 213] width 547 height 12
type input "6"
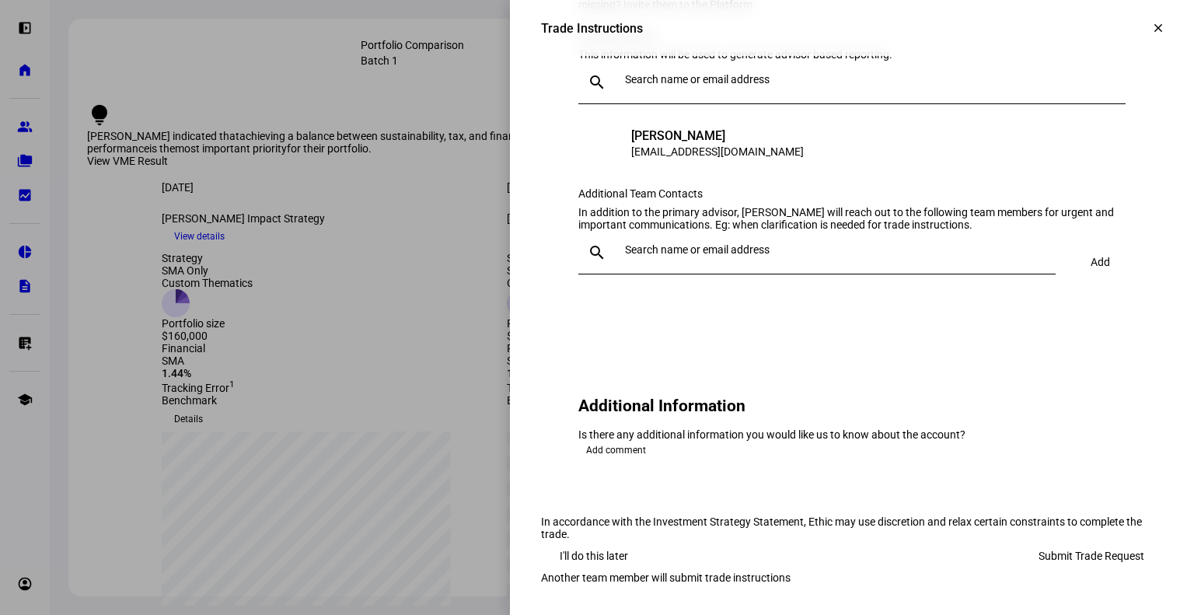
scroll to position [1606, 0]
type input "Dorothy Bergold"
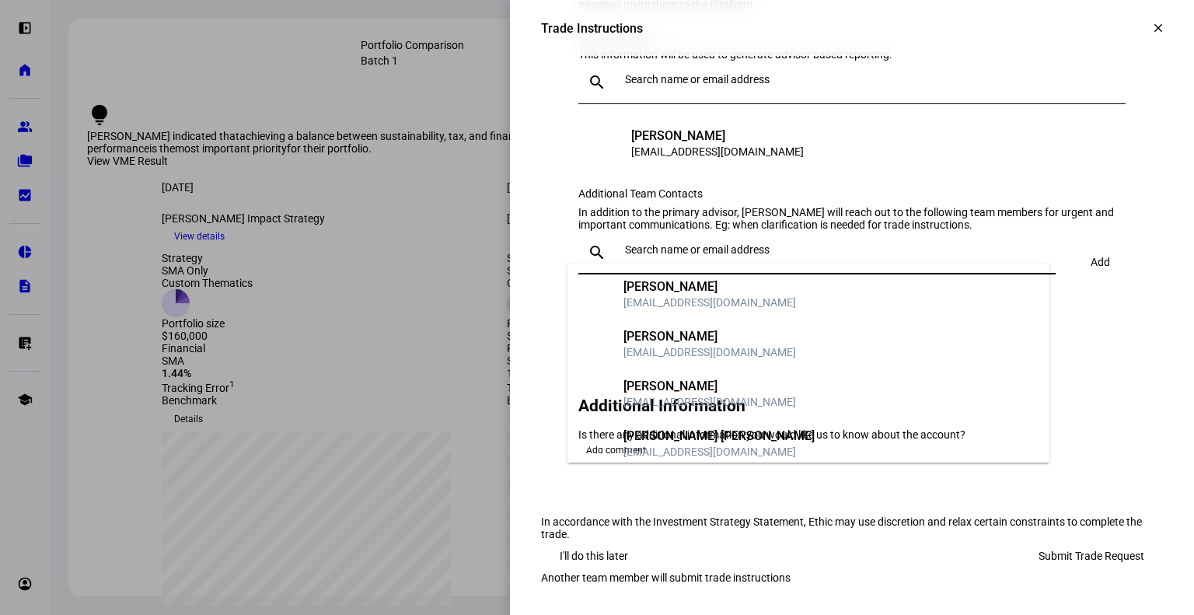
click at [661, 247] on input "text" at bounding box center [837, 249] width 424 height 12
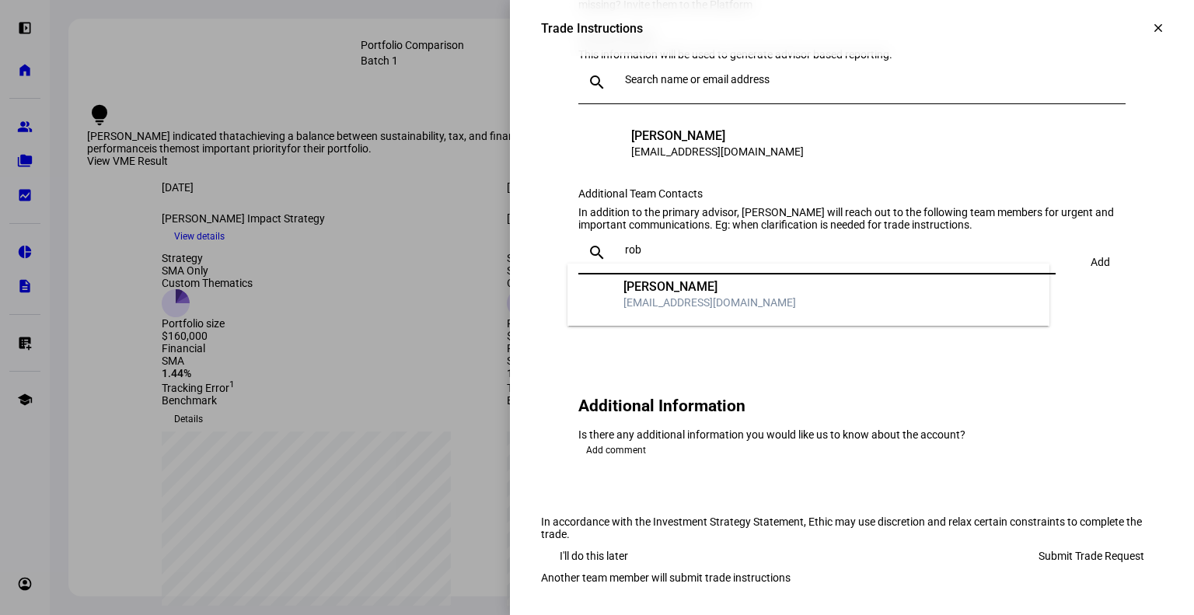
type input "rob"
click at [668, 285] on div "Robert Santamaria" at bounding box center [709, 287] width 173 height 16
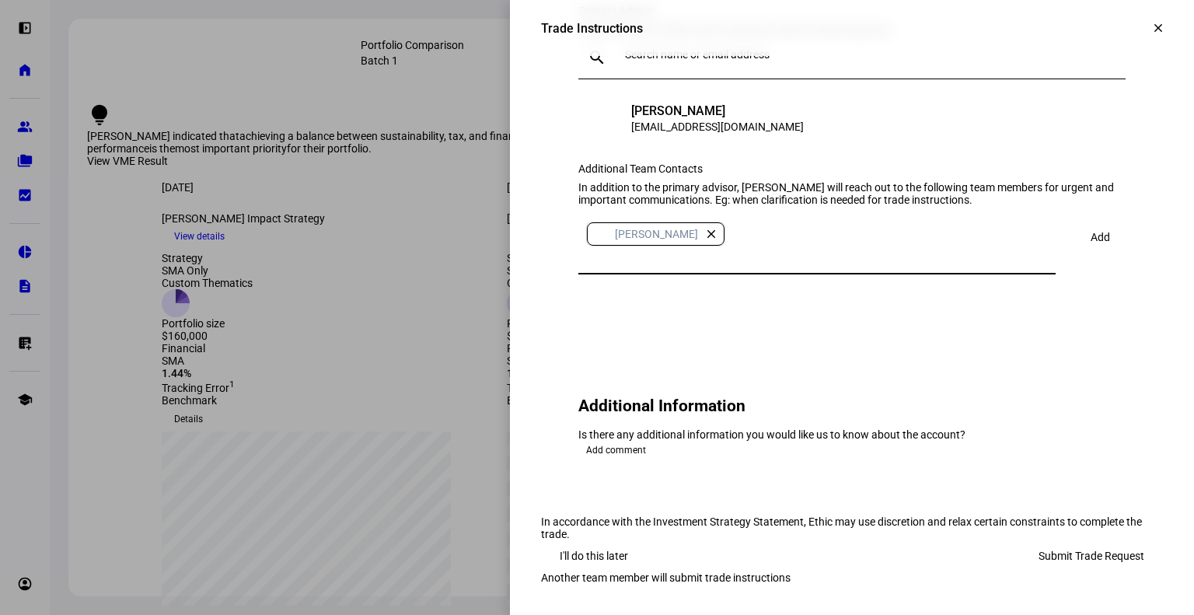
click at [1093, 243] on span "Add" at bounding box center [1099, 237] width 19 height 12
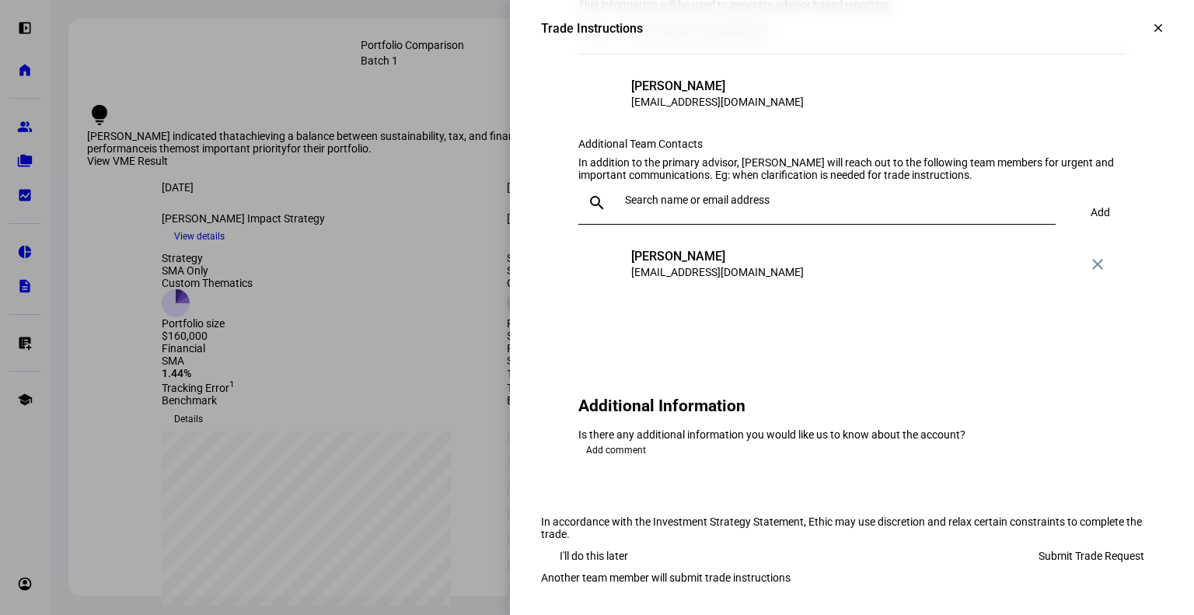
scroll to position [1728, 0]
click at [1084, 540] on span "Submit Trade Request" at bounding box center [1091, 555] width 106 height 31
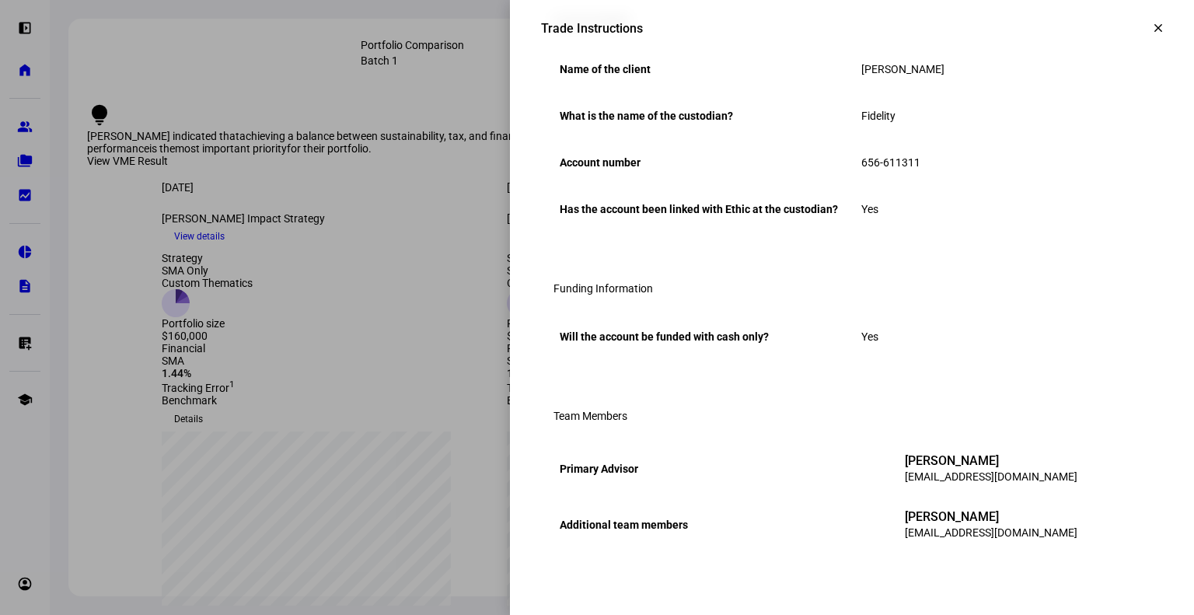
scroll to position [0, 0]
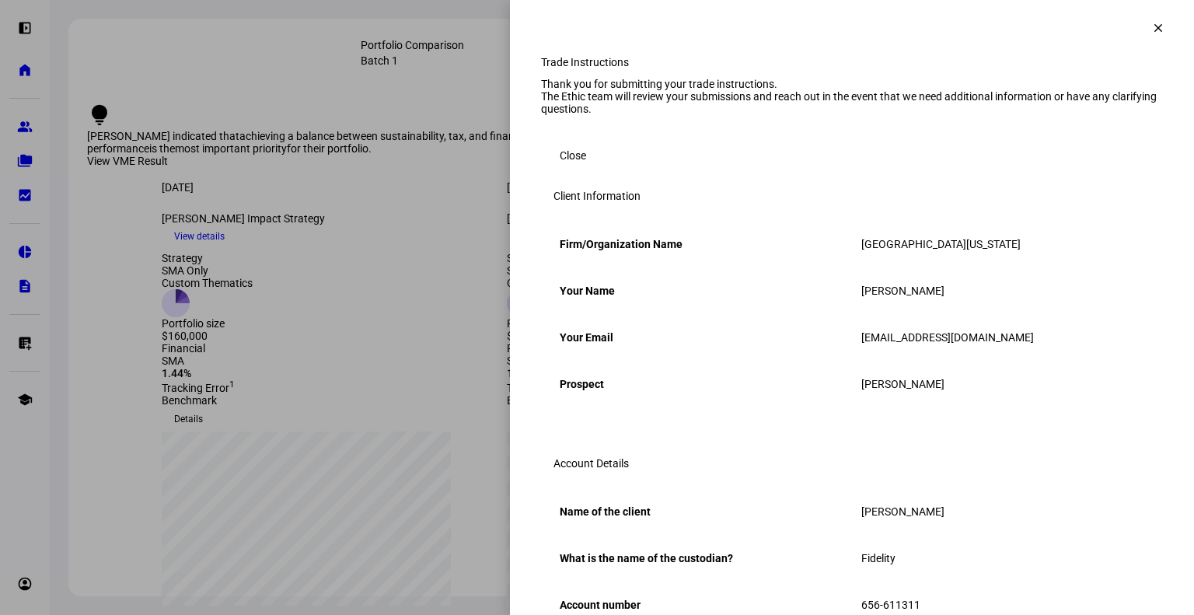
click at [567, 171] on span "Close" at bounding box center [573, 155] width 26 height 31
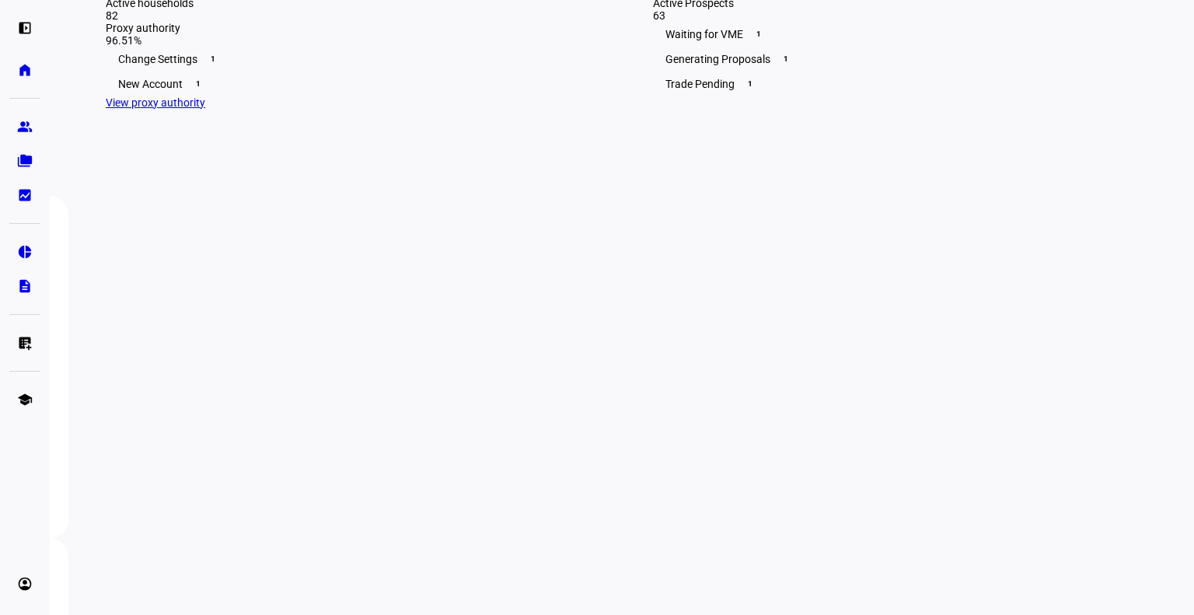
scroll to position [469, 0]
